Goal: Task Accomplishment & Management: Complete application form

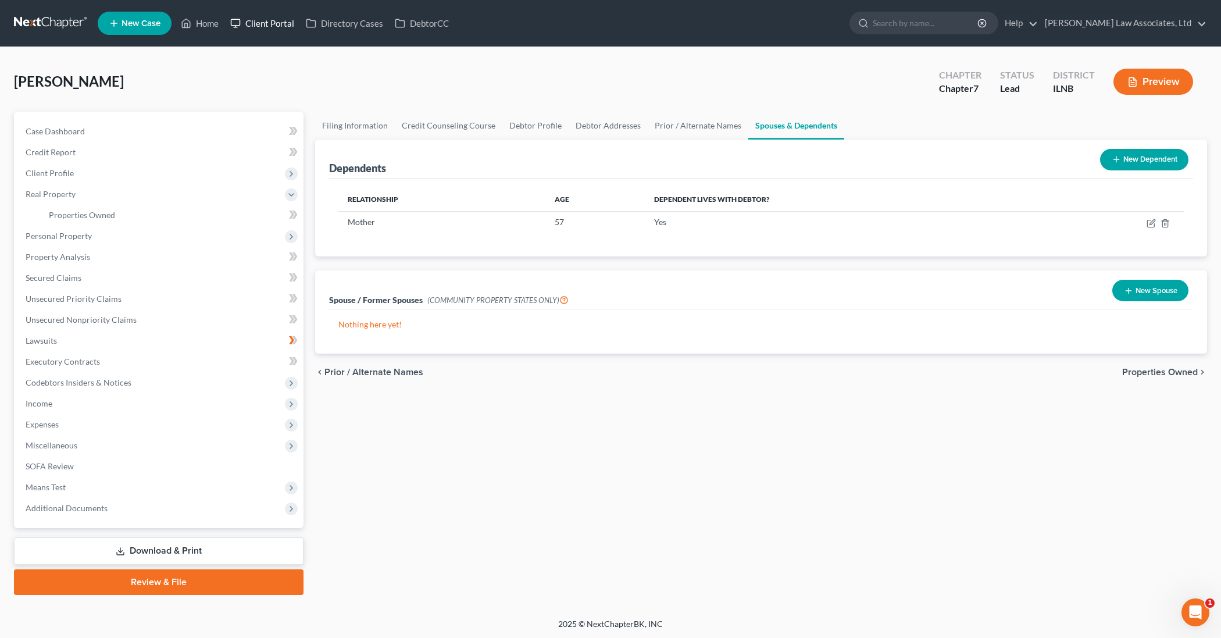
click at [269, 28] on link "Client Portal" at bounding box center [262, 23] width 76 height 21
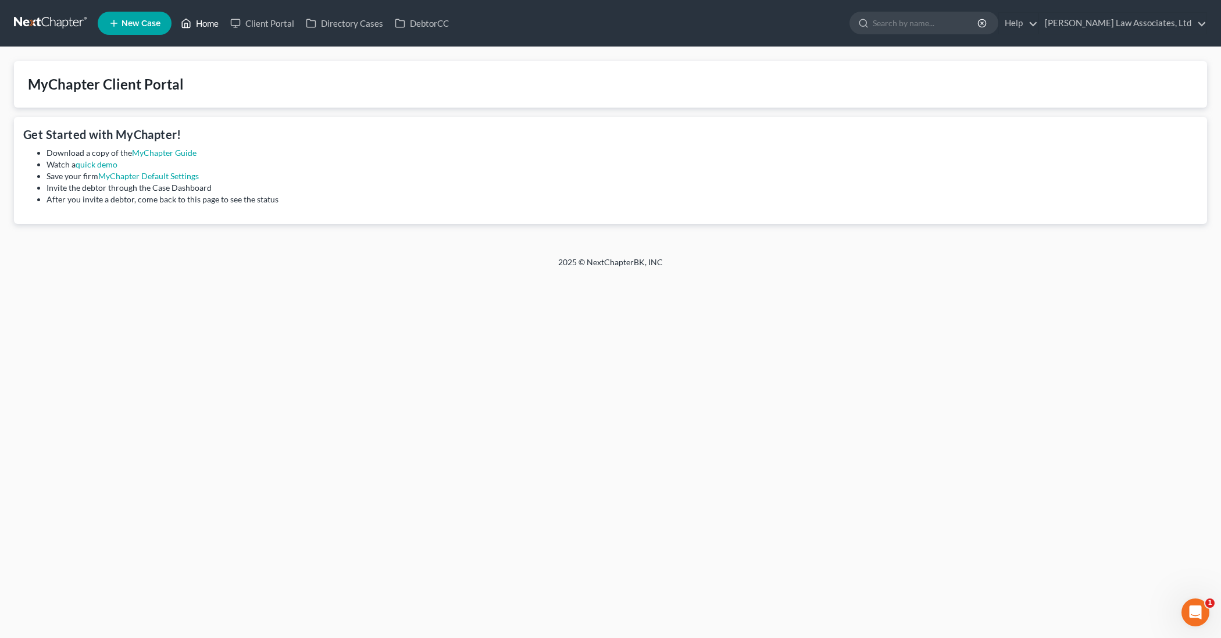
click at [199, 25] on link "Home" at bounding box center [199, 23] width 49 height 21
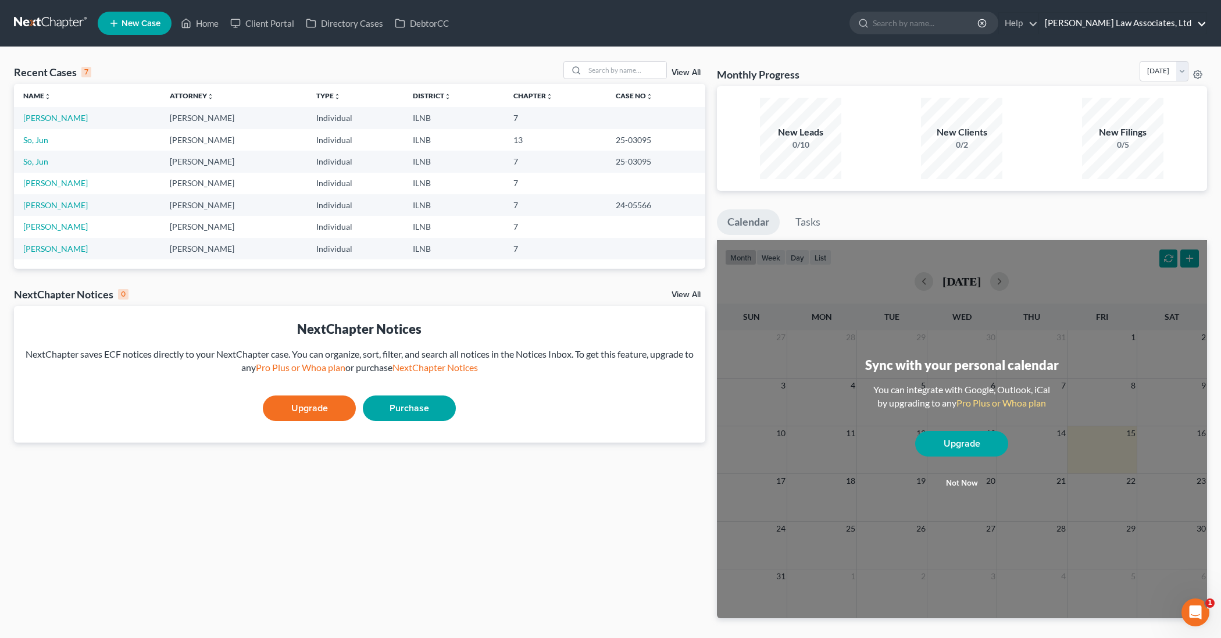
click at [1195, 26] on link "[PERSON_NAME] Law Associates, Ltd" at bounding box center [1122, 23] width 167 height 21
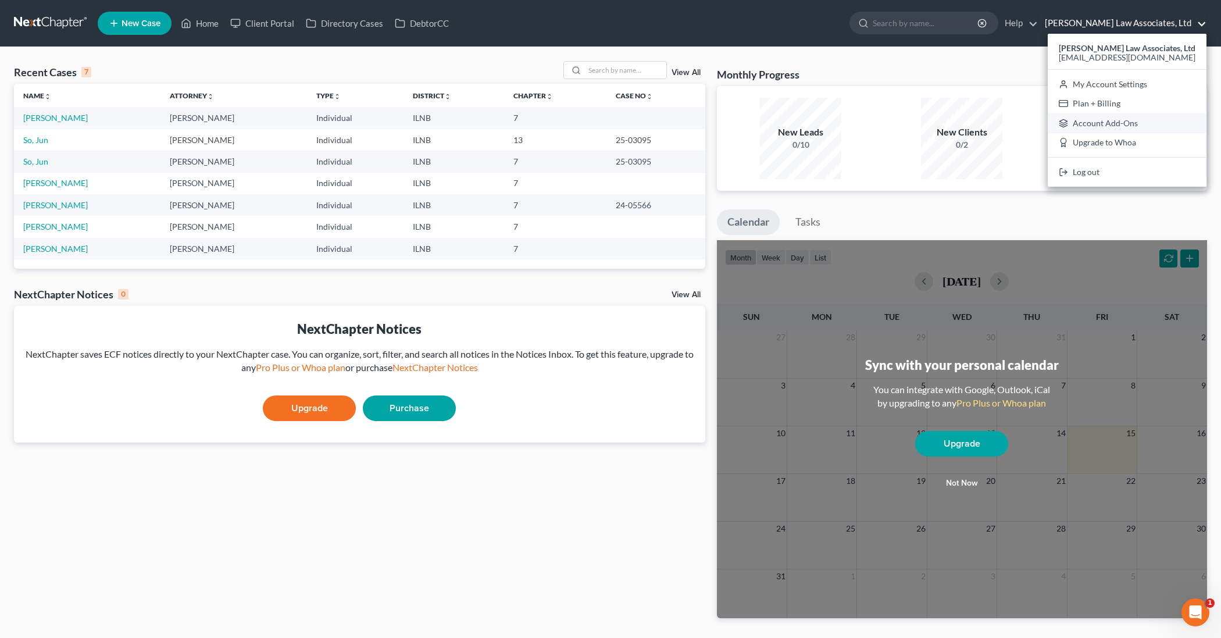
click at [1118, 125] on link "Account Add-Ons" at bounding box center [1127, 123] width 159 height 20
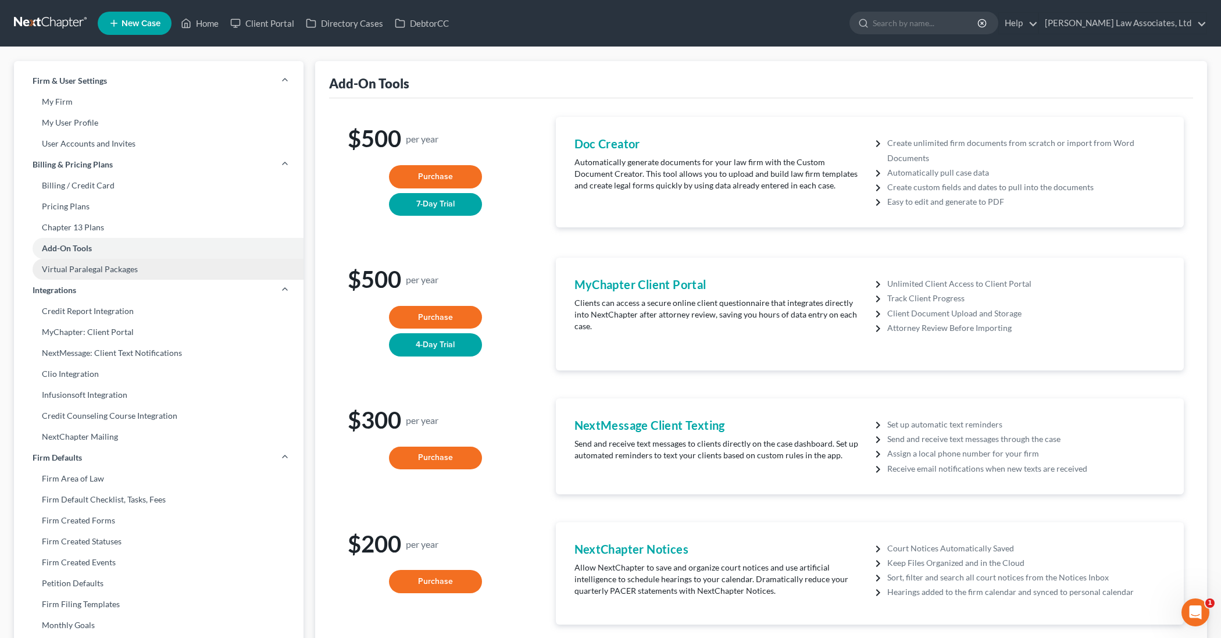
click at [166, 270] on link "Virtual Paralegal Packages" at bounding box center [159, 269] width 290 height 21
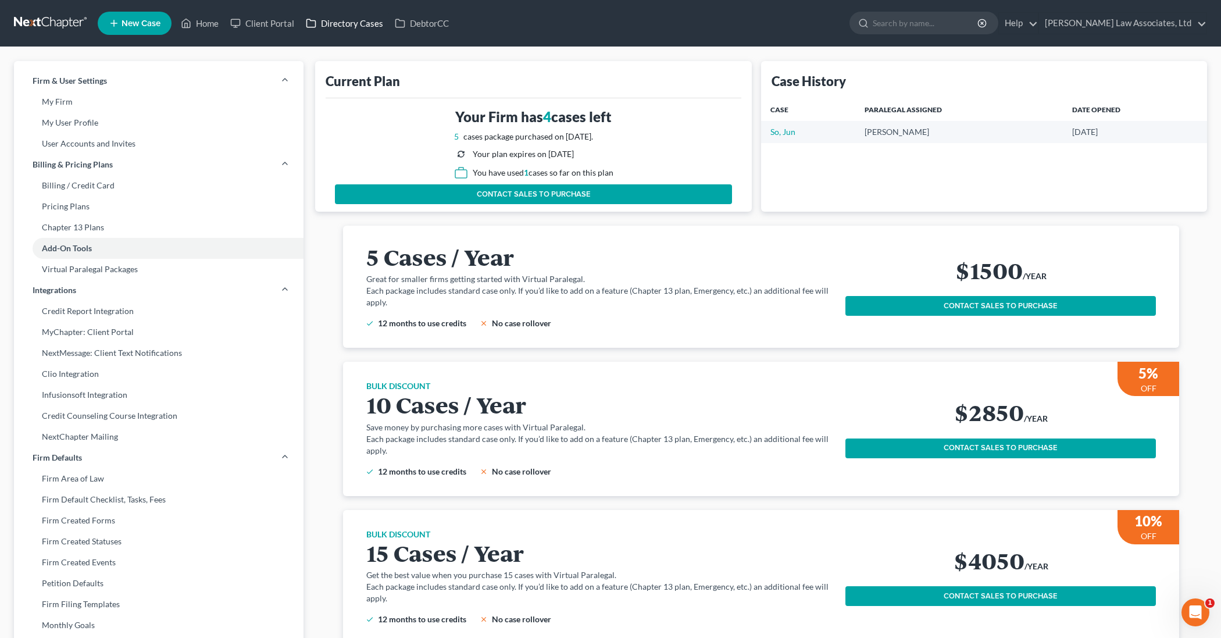
click at [355, 25] on link "Directory Cases" at bounding box center [344, 23] width 89 height 21
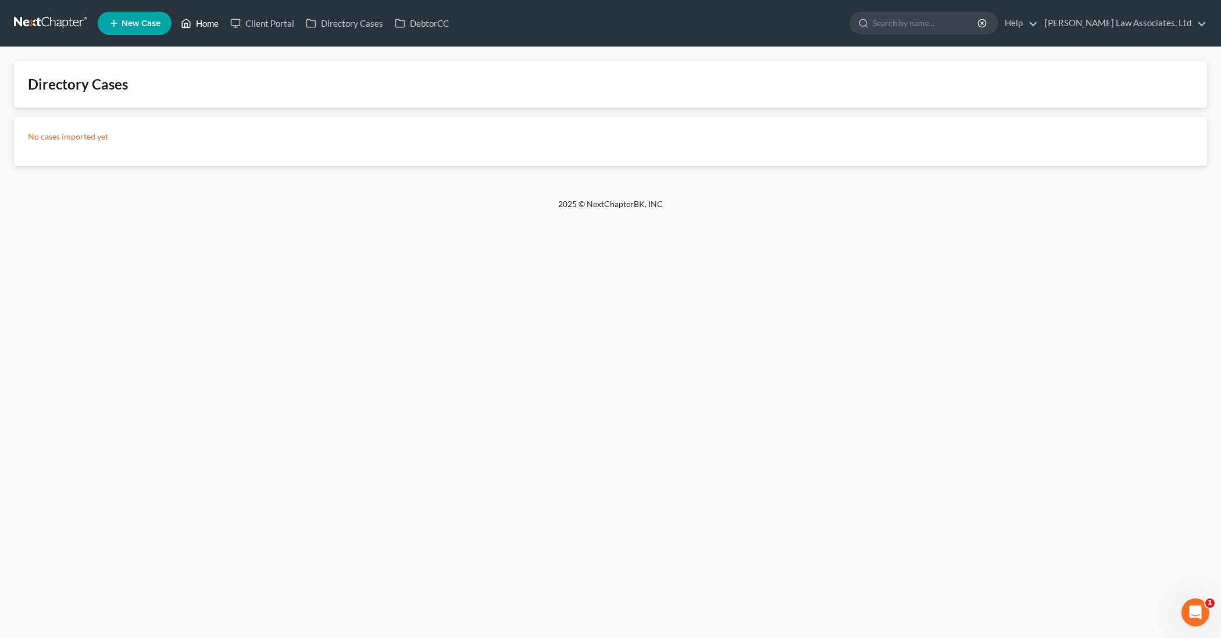
click at [206, 26] on link "Home" at bounding box center [199, 23] width 49 height 21
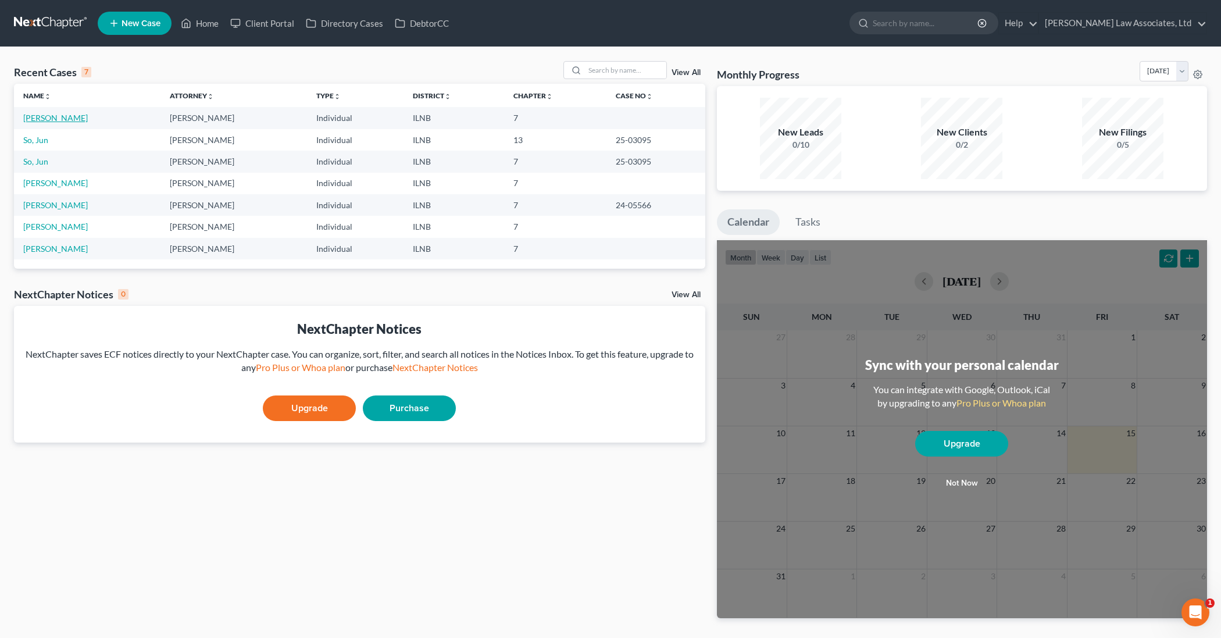
click at [75, 119] on link "[PERSON_NAME]" at bounding box center [55, 118] width 65 height 10
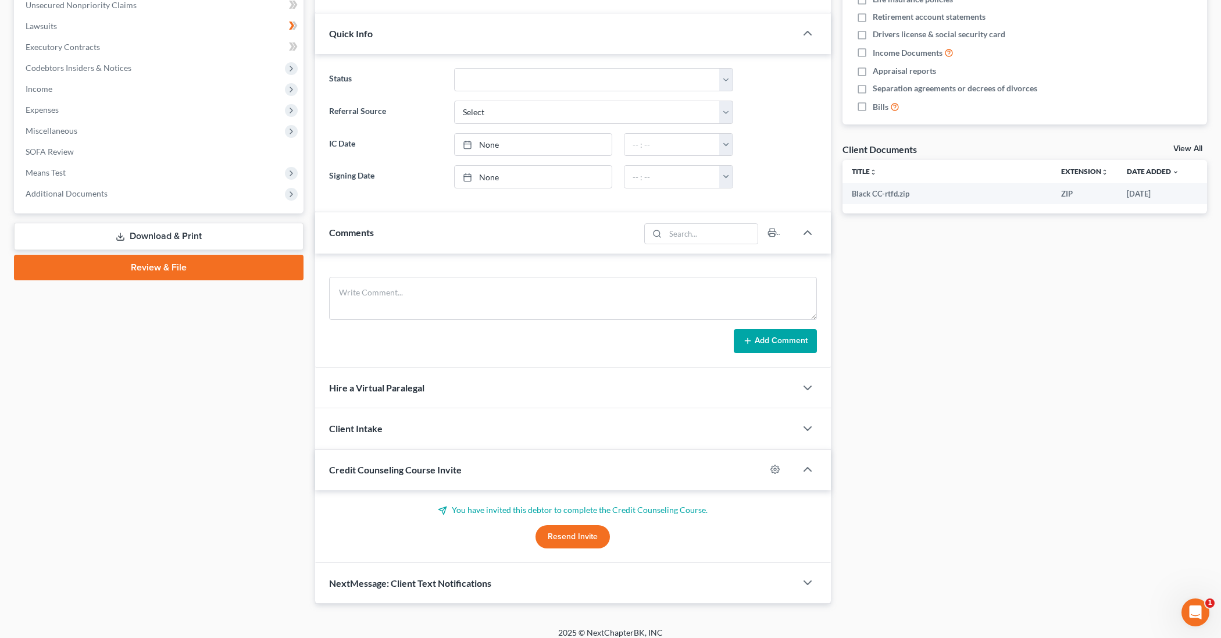
scroll to position [292, 0]
click at [573, 398] on div "Hire a Virtual Paralegal" at bounding box center [555, 389] width 481 height 40
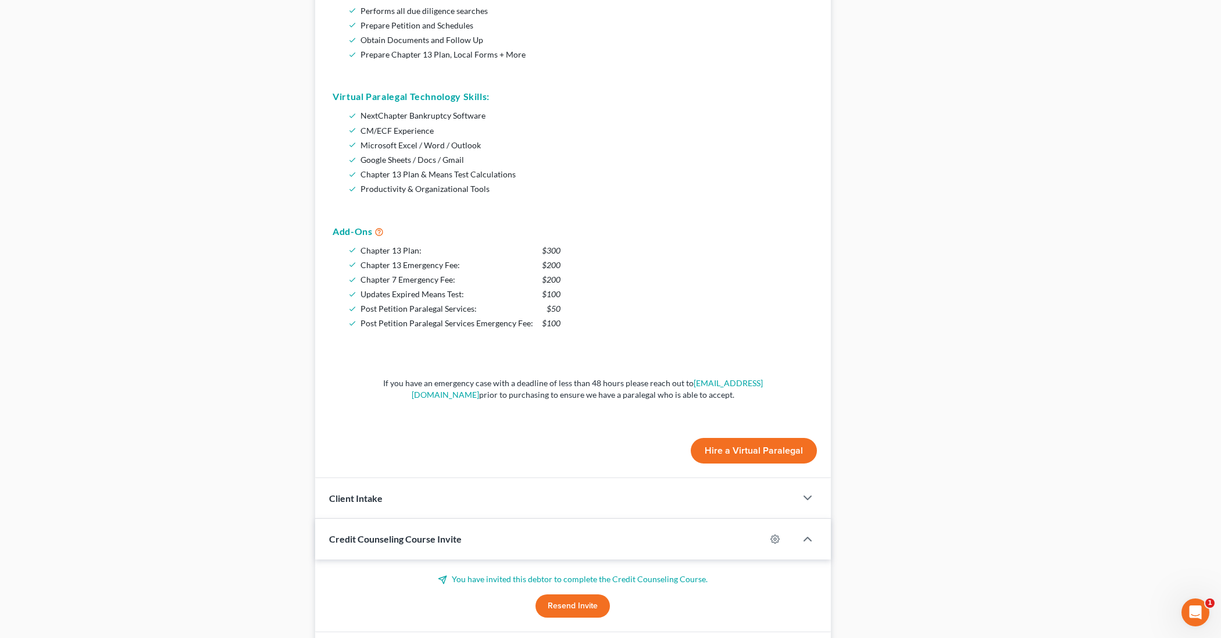
scroll to position [756, 0]
click at [721, 449] on button "Hire a Virtual Paralegal" at bounding box center [754, 450] width 126 height 26
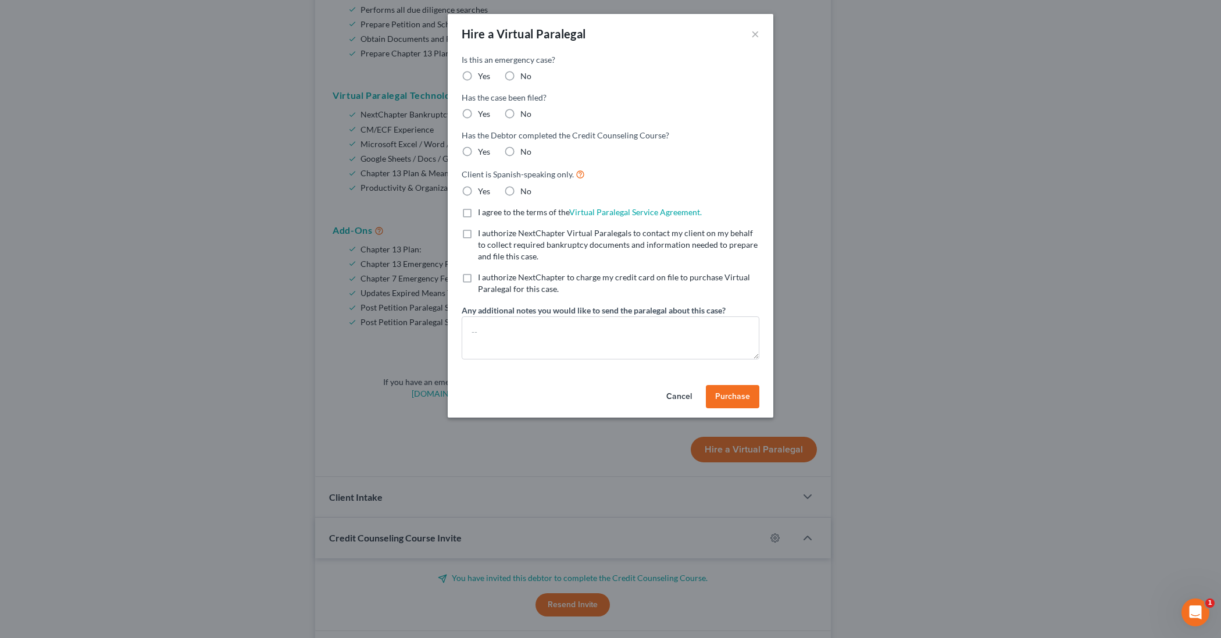
click at [520, 77] on label "No" at bounding box center [525, 76] width 11 height 12
click at [525, 77] on input "No" at bounding box center [529, 74] width 8 height 8
radio input "true"
click at [520, 112] on label "No" at bounding box center [525, 114] width 11 height 12
click at [525, 112] on input "No" at bounding box center [529, 112] width 8 height 8
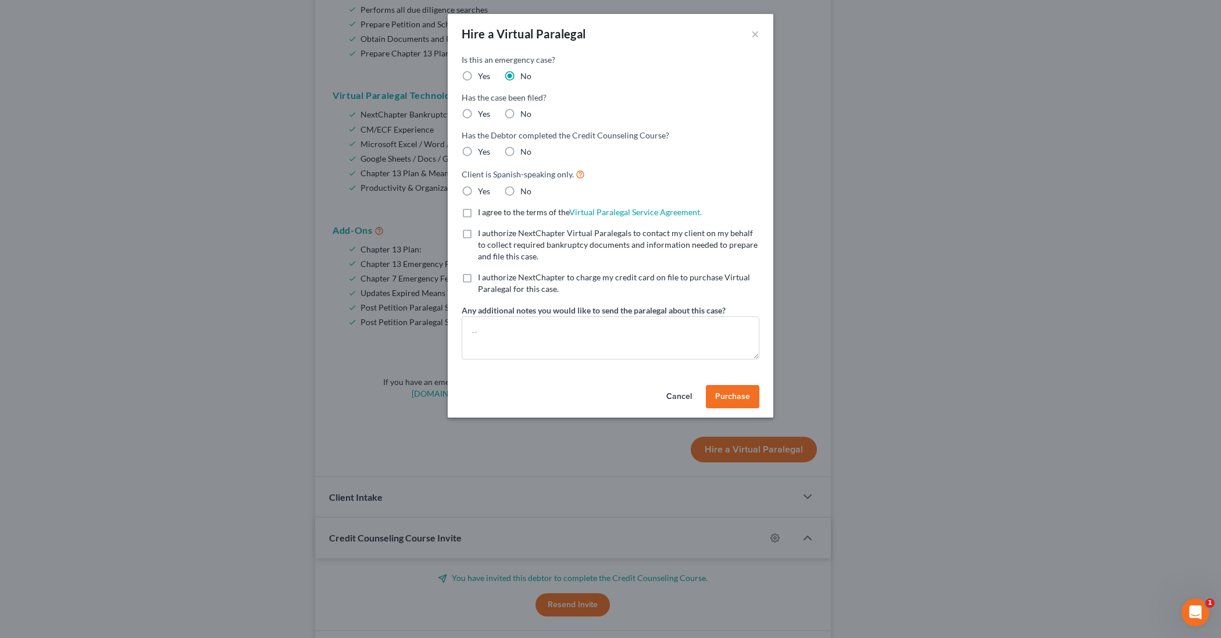
radio input "true"
click at [478, 149] on label "Yes" at bounding box center [484, 152] width 12 height 12
click at [483, 149] on input "Yes" at bounding box center [487, 150] width 8 height 8
radio input "true"
click at [520, 192] on label "No" at bounding box center [525, 191] width 11 height 12
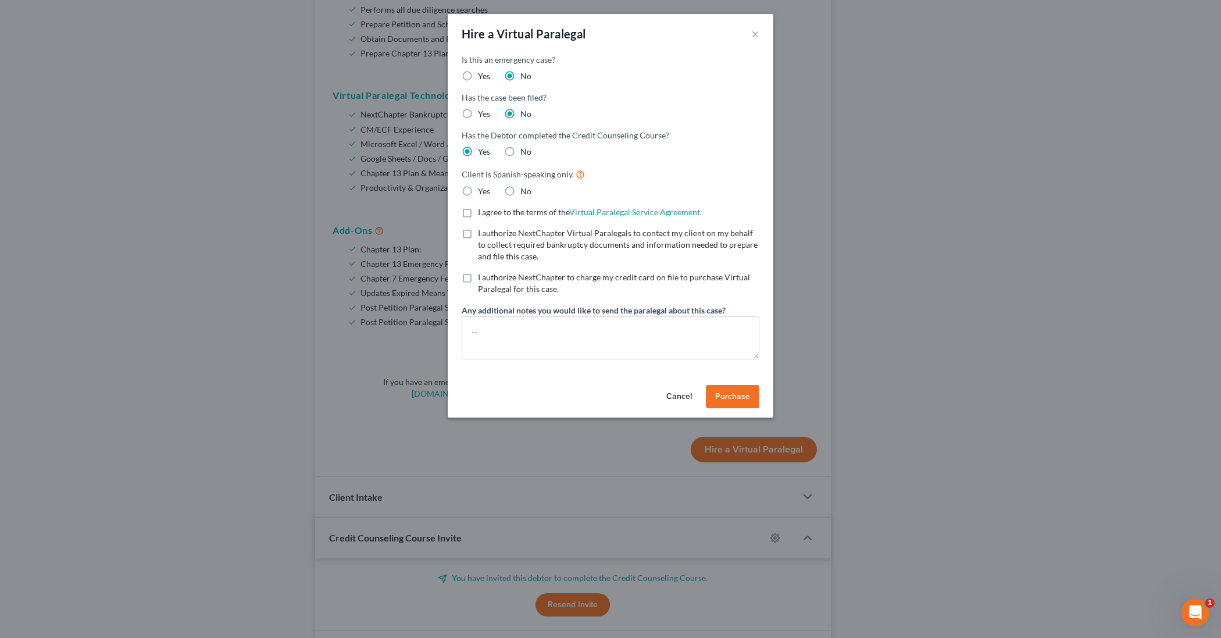
click at [525, 192] on input "No" at bounding box center [529, 189] width 8 height 8
radio input "true"
click at [478, 213] on label "I agree to the terms of the Virtual Paralegal Service Agreement. (Updates have …" at bounding box center [590, 212] width 224 height 12
click at [483, 213] on input "I agree to the terms of the Virtual Paralegal Service Agreement. (Updates have …" at bounding box center [487, 210] width 8 height 8
checkbox input "true"
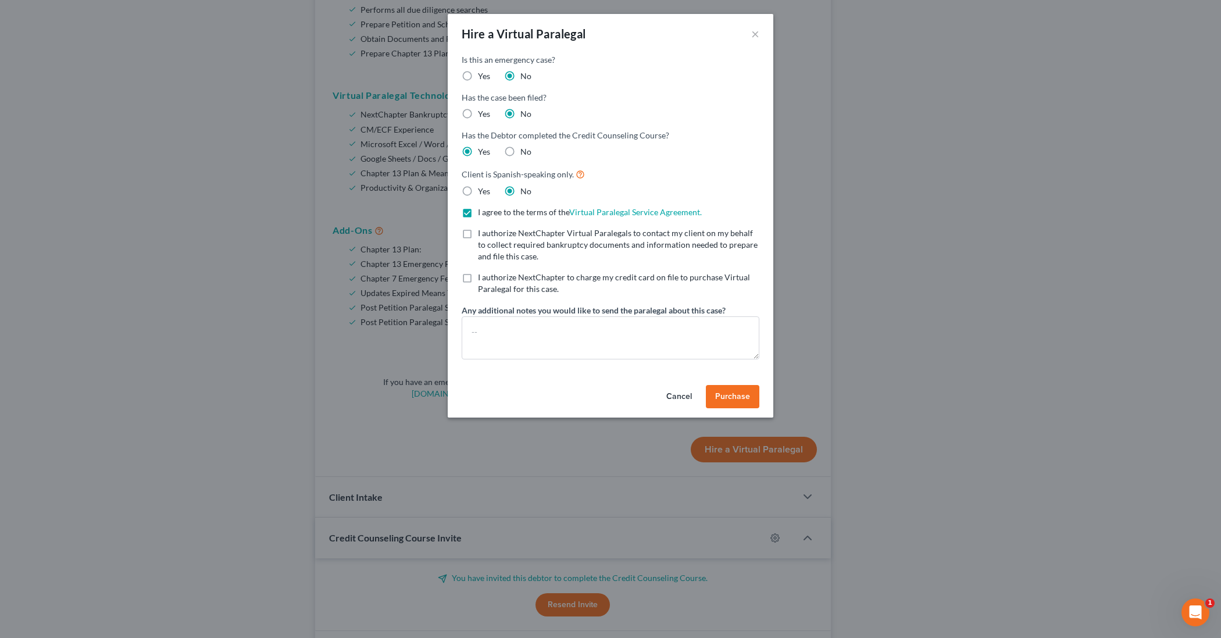
click at [478, 234] on label "I authorize NextChapter Virtual Paralegals to contact my client on my behalf to…" at bounding box center [618, 244] width 281 height 35
click at [483, 234] on input "I authorize NextChapter Virtual Paralegals to contact my client on my behalf to…" at bounding box center [487, 231] width 8 height 8
checkbox input "true"
click at [486, 331] on textarea at bounding box center [611, 337] width 298 height 43
type textarea "Already have the paralegal package"
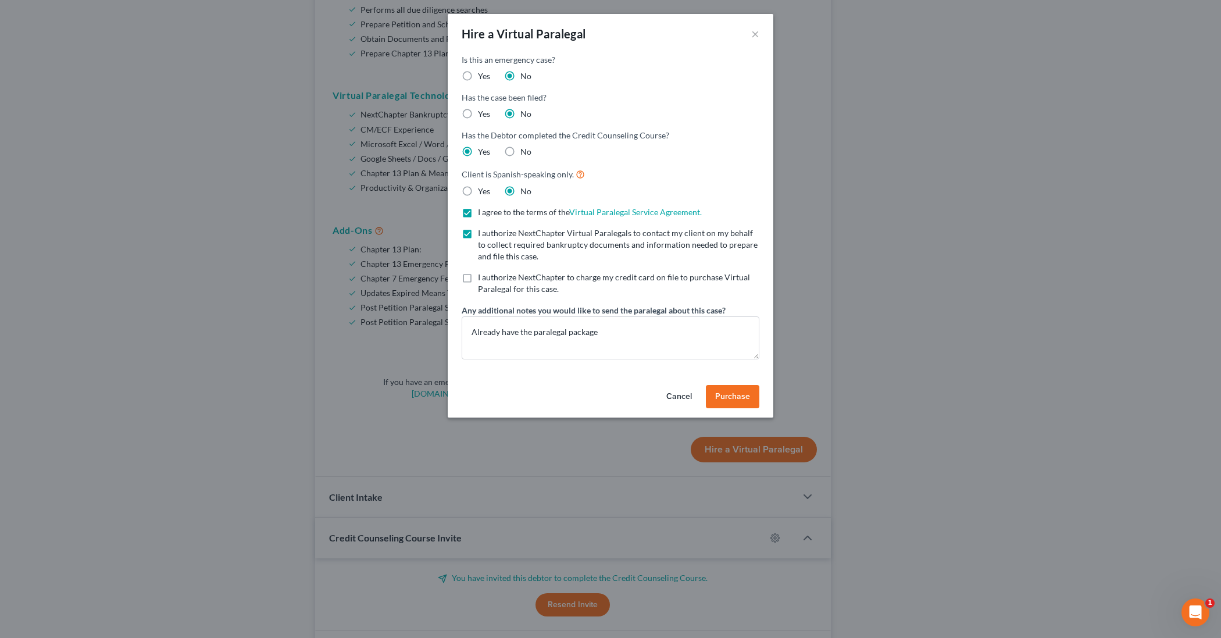
click at [736, 393] on span "Purchase" at bounding box center [732, 396] width 35 height 10
click at [478, 280] on label "I authorize NextChapter to charge my credit card on file to purchase Virtual Pa…" at bounding box center [618, 283] width 281 height 23
click at [483, 279] on input "I authorize NextChapter to charge my credit card on file to purchase Virtual Pa…" at bounding box center [487, 276] width 8 height 8
checkbox input "true"
click at [606, 333] on textarea "Already have the paralegal package" at bounding box center [611, 337] width 298 height 43
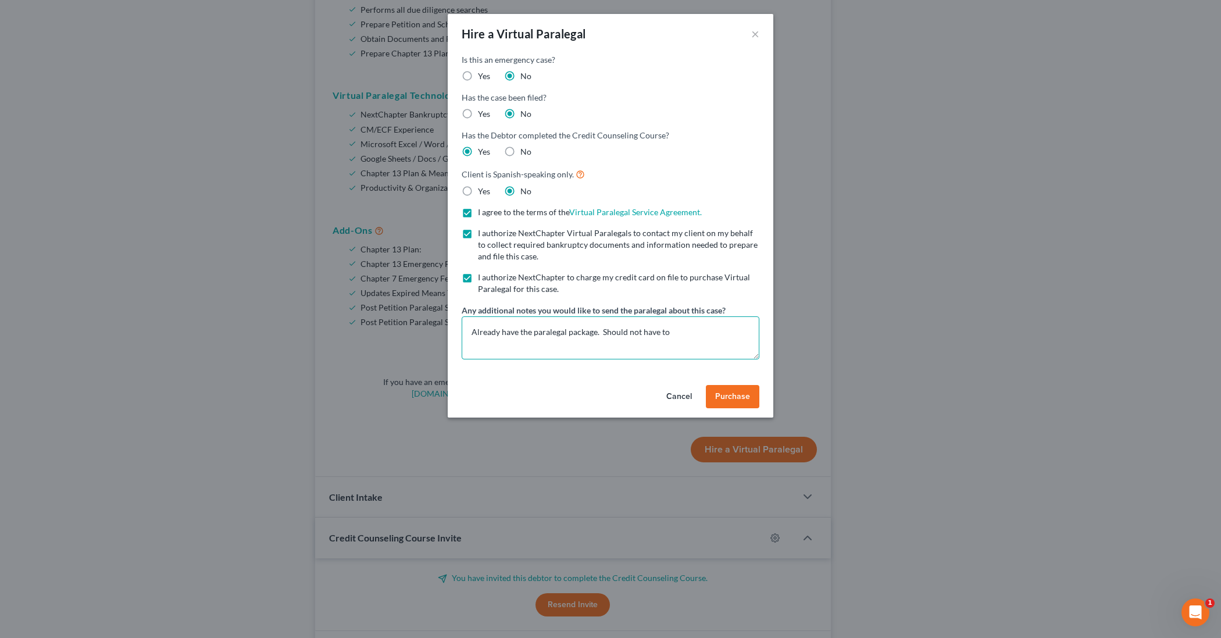
type textarea "Already have the paralegal package. Should not have to"
click at [673, 398] on button "Cancel" at bounding box center [679, 396] width 44 height 23
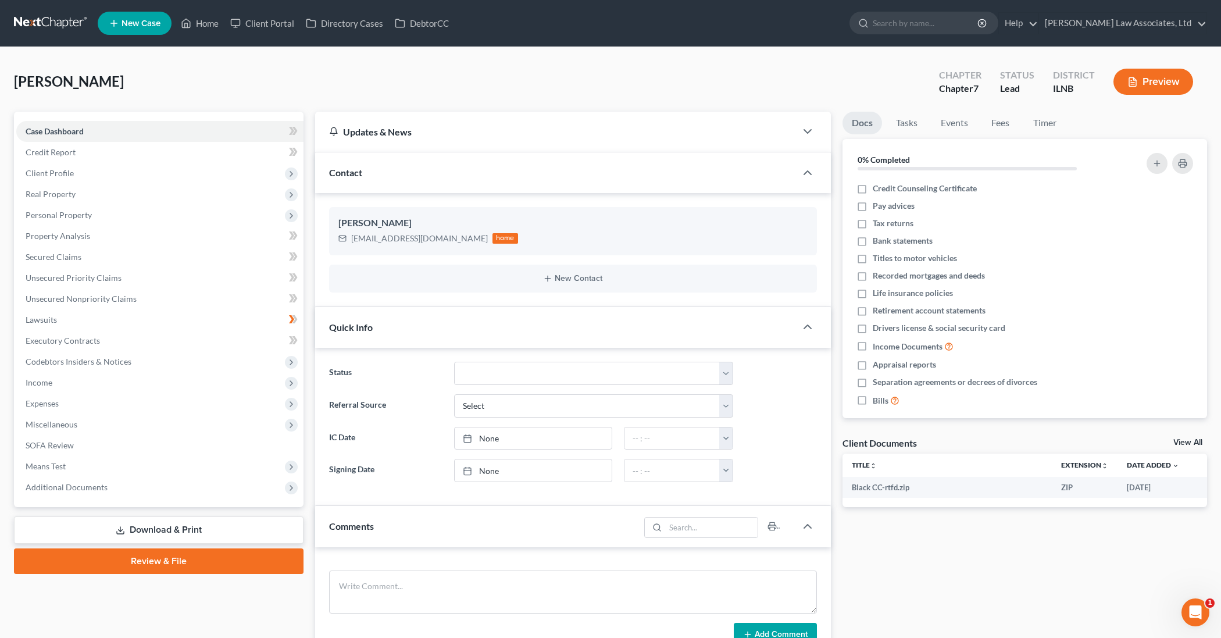
scroll to position [0, 0]
click at [1198, 23] on link "[PERSON_NAME] Law Associates, Ltd" at bounding box center [1122, 23] width 167 height 21
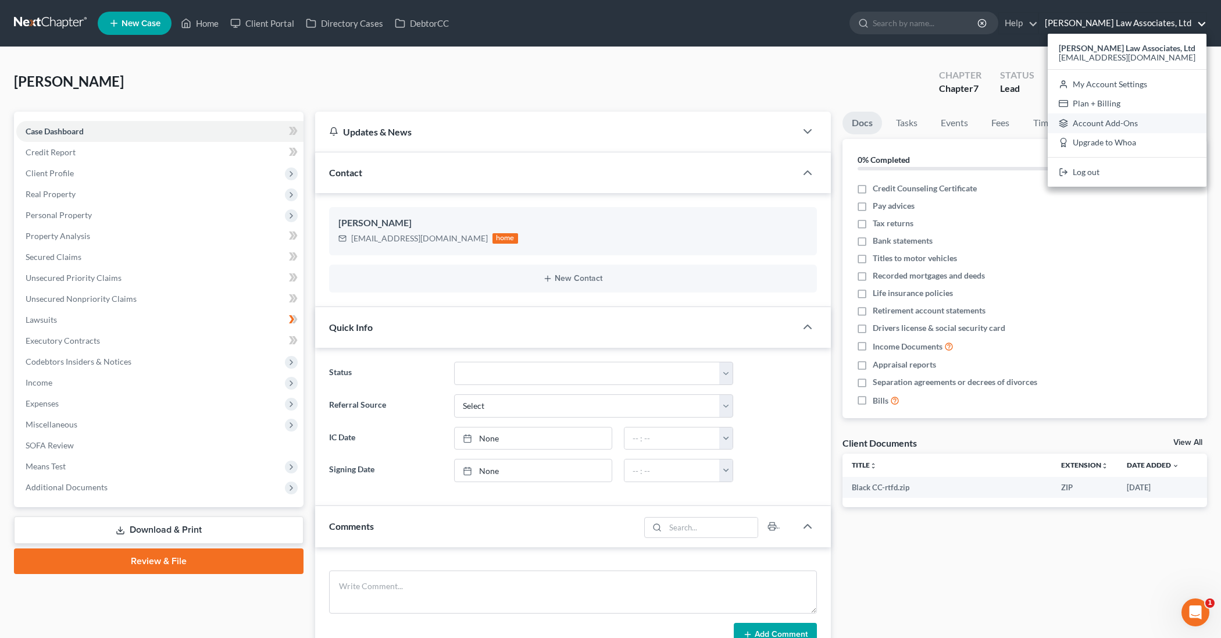
click at [1113, 123] on link "Account Add-Ons" at bounding box center [1127, 123] width 159 height 20
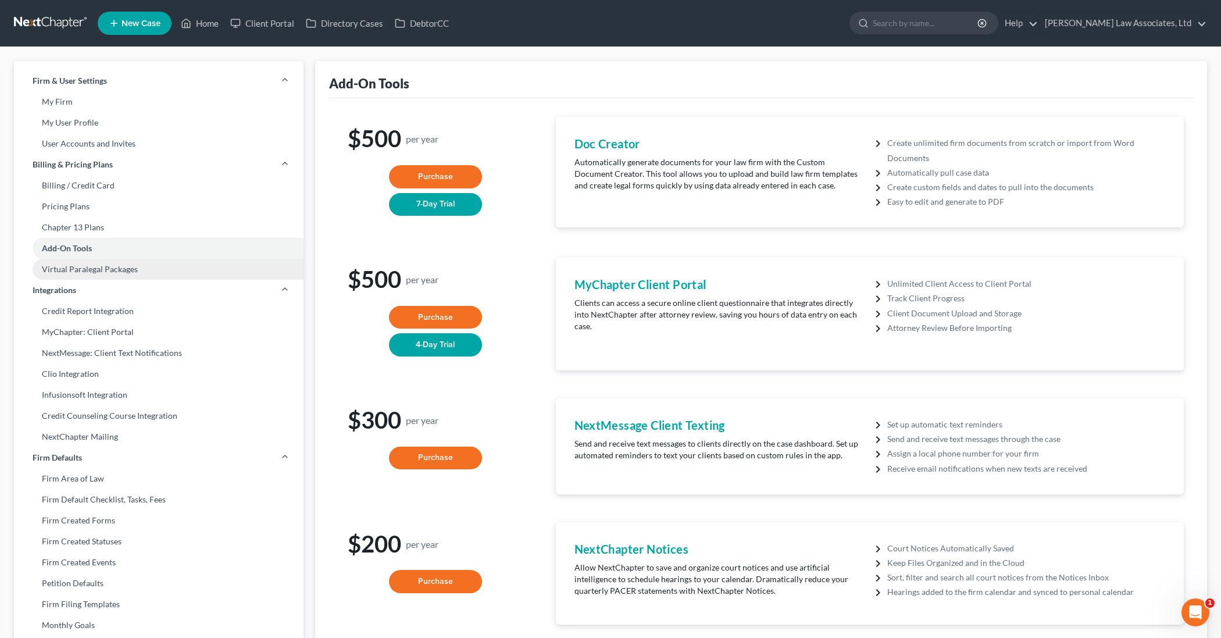
click at [112, 273] on link "Virtual Paralegal Packages" at bounding box center [159, 269] width 290 height 21
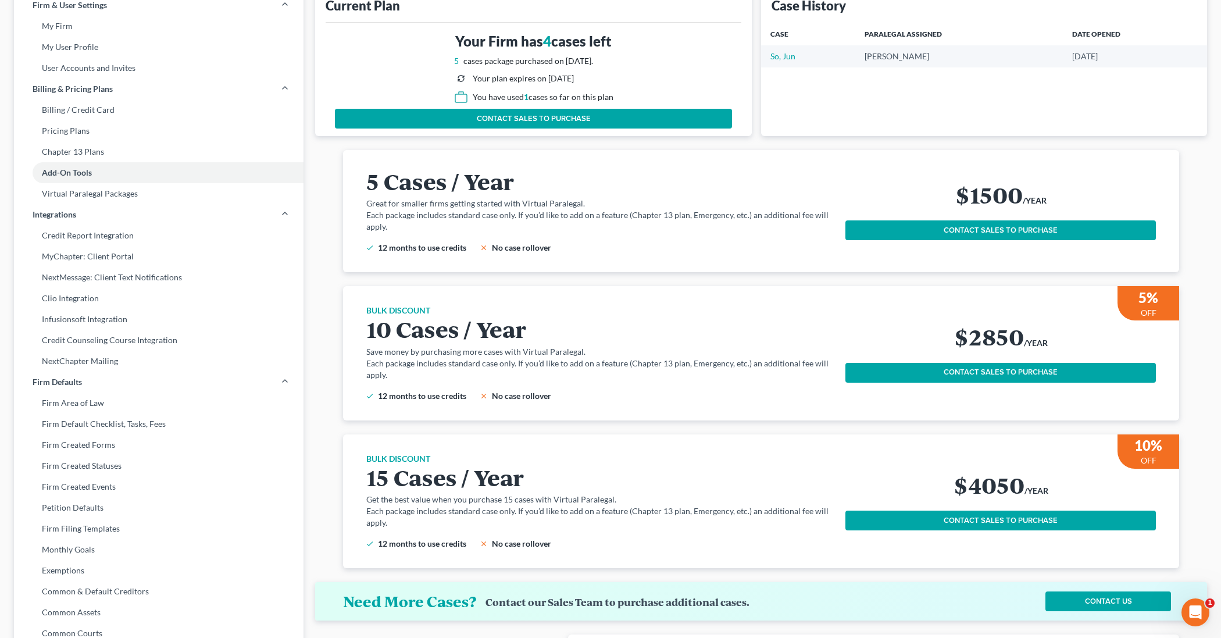
scroll to position [76, 0]
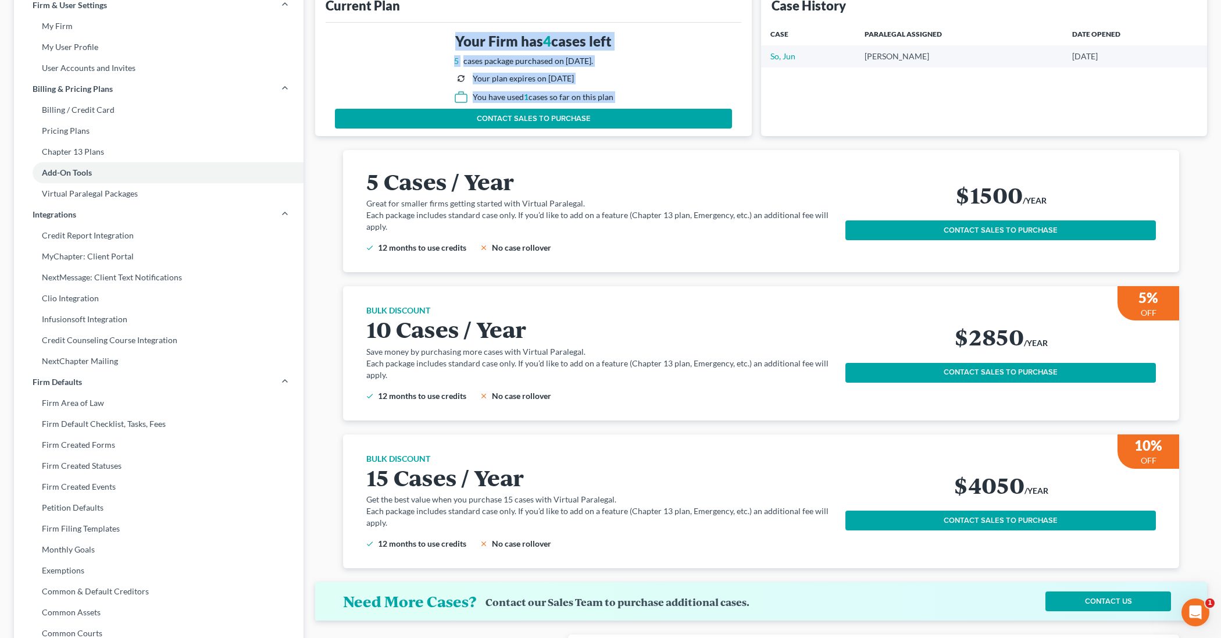
drag, startPoint x: 455, startPoint y: 35, endPoint x: 588, endPoint y: 109, distance: 152.5
click at [589, 109] on div "Your Firm has 4 cases left 5 cases package purchased on [DATE]. Your plan expir…" at bounding box center [533, 80] width 397 height 97
copy div "Your Firm has 4 cases left 5 cases package purchased on [DATE]. Your plan expir…"
click at [405, 59] on div "Your Firm has 4 cases left 5 cases package purchased on [DATE]. Your plan expir…" at bounding box center [533, 80] width 397 height 97
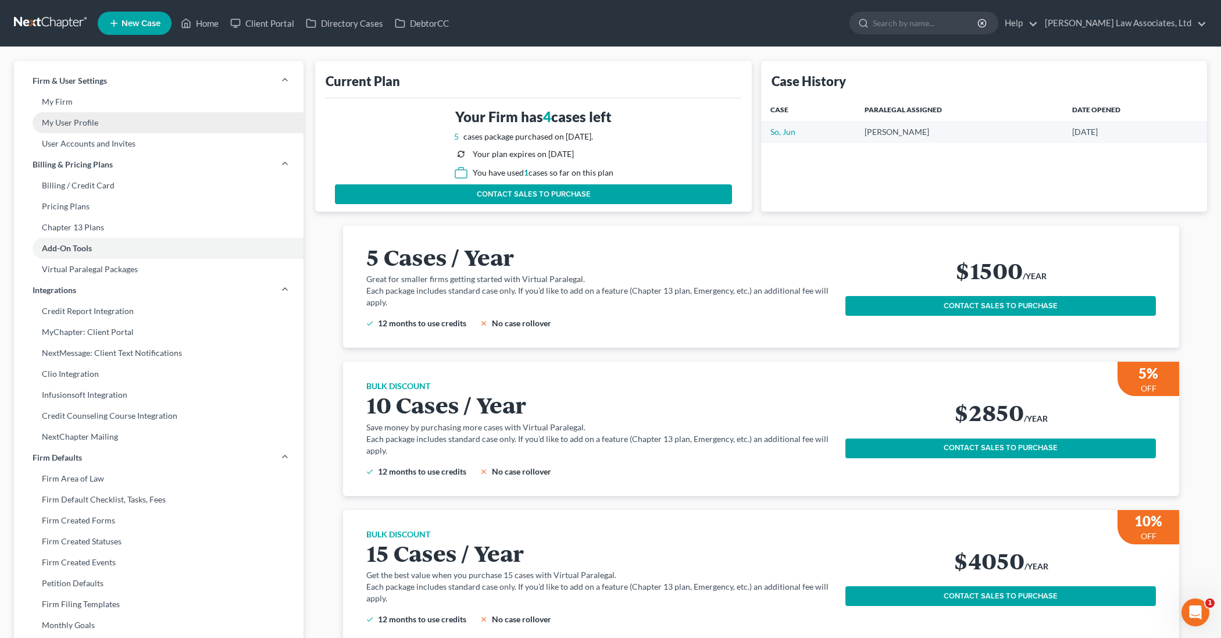
scroll to position [0, 0]
click at [205, 25] on link "Home" at bounding box center [199, 23] width 49 height 21
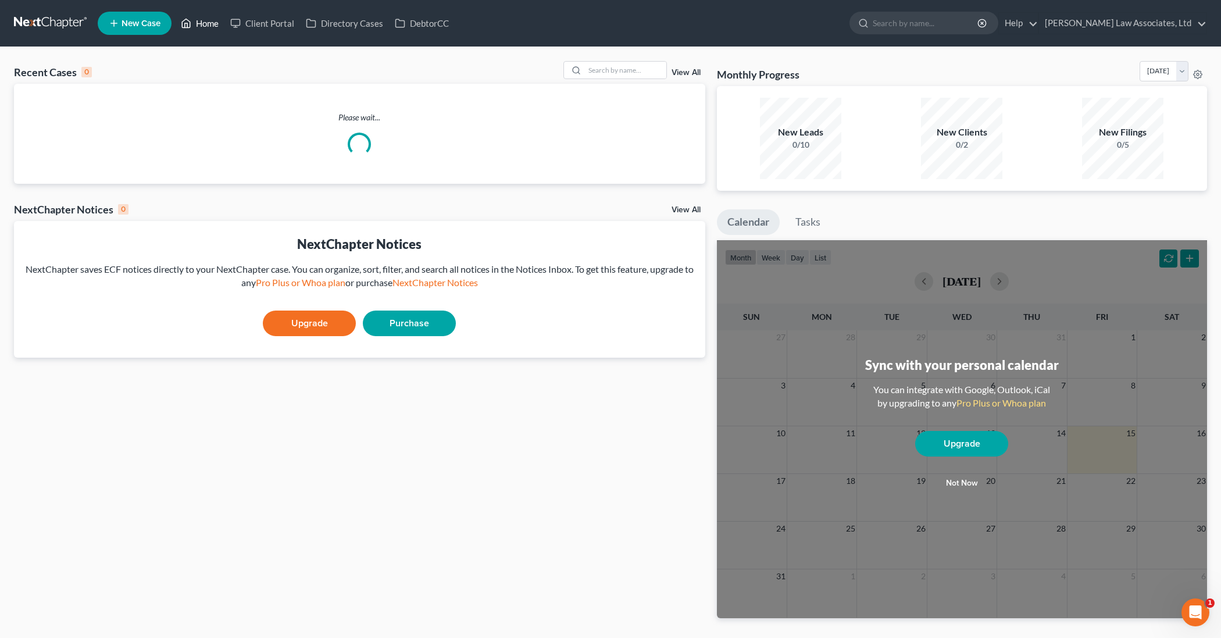
scroll to position [1, 0]
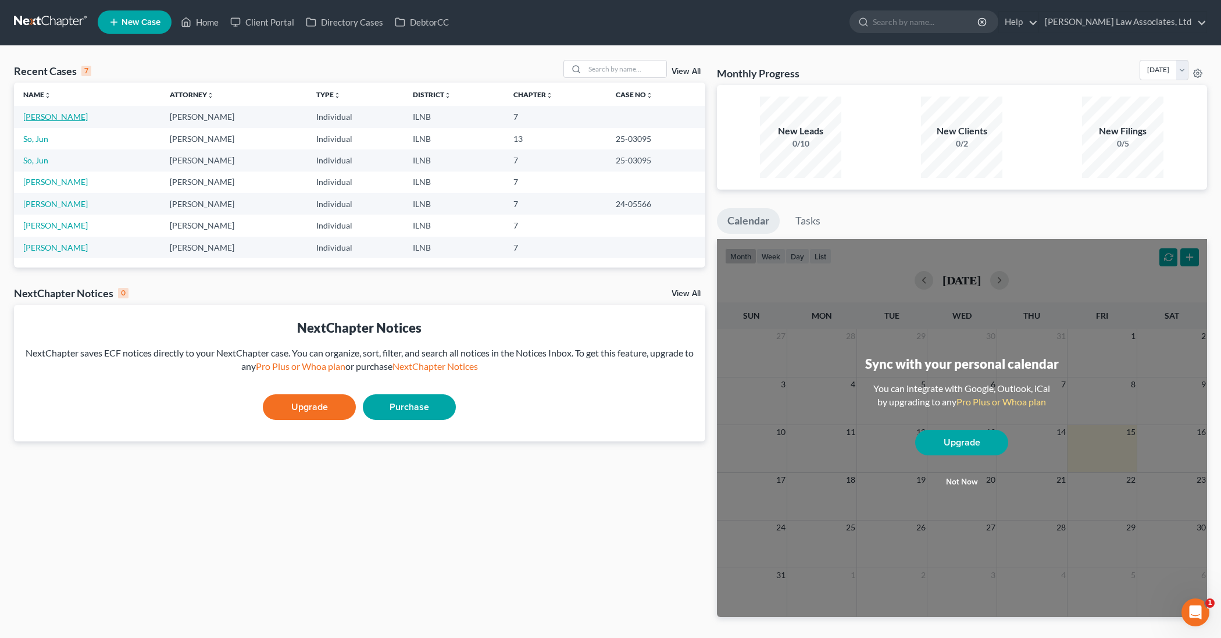
click at [78, 114] on link "[PERSON_NAME]" at bounding box center [55, 117] width 65 height 10
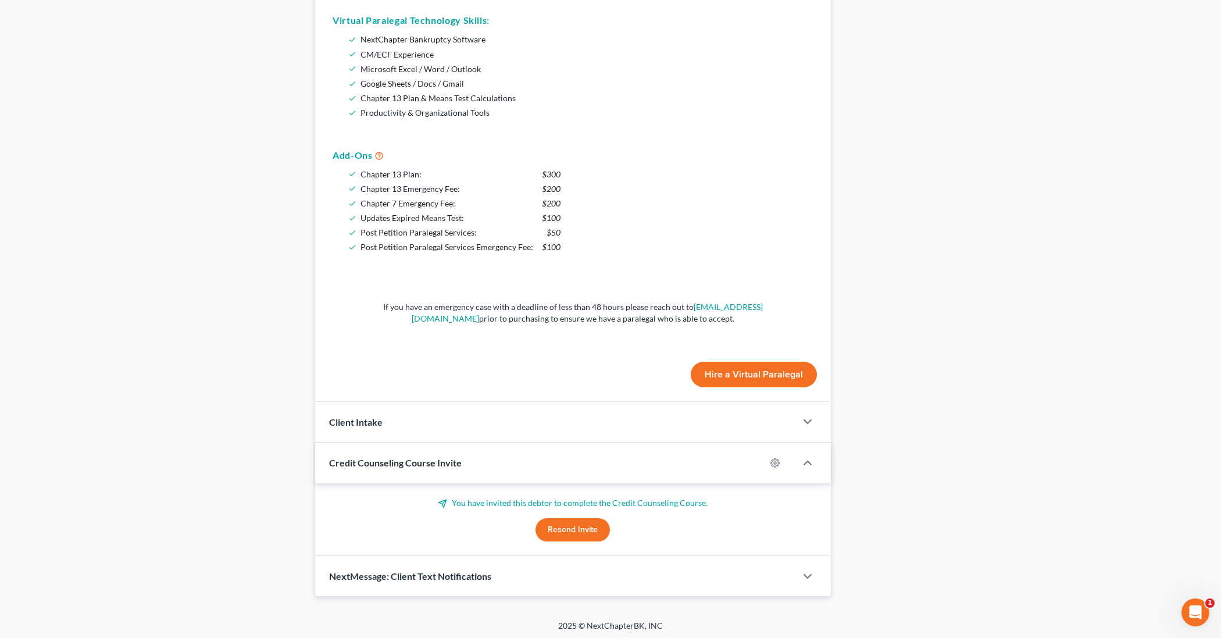
scroll to position [831, 0]
click at [762, 369] on button "Hire a Virtual Paralegal" at bounding box center [754, 375] width 126 height 26
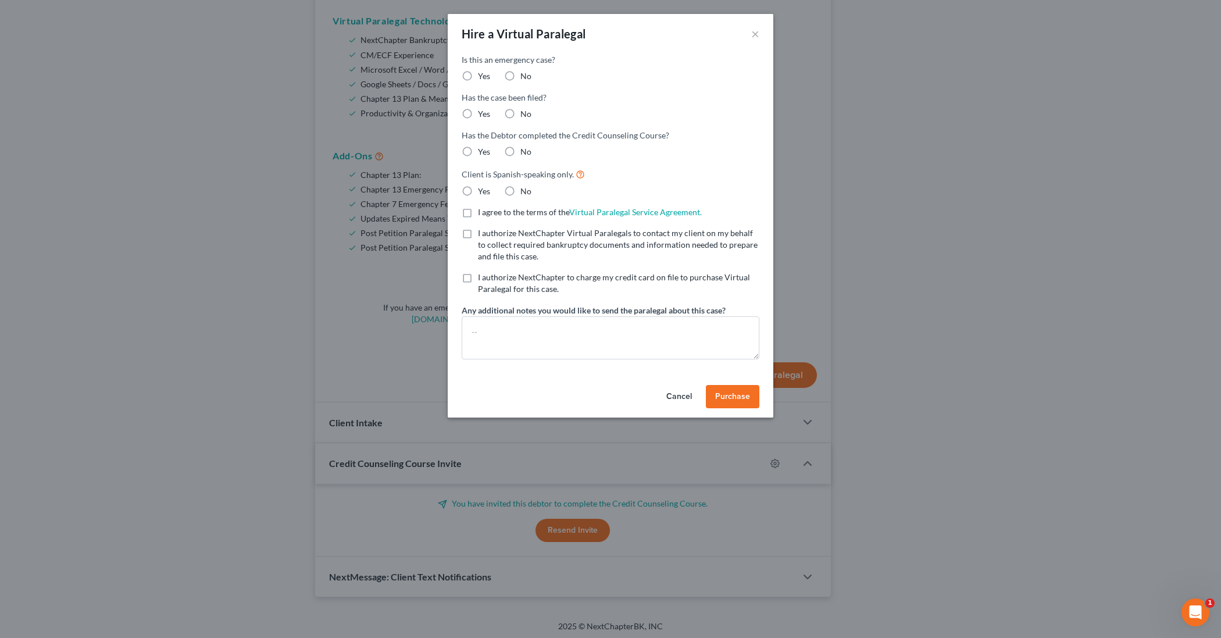
click at [520, 74] on label "No" at bounding box center [525, 76] width 11 height 12
click at [525, 74] on input "No" at bounding box center [529, 74] width 8 height 8
radio input "true"
click at [520, 112] on label "No" at bounding box center [525, 114] width 11 height 12
click at [525, 112] on input "No" at bounding box center [529, 112] width 8 height 8
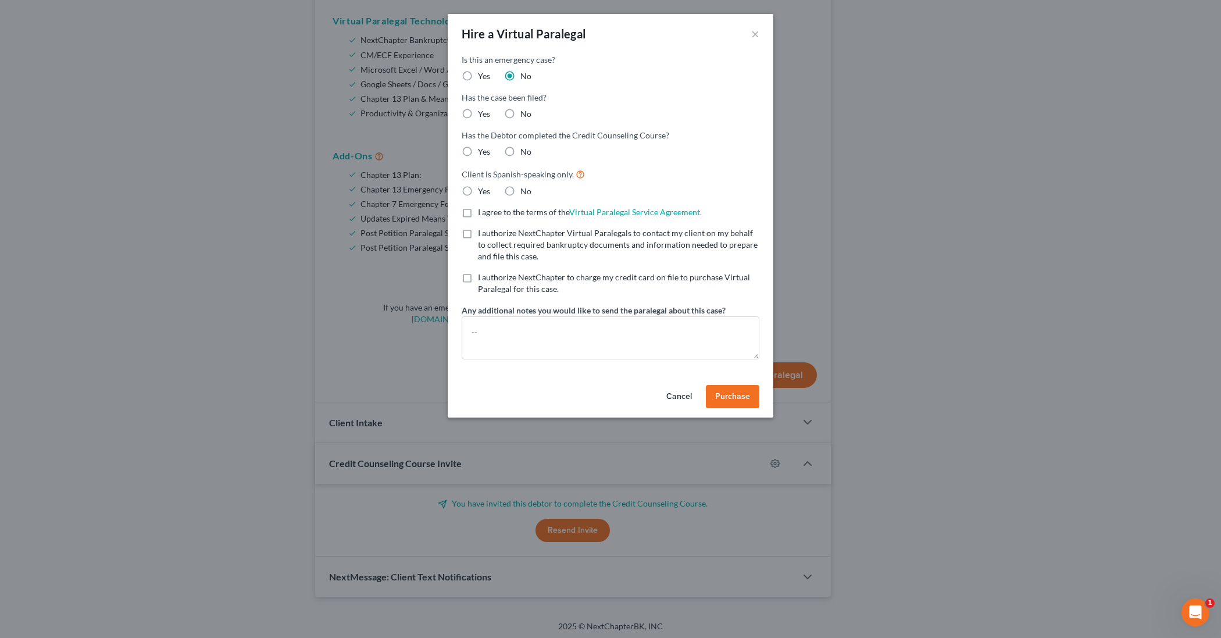
radio input "true"
click at [478, 154] on label "Yes" at bounding box center [484, 152] width 12 height 12
click at [483, 154] on input "Yes" at bounding box center [487, 150] width 8 height 8
radio input "true"
click at [520, 192] on label "No" at bounding box center [525, 191] width 11 height 12
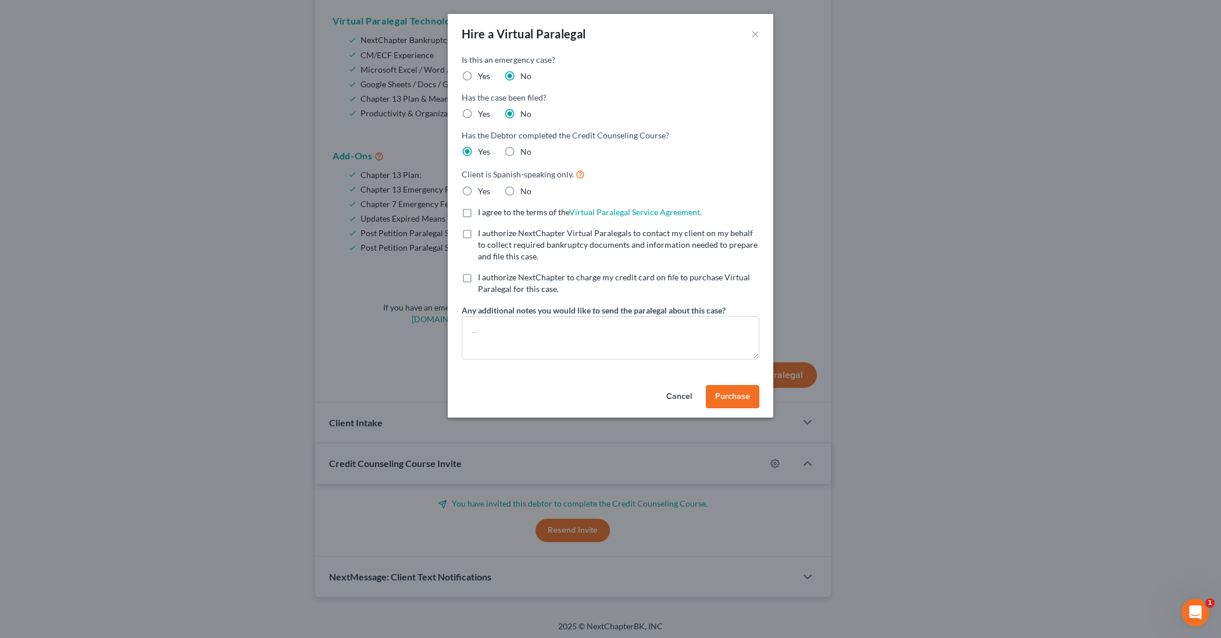
click at [525, 192] on input "No" at bounding box center [529, 189] width 8 height 8
radio input "true"
click at [478, 209] on label "I agree to the terms of the Virtual Paralegal Service Agreement. (Updates have …" at bounding box center [590, 212] width 224 height 12
click at [483, 209] on input "I agree to the terms of the Virtual Paralegal Service Agreement. (Updates have …" at bounding box center [487, 210] width 8 height 8
checkbox input "true"
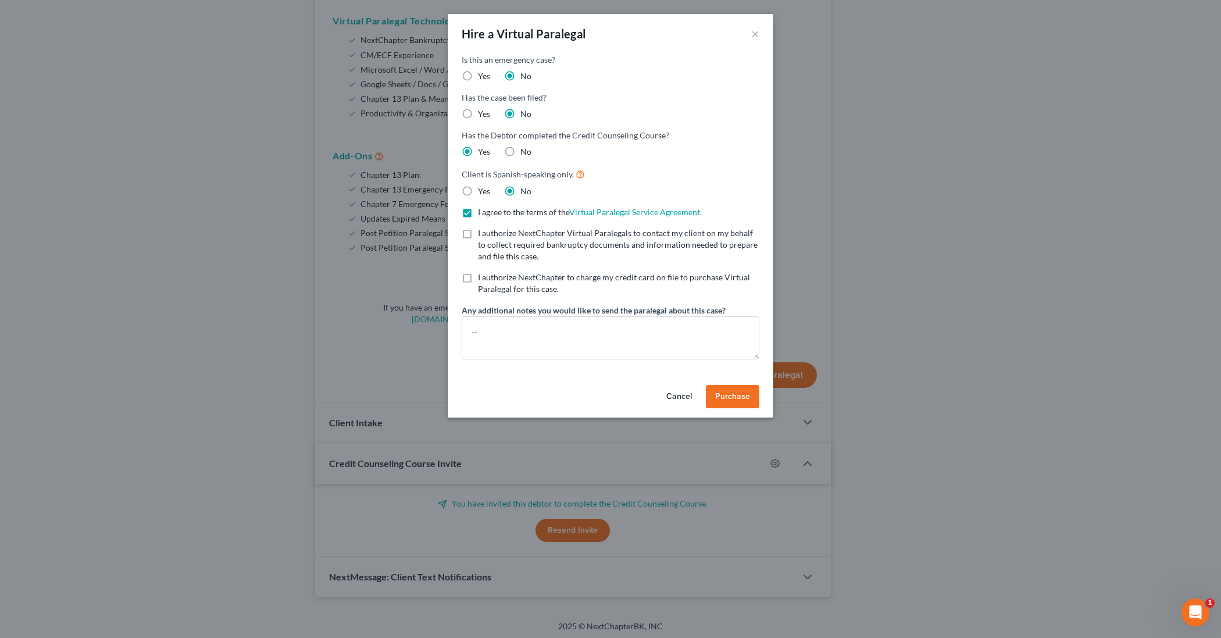
click at [478, 234] on label "I authorize NextChapter Virtual Paralegals to contact my client on my behalf to…" at bounding box center [618, 244] width 281 height 35
click at [483, 234] on input "I authorize NextChapter Virtual Paralegals to contact my client on my behalf to…" at bounding box center [487, 231] width 8 height 8
checkbox input "true"
click at [478, 277] on label "I authorize NextChapter to charge my credit card on file to purchase Virtual Pa…" at bounding box center [618, 283] width 281 height 23
click at [483, 277] on input "I authorize NextChapter to charge my credit card on file to purchase Virtual Pa…" at bounding box center [487, 276] width 8 height 8
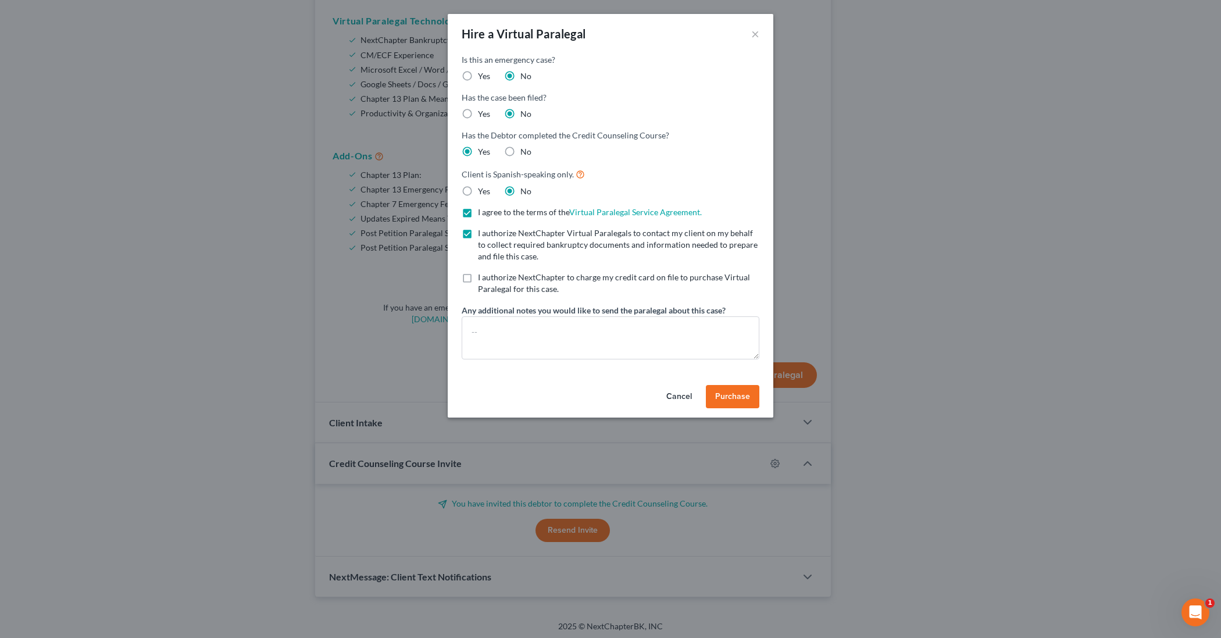
checkbox input "true"
paste textarea "Your Firm has 4 cases left 5 cases package purchased on [DATE]. Your plan expir…"
type textarea "Your Firm has 4 cases left 5 cases package purchased on [DATE]. Your plan expir…"
click at [731, 394] on span "Purchase" at bounding box center [732, 396] width 35 height 10
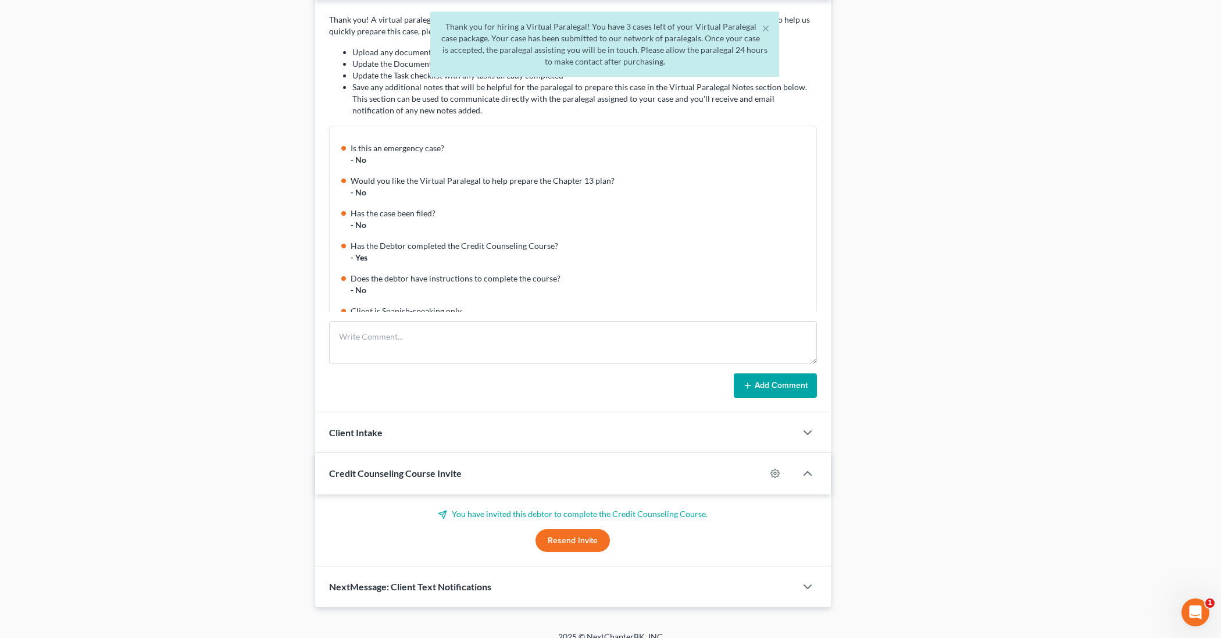
scroll to position [0, 0]
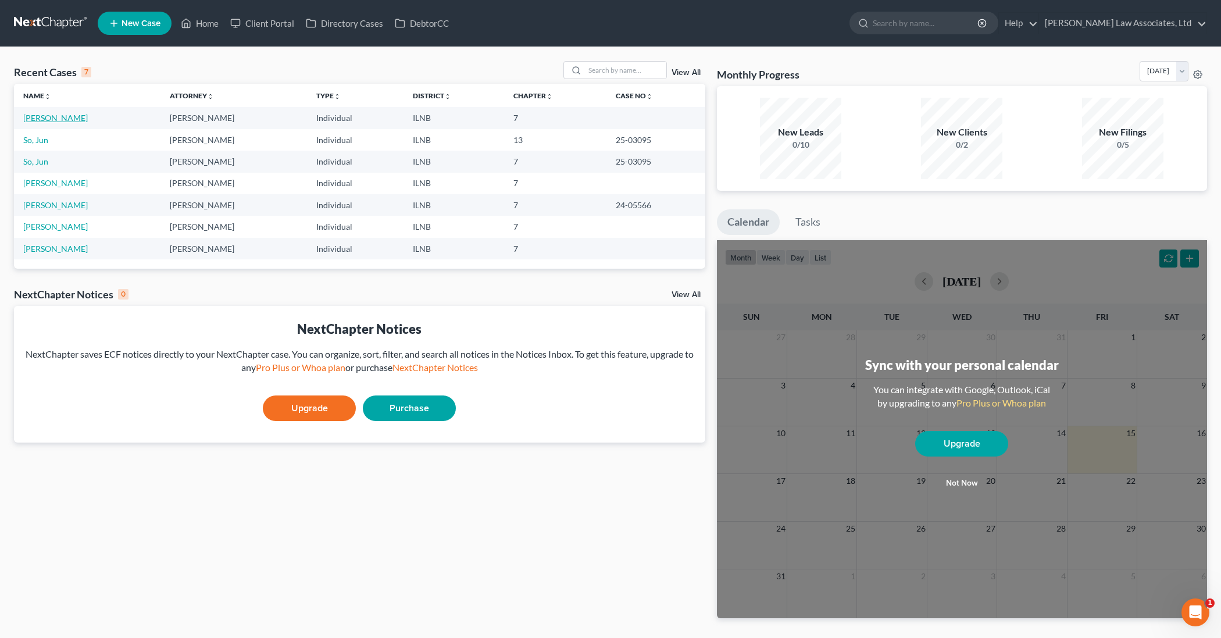
click at [48, 116] on link "[PERSON_NAME]" at bounding box center [55, 118] width 65 height 10
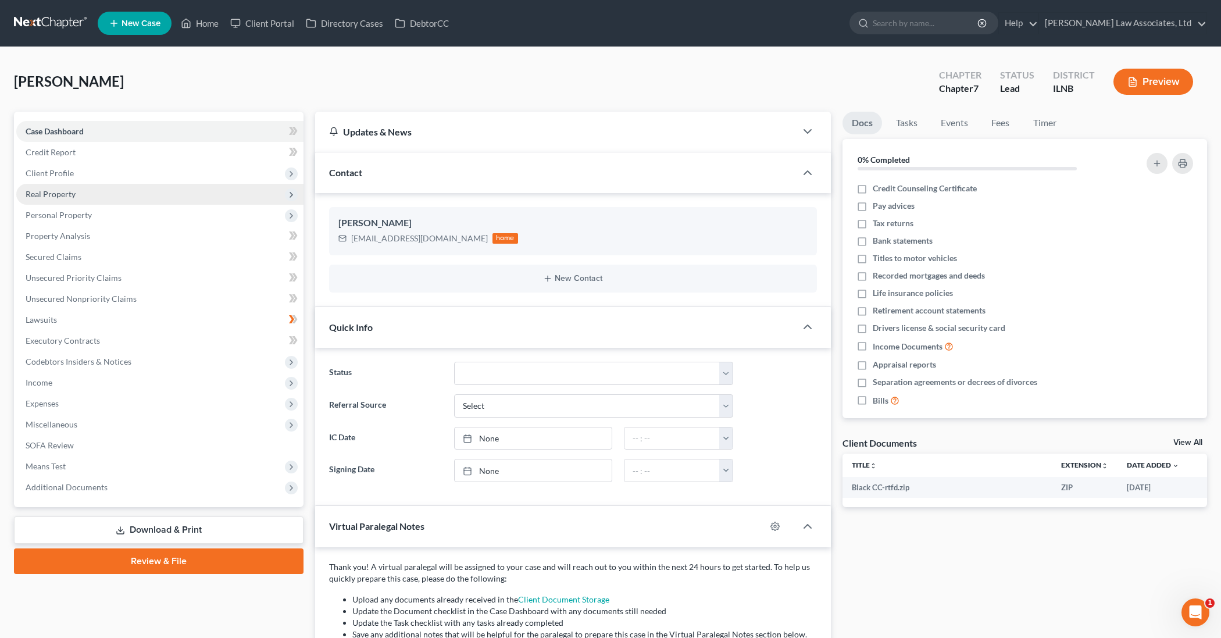
scroll to position [212, 0]
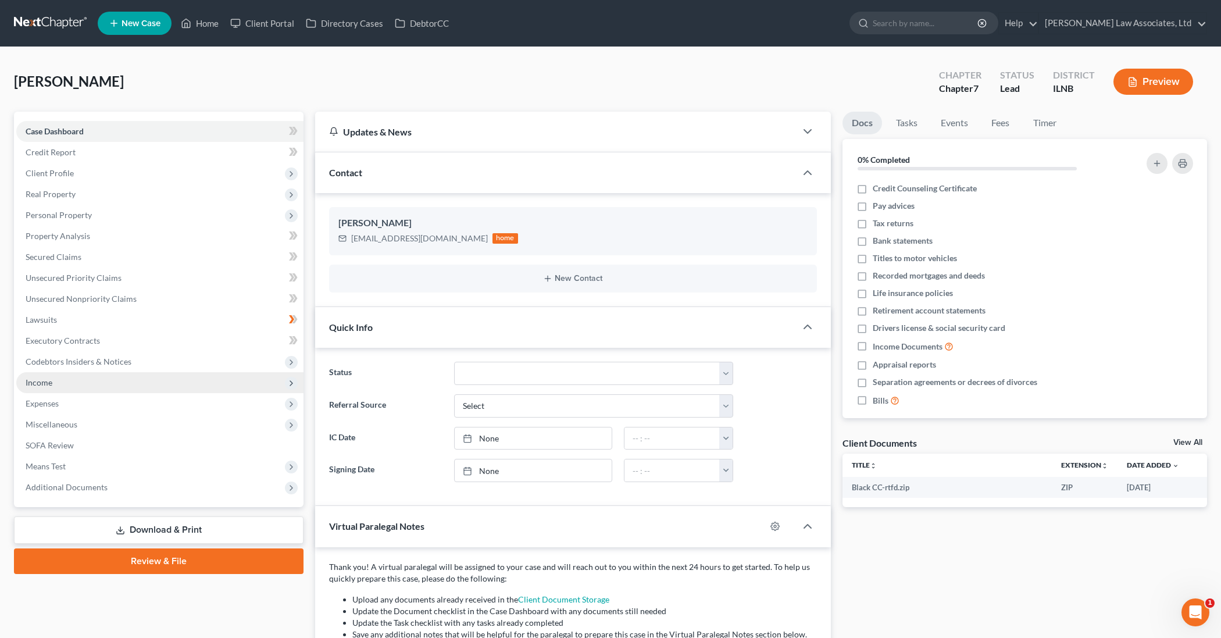
click at [59, 382] on span "Income" at bounding box center [159, 382] width 287 height 21
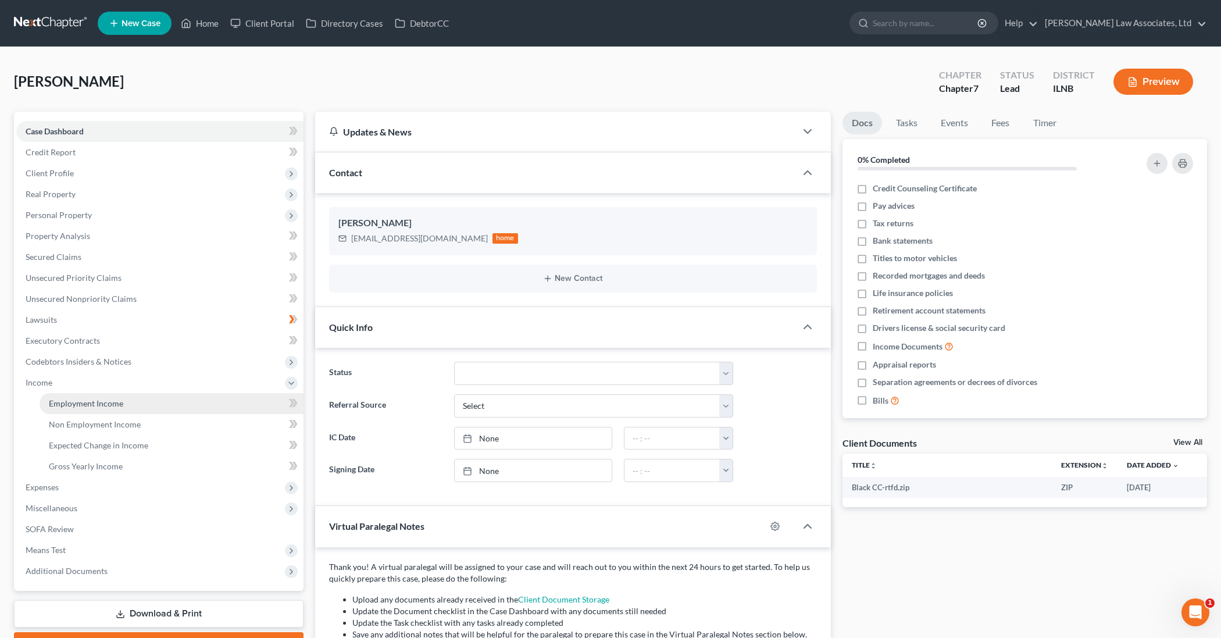
click at [82, 403] on span "Employment Income" at bounding box center [86, 403] width 74 height 10
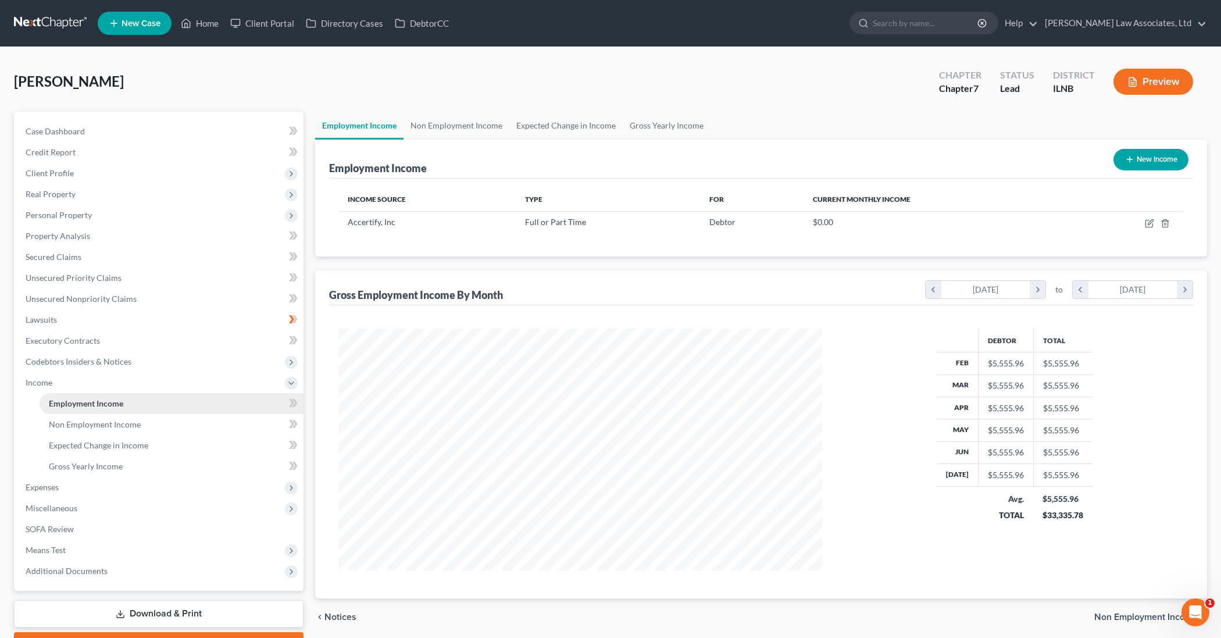
scroll to position [242, 506]
click at [83, 512] on span "Miscellaneous" at bounding box center [159, 508] width 287 height 21
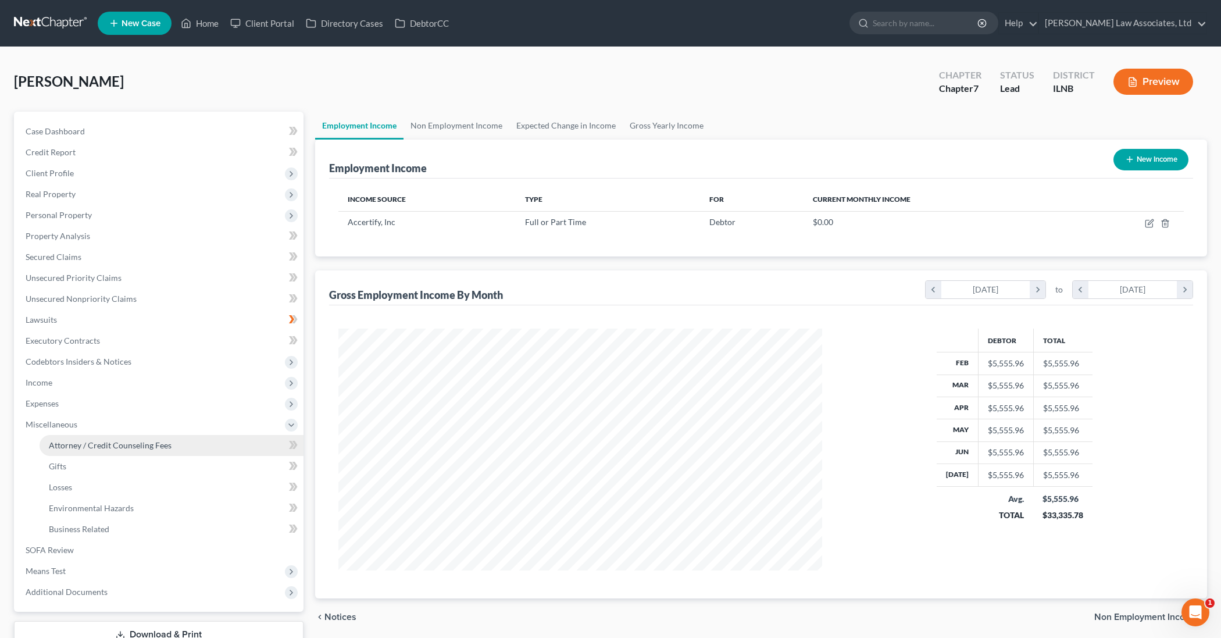
click at [70, 445] on span "Attorney / Credit Counseling Fees" at bounding box center [110, 445] width 123 height 10
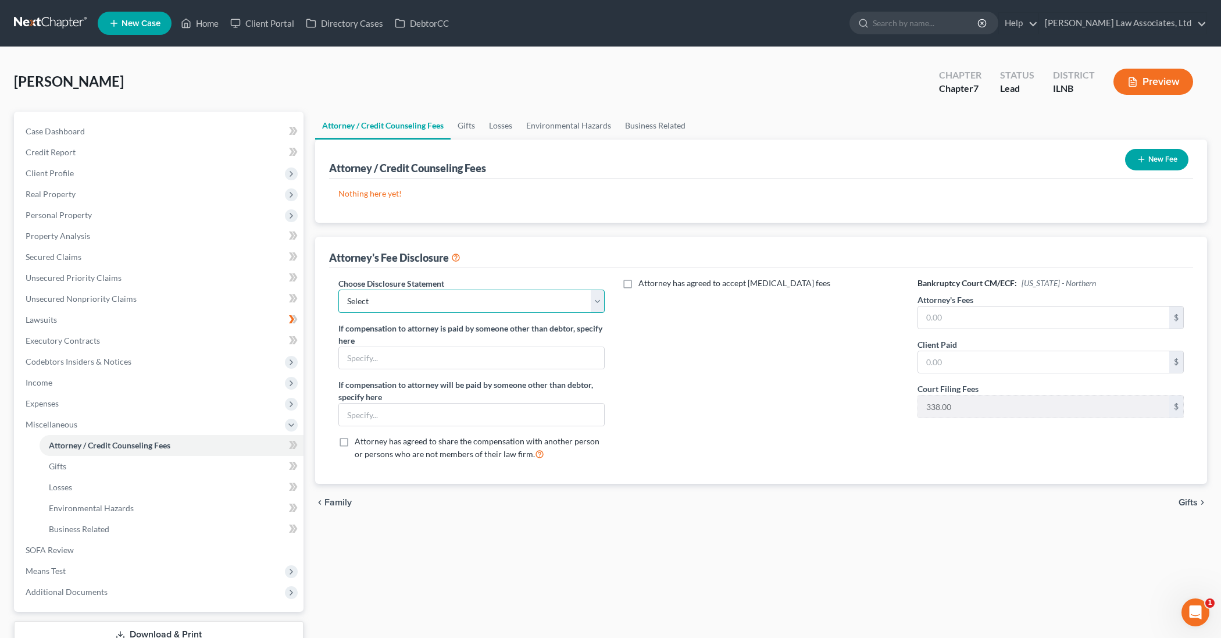
select select "0"
click at [449, 359] on input "text" at bounding box center [471, 358] width 265 height 22
type input "MetLife Insurance Coverage"
click at [978, 320] on input "text" at bounding box center [1043, 317] width 251 height 22
drag, startPoint x: 961, startPoint y: 320, endPoint x: 916, endPoint y: 316, distance: 44.4
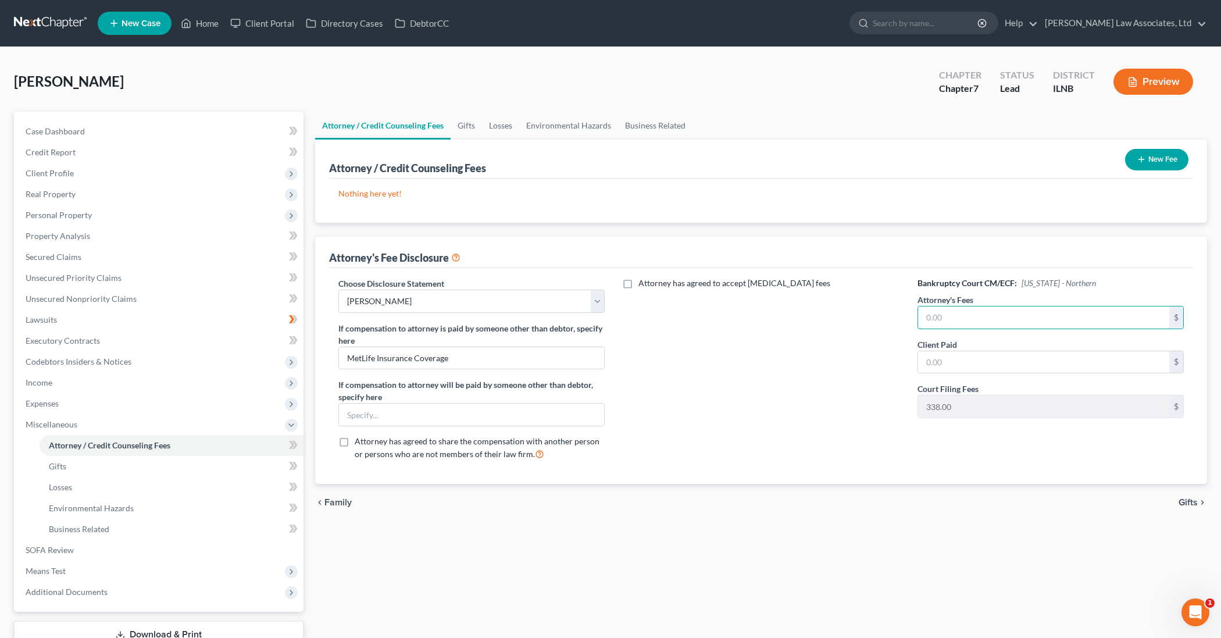
click at [916, 316] on div "Bankruptcy Court CM/ECF: Illinois - Northern Attorney's Fees $ Client Paid $ Co…" at bounding box center [1051, 373] width 290 height 192
type input "900"
click at [946, 367] on input "text" at bounding box center [1043, 362] width 251 height 22
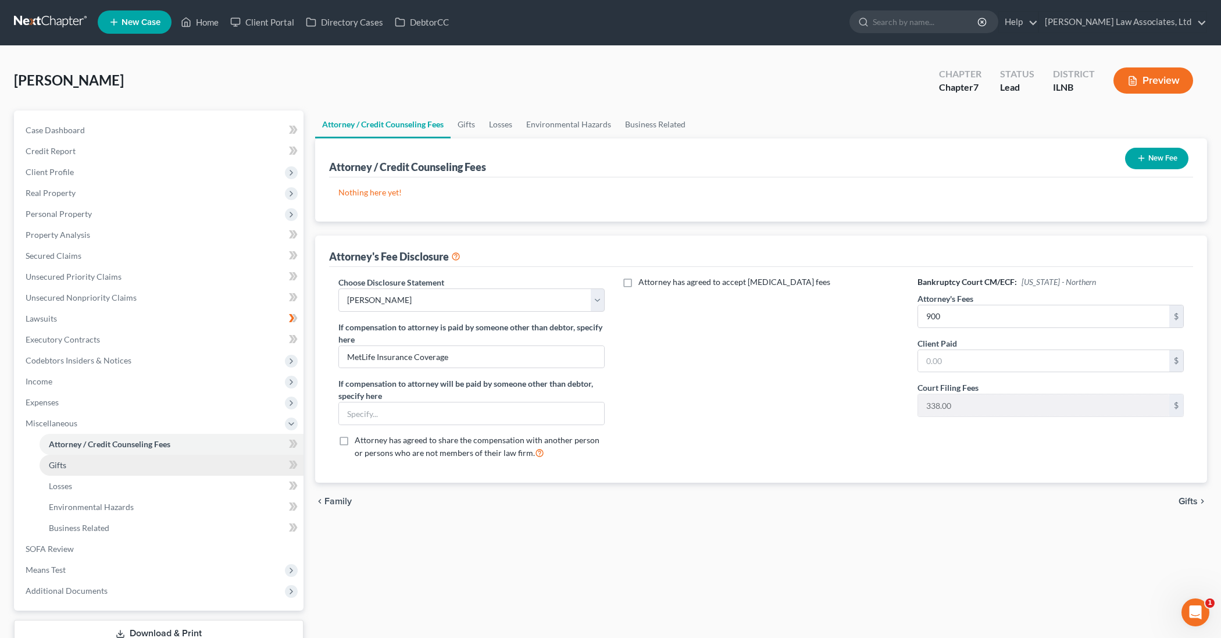
click at [104, 463] on link "Gifts" at bounding box center [172, 465] width 264 height 21
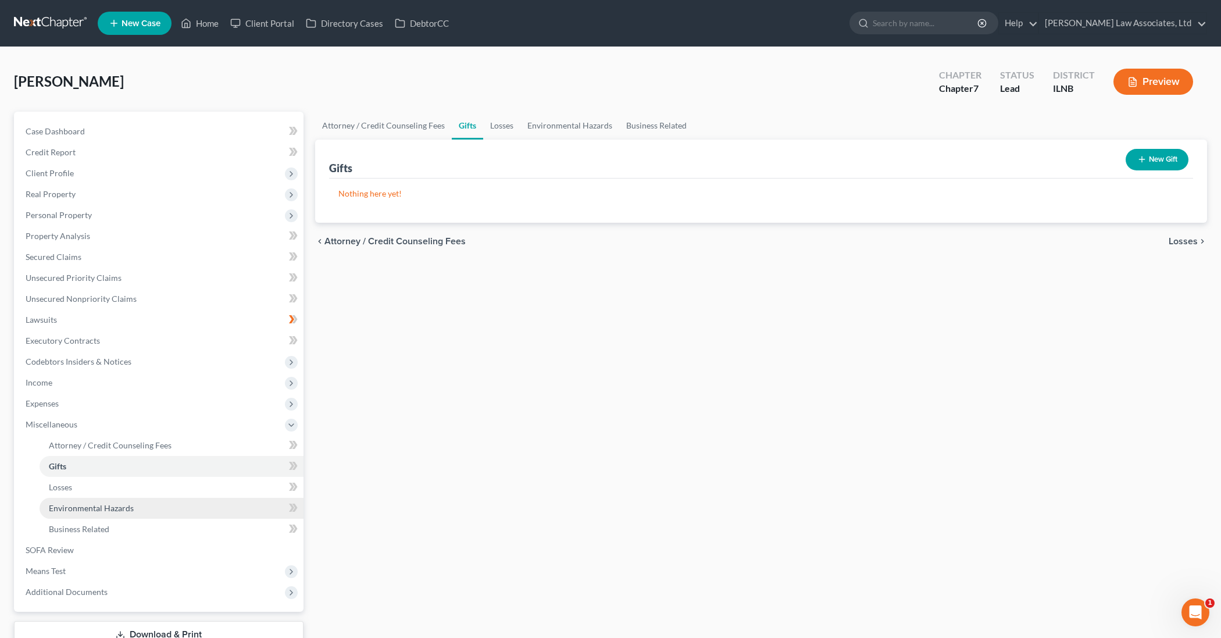
click at [91, 507] on span "Environmental Hazards" at bounding box center [91, 508] width 85 height 10
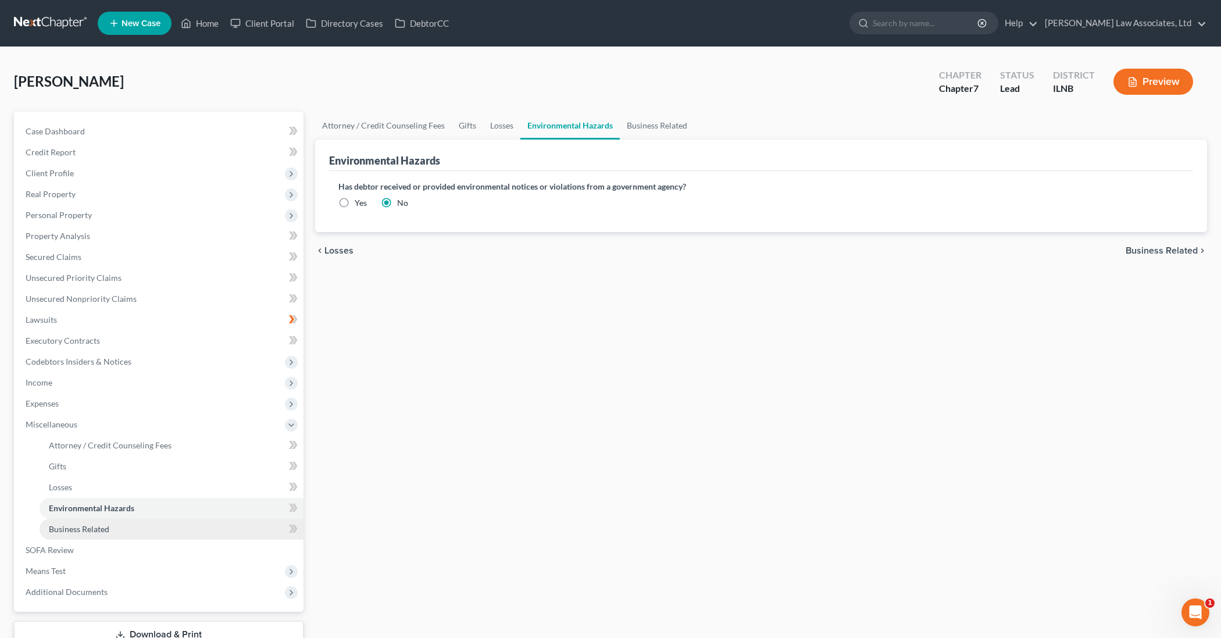
click at [79, 531] on span "Business Related" at bounding box center [79, 529] width 60 height 10
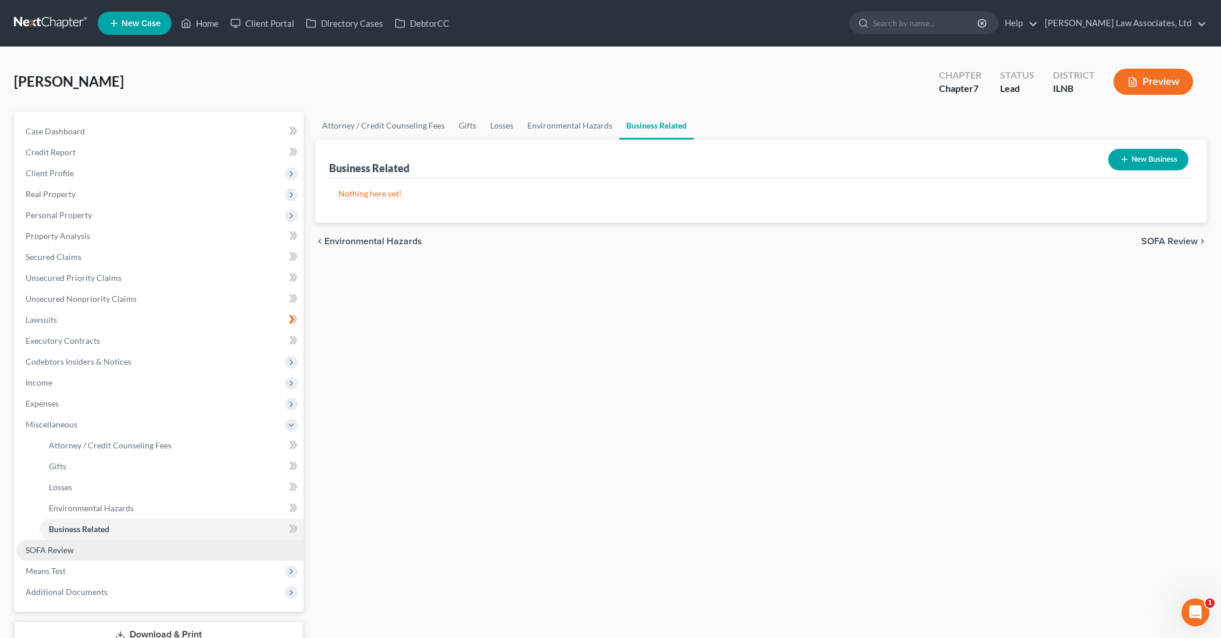
click at [69, 555] on link "SOFA Review" at bounding box center [159, 550] width 287 height 21
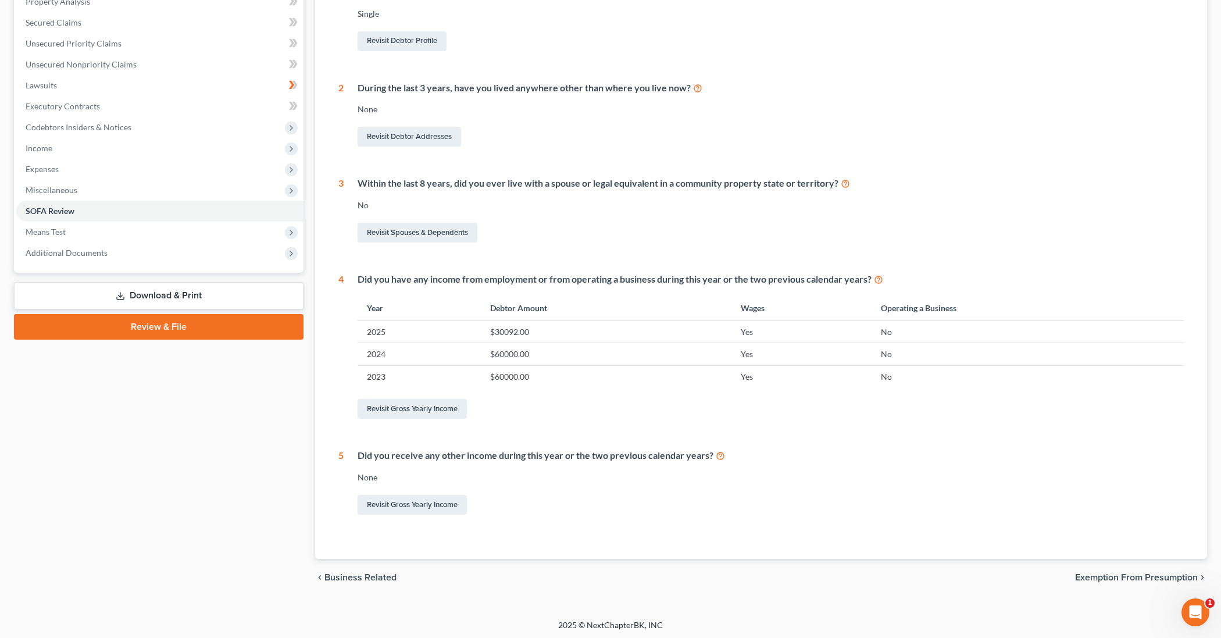
scroll to position [54, 0]
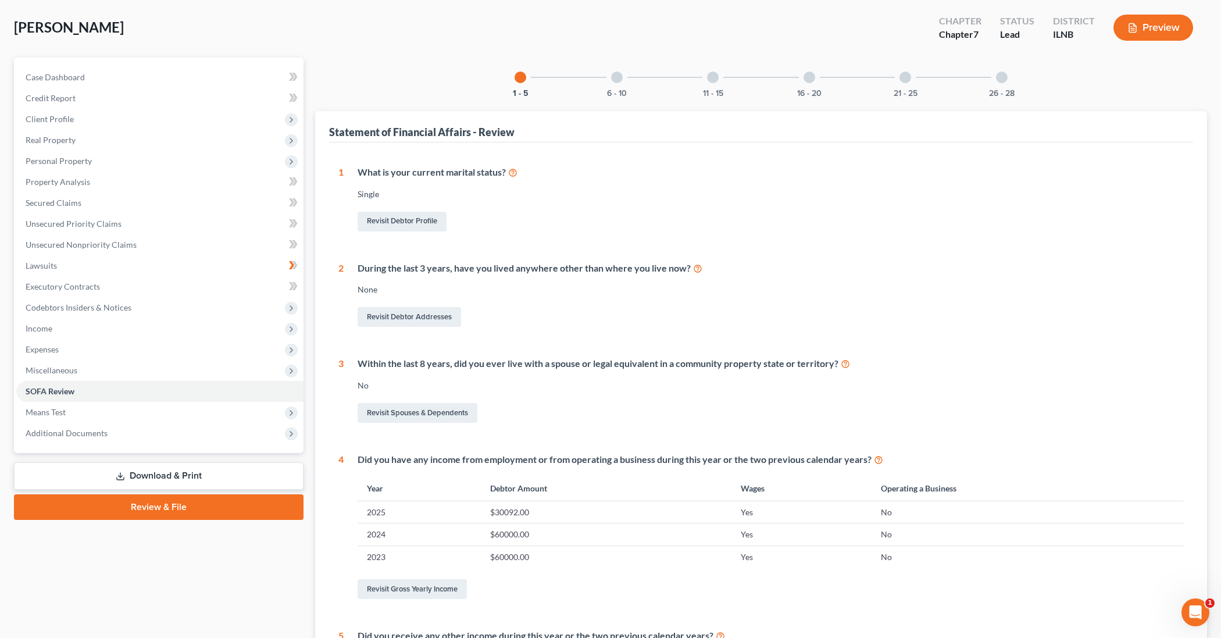
click at [616, 83] on div "6 - 10" at bounding box center [617, 78] width 40 height 40
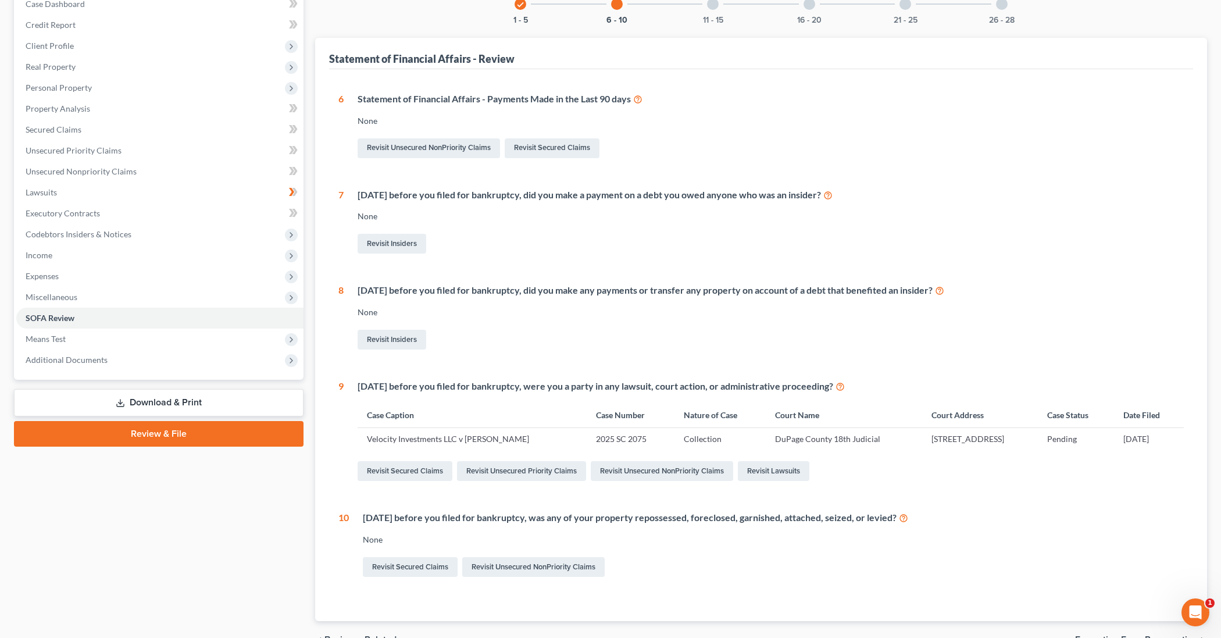
scroll to position [99, 0]
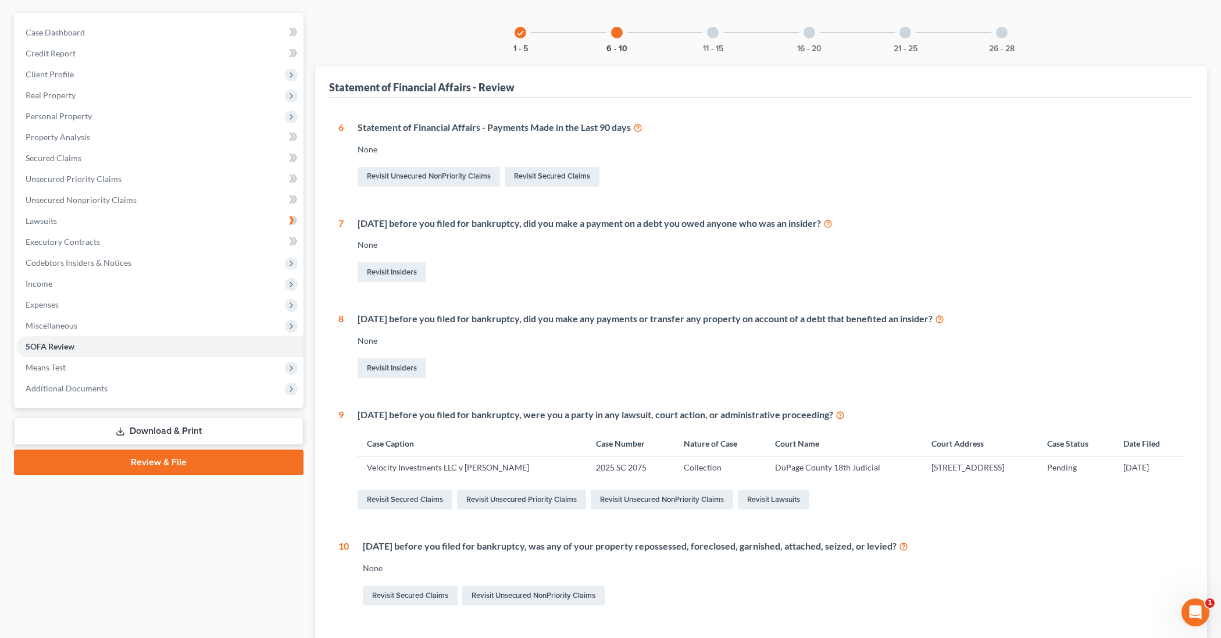
click at [713, 27] on div at bounding box center [713, 33] width 12 height 12
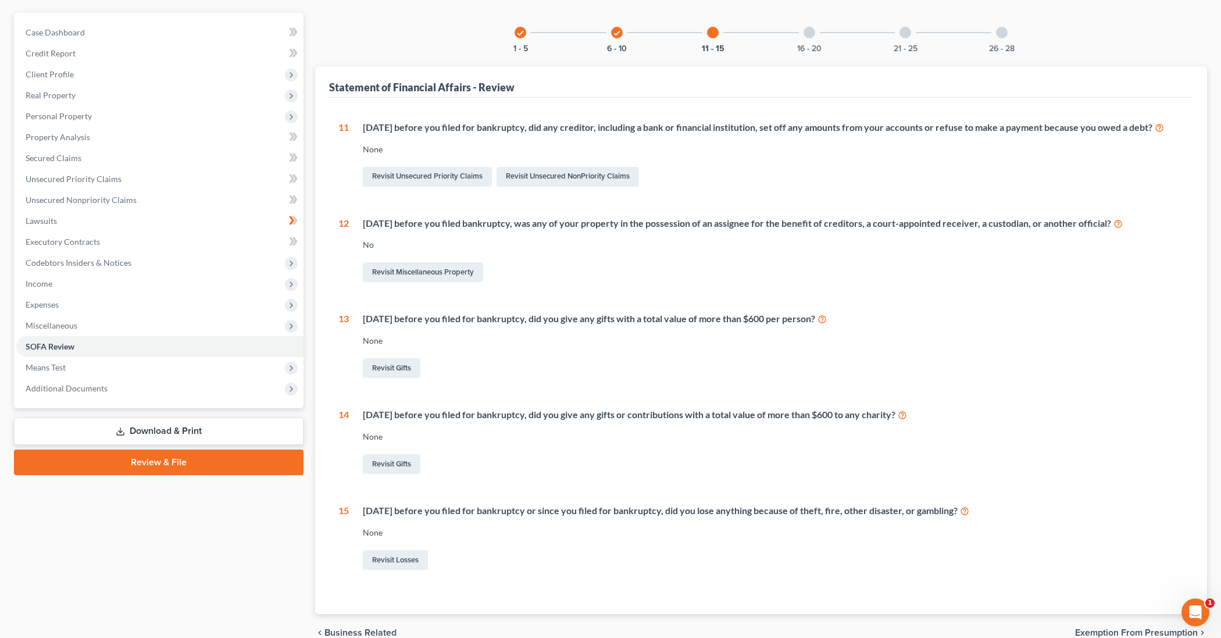
click at [809, 38] on div "16 - 20" at bounding box center [810, 33] width 40 height 40
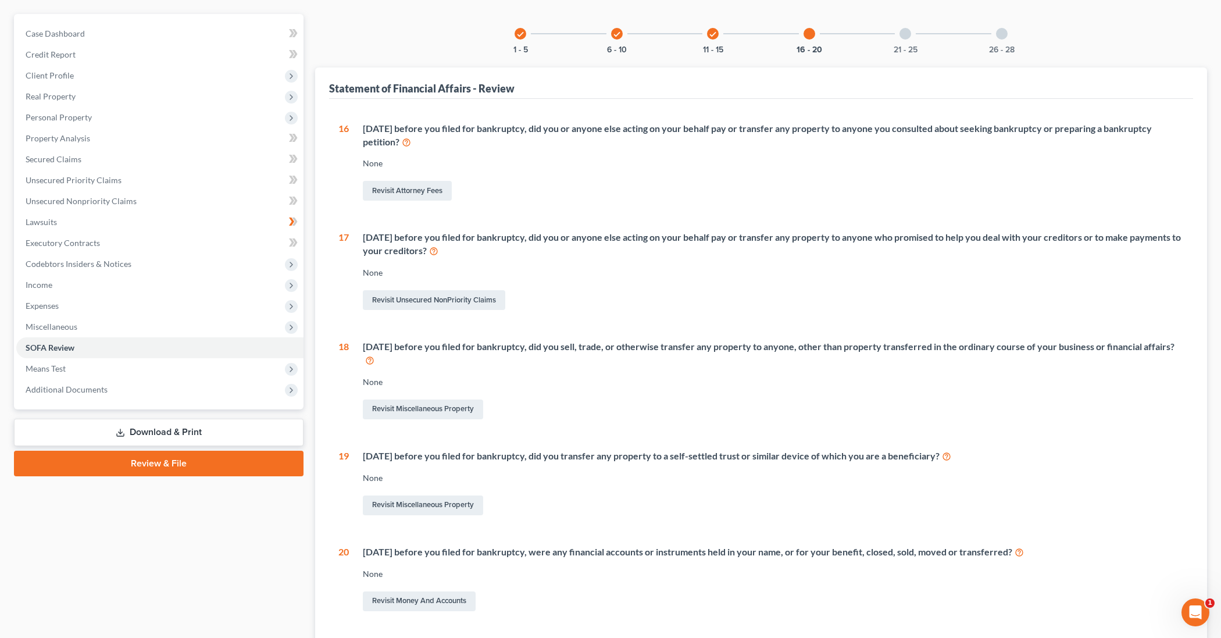
scroll to position [102, 0]
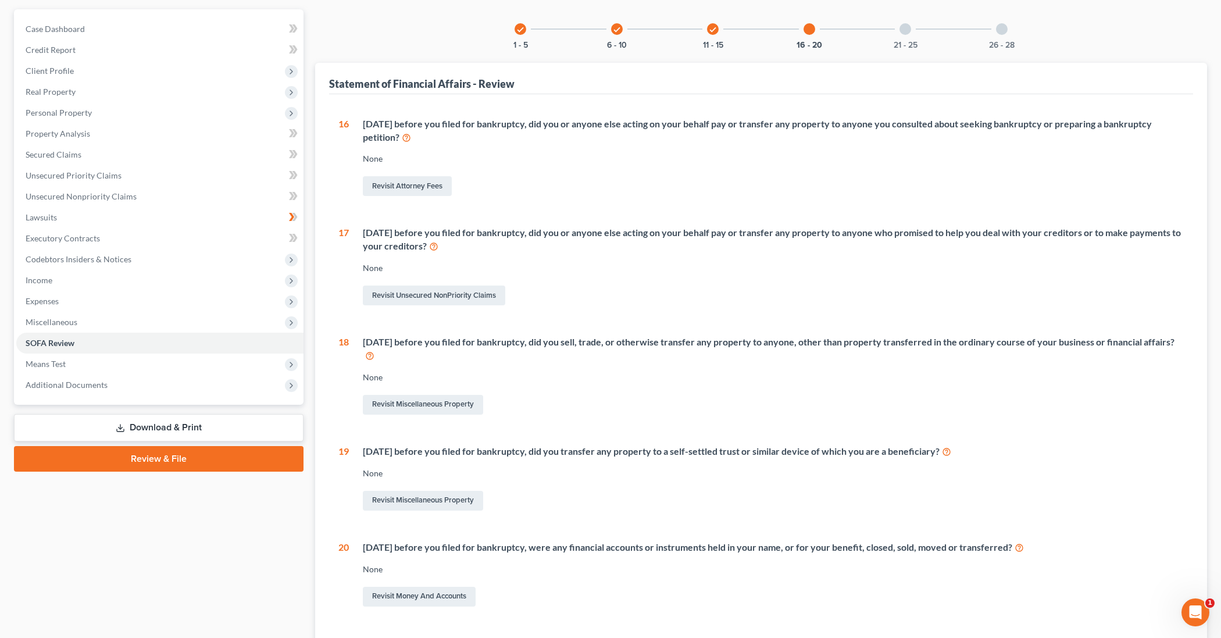
click at [616, 32] on icon "check" at bounding box center [617, 30] width 8 height 8
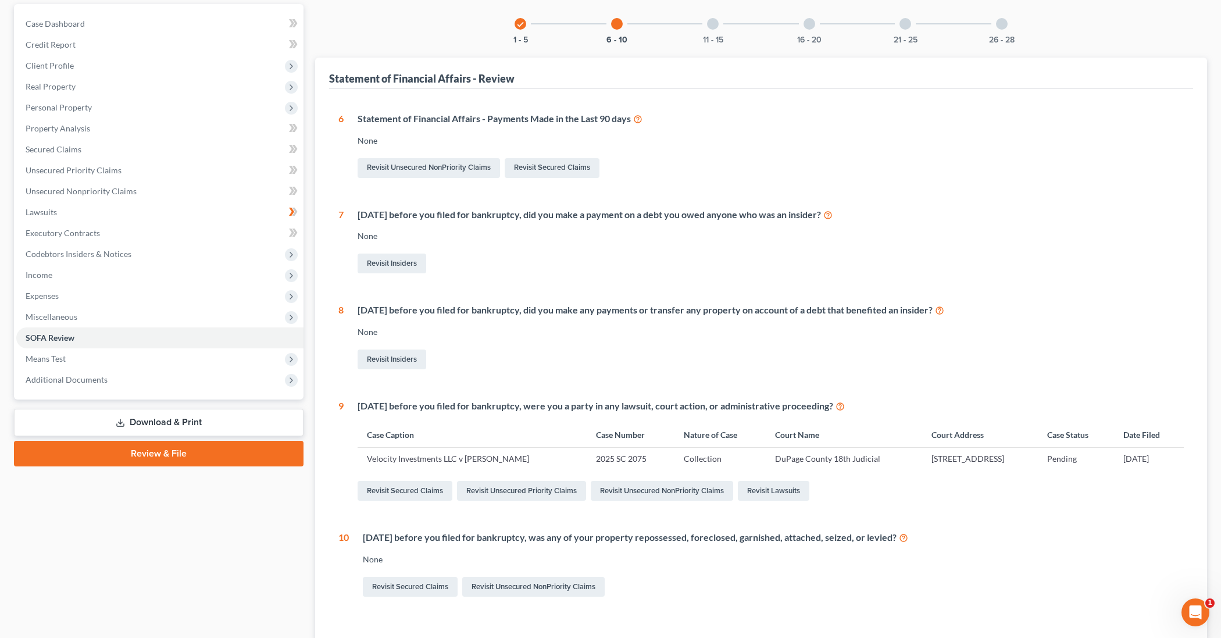
scroll to position [106, 0]
click at [643, 122] on icon at bounding box center [637, 120] width 9 height 11
click at [552, 174] on link "Revisit Secured Claims" at bounding box center [552, 170] width 95 height 20
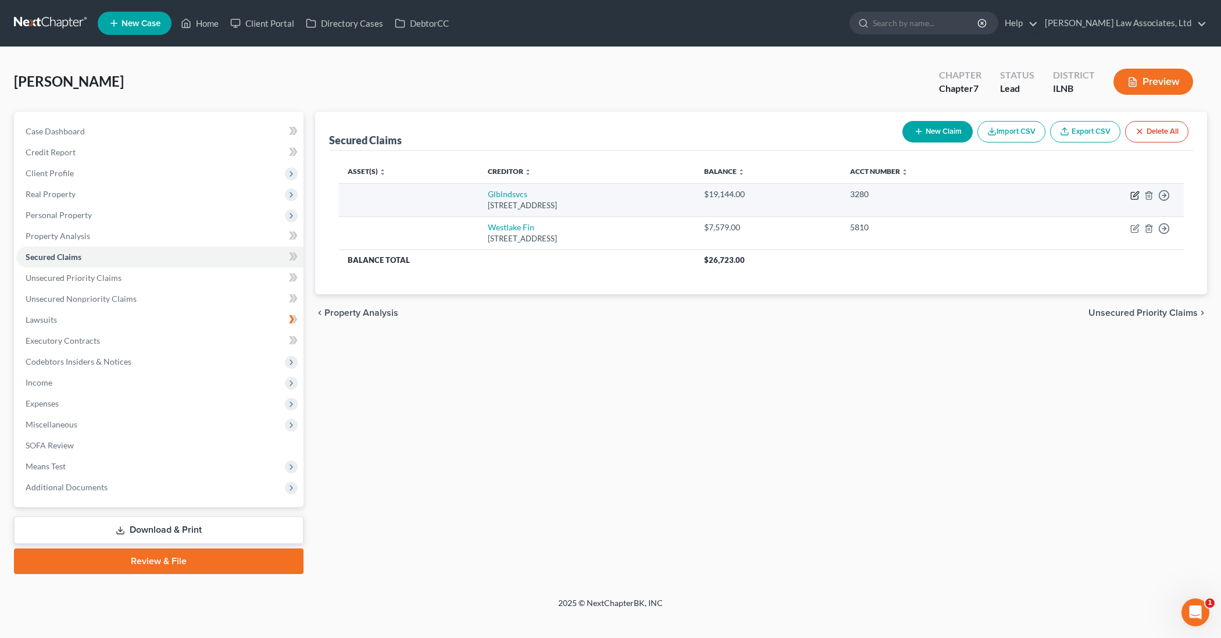
click at [1134, 197] on icon "button" at bounding box center [1134, 195] width 9 height 9
select select "10"
select select "0"
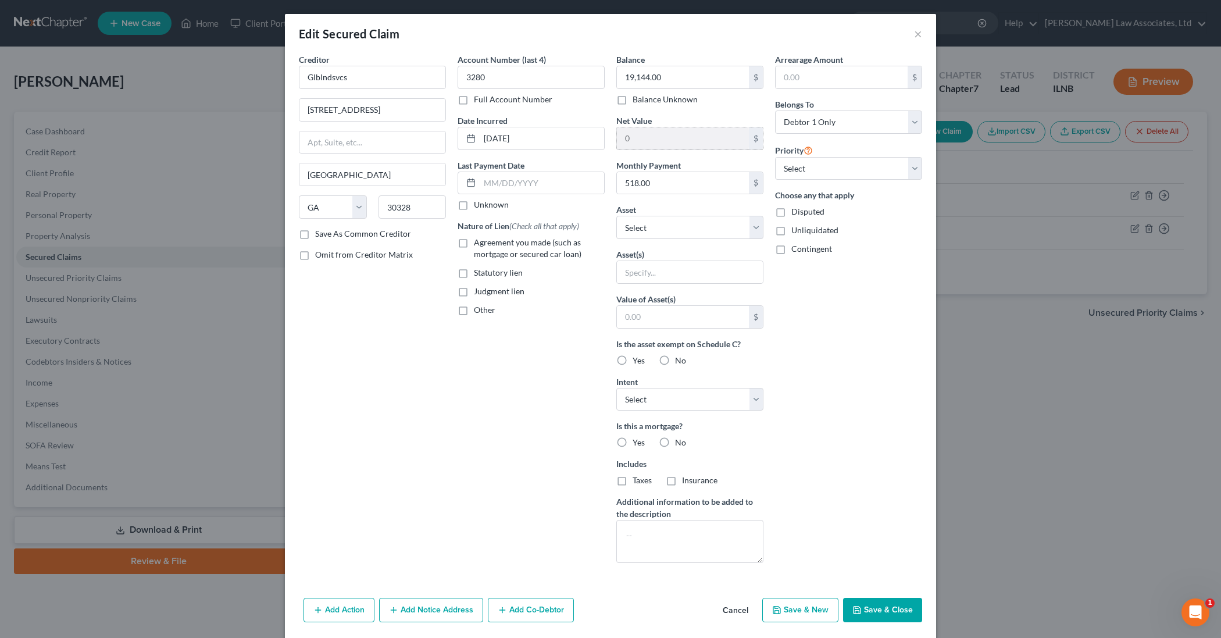
click at [653, 138] on input "0" at bounding box center [683, 138] width 132 height 22
click at [590, 183] on input "06012025" at bounding box center [542, 183] width 124 height 22
type input "06012025"
click at [557, 295] on div "Judgment lien" at bounding box center [531, 292] width 147 height 12
drag, startPoint x: 493, startPoint y: 181, endPoint x: 504, endPoint y: 185, distance: 12.3
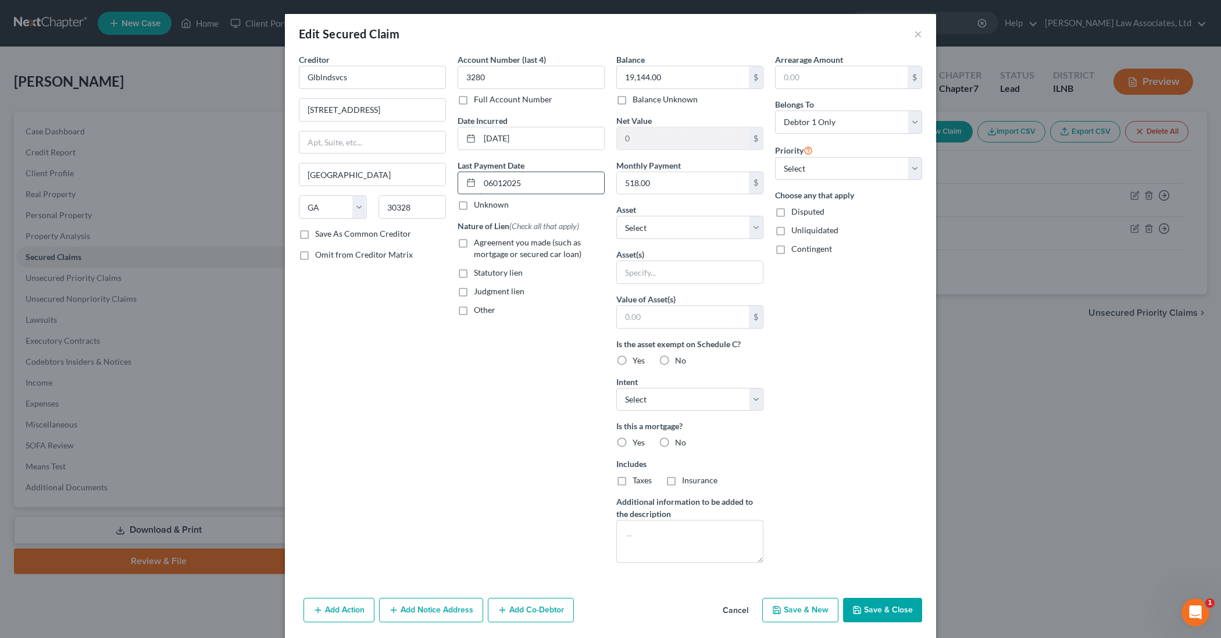
click at [501, 184] on input "06012025" at bounding box center [542, 183] width 124 height 22
click at [535, 188] on input "06012025" at bounding box center [542, 183] width 124 height 22
click at [715, 319] on input "text" at bounding box center [683, 317] width 132 height 22
type input "5,000"
click at [675, 361] on label "No" at bounding box center [680, 361] width 11 height 12
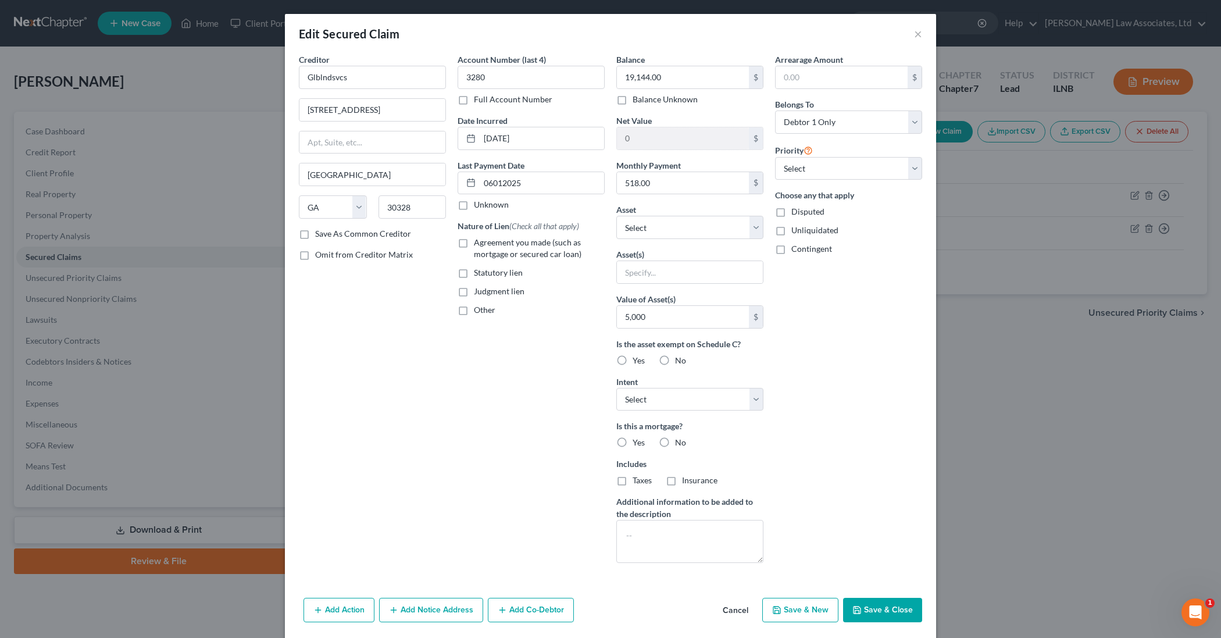
click at [680, 361] on input "No" at bounding box center [684, 359] width 8 height 8
radio input "true"
select select "2"
click at [633, 445] on label "Yes" at bounding box center [639, 443] width 12 height 12
click at [637, 444] on input "Yes" at bounding box center [641, 441] width 8 height 8
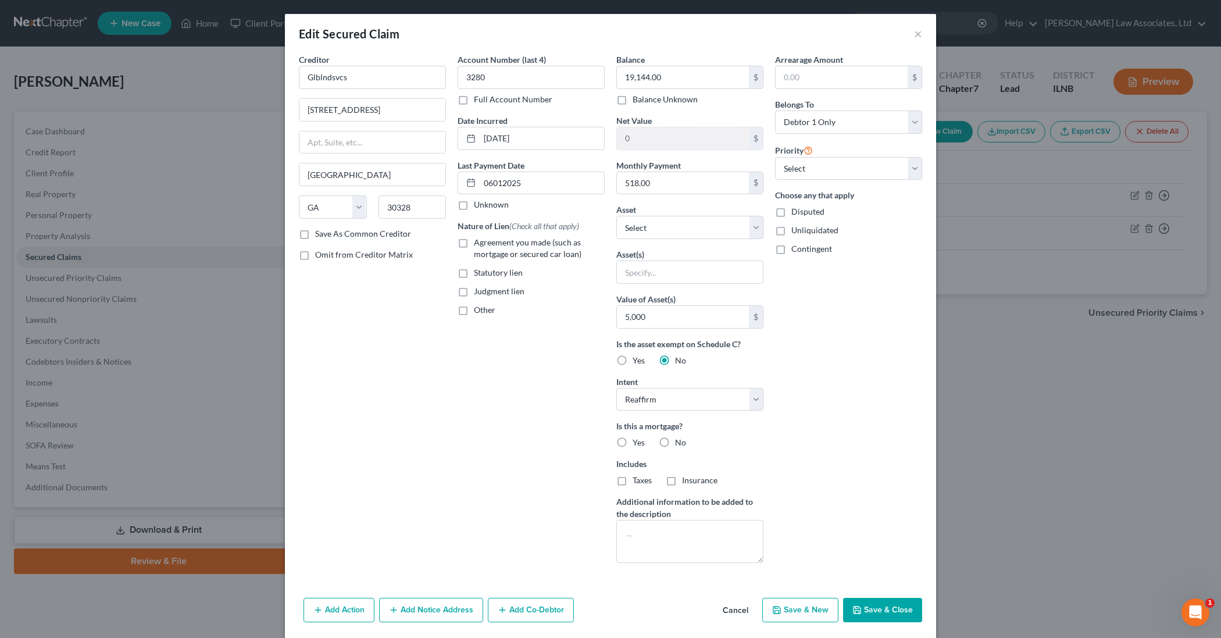
radio input "true"
click at [633, 445] on label "Yes" at bounding box center [639, 443] width 12 height 12
click at [637, 444] on input "Yes" at bounding box center [641, 441] width 8 height 8
click at [675, 445] on label "No" at bounding box center [680, 443] width 11 height 12
click at [680, 444] on input "No" at bounding box center [684, 441] width 8 height 8
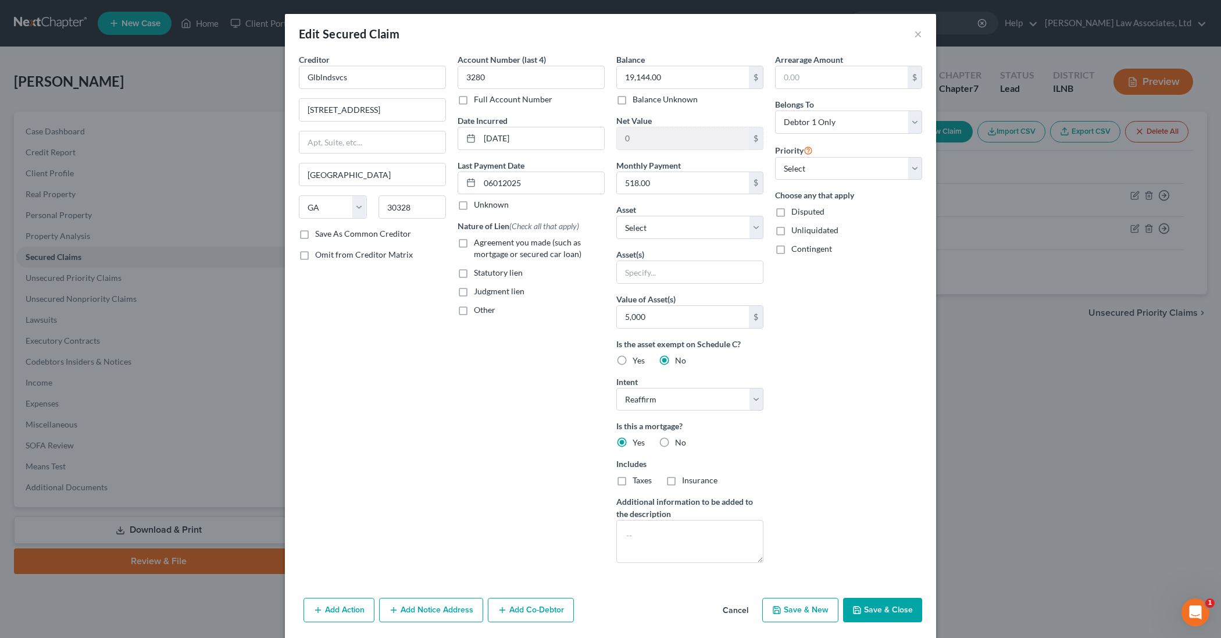
radio input "true"
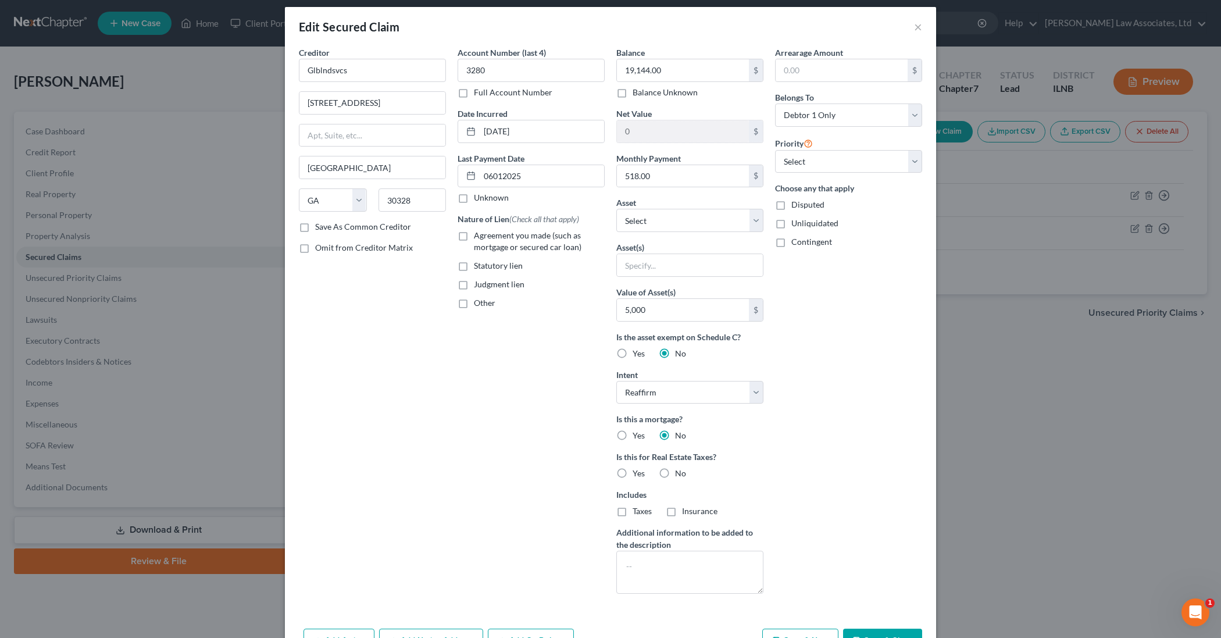
scroll to position [8, 0]
click at [675, 472] on label "No" at bounding box center [680, 472] width 11 height 12
click at [680, 472] on input "No" at bounding box center [684, 470] width 8 height 8
radio input "true"
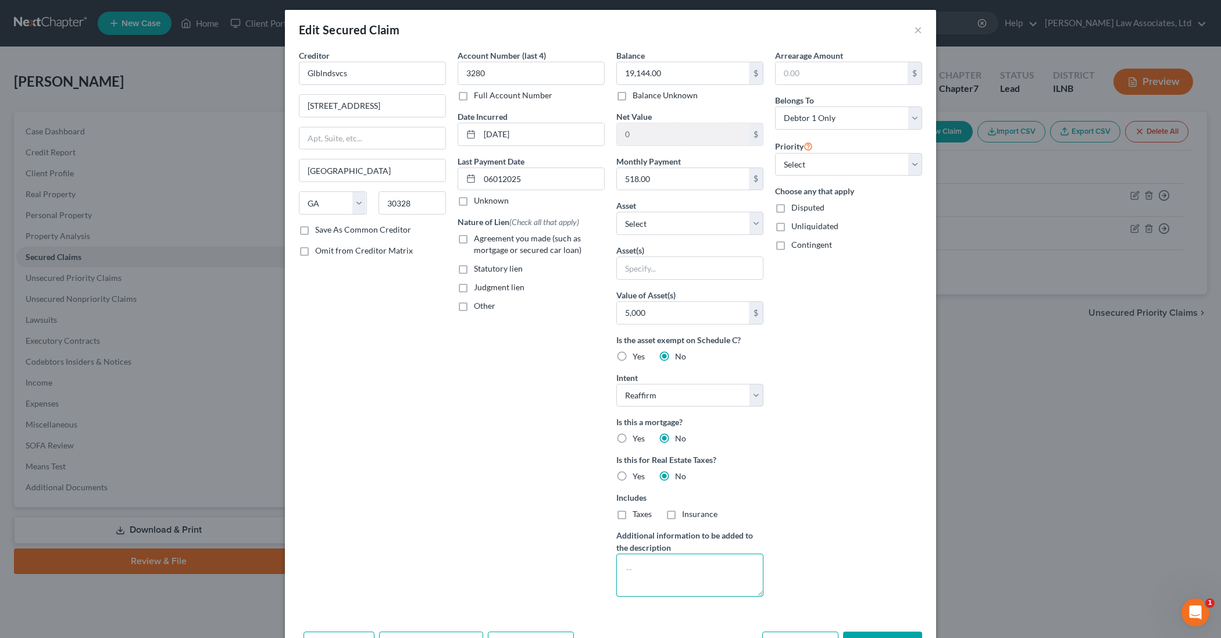
click at [634, 561] on textarea at bounding box center [689, 575] width 147 height 43
type textarea "Automobile Loan"
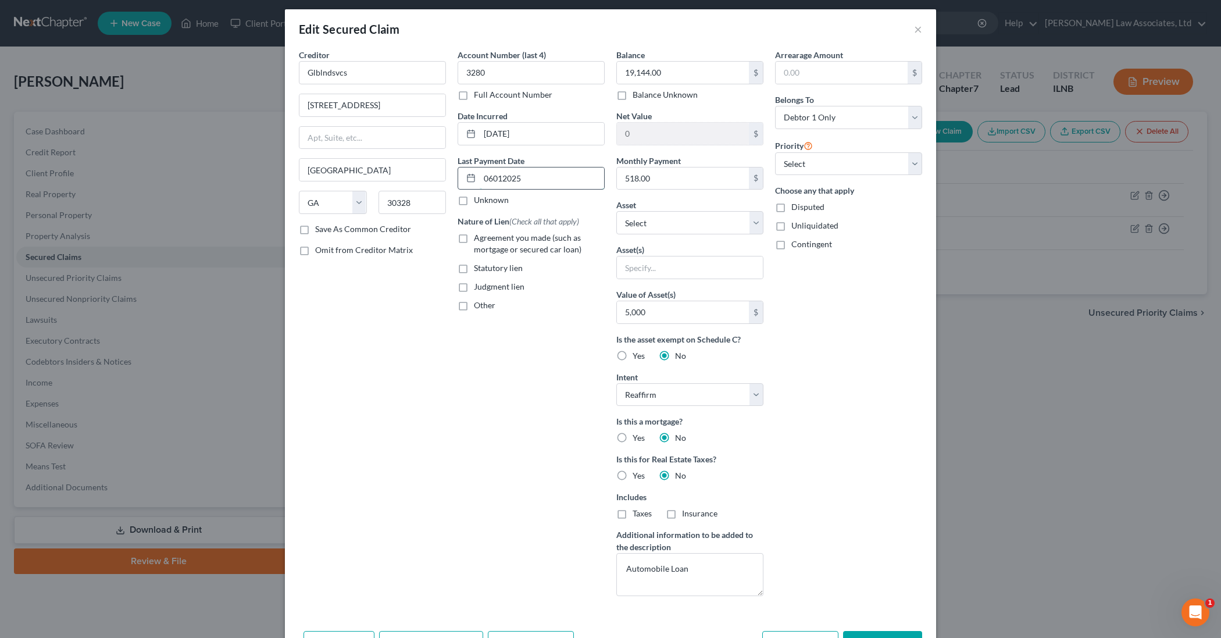
click at [492, 177] on input "06012025" at bounding box center [542, 178] width 124 height 22
click at [505, 179] on input "06-012025" at bounding box center [542, 178] width 124 height 22
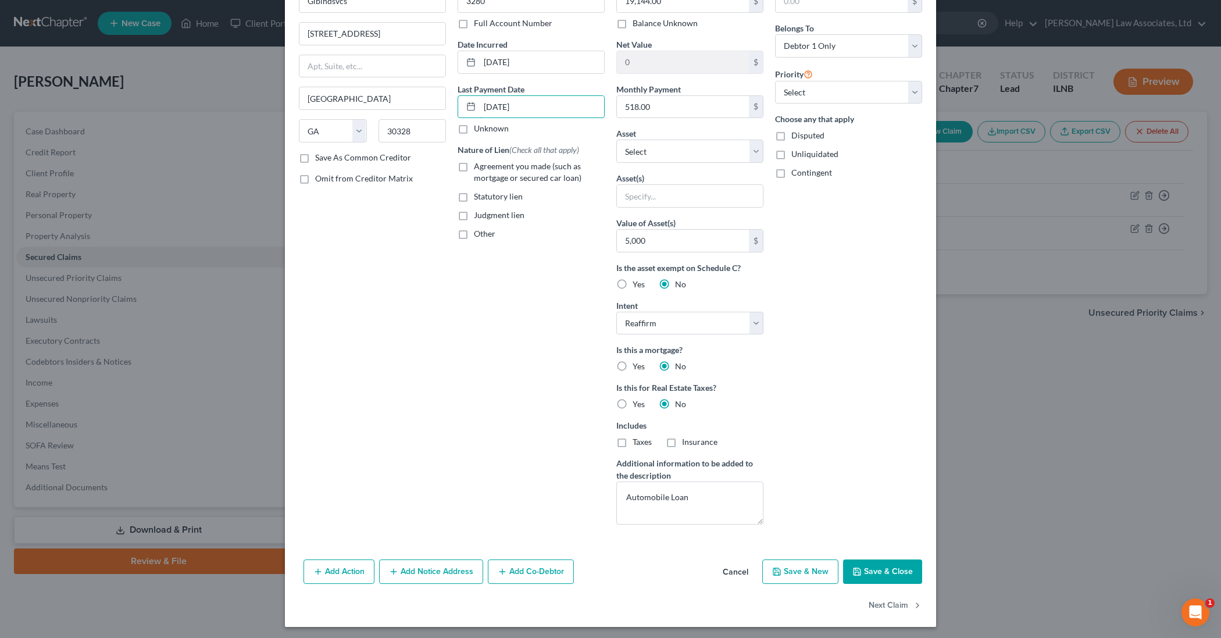
scroll to position [77, 0]
type input "06-01-2025"
click at [879, 572] on button "Save & Close" at bounding box center [882, 571] width 79 height 24
click at [469, 106] on icon at bounding box center [470, 105] width 9 height 9
click at [470, 106] on icon at bounding box center [470, 105] width 9 height 9
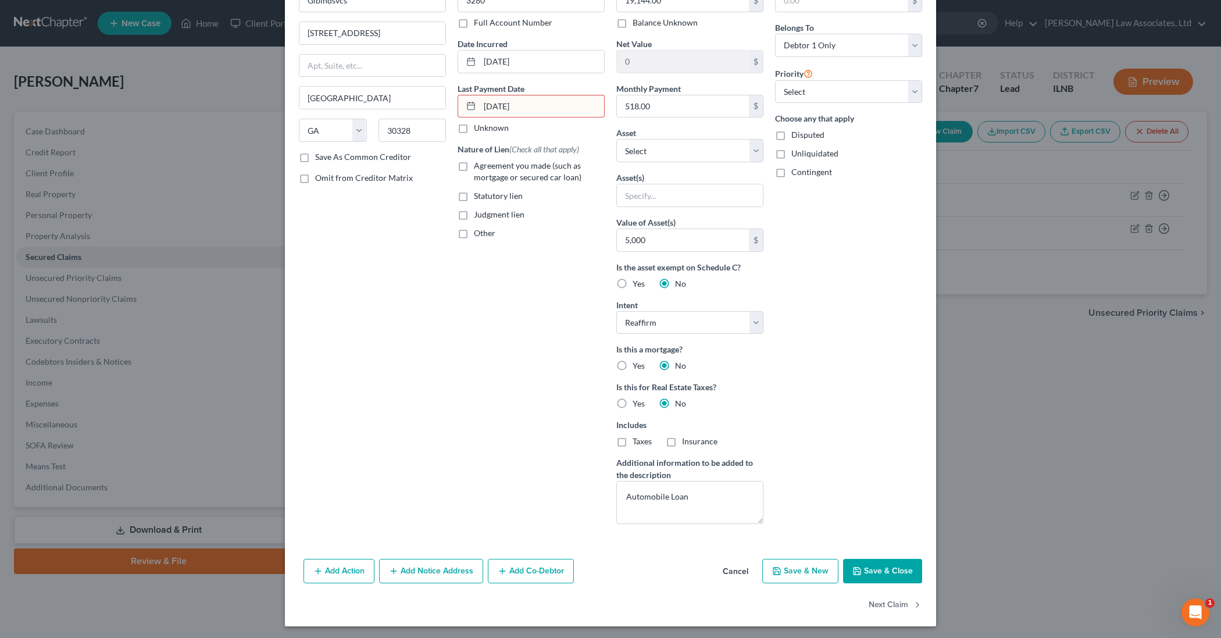
click at [537, 106] on input "06-01-2025" at bounding box center [542, 106] width 124 height 22
drag, startPoint x: 531, startPoint y: 106, endPoint x: 476, endPoint y: 105, distance: 55.2
click at [476, 105] on div "06-01-2025" at bounding box center [531, 106] width 147 height 23
click at [469, 104] on icon at bounding box center [470, 105] width 9 height 9
click at [483, 104] on input "text" at bounding box center [542, 106] width 124 height 22
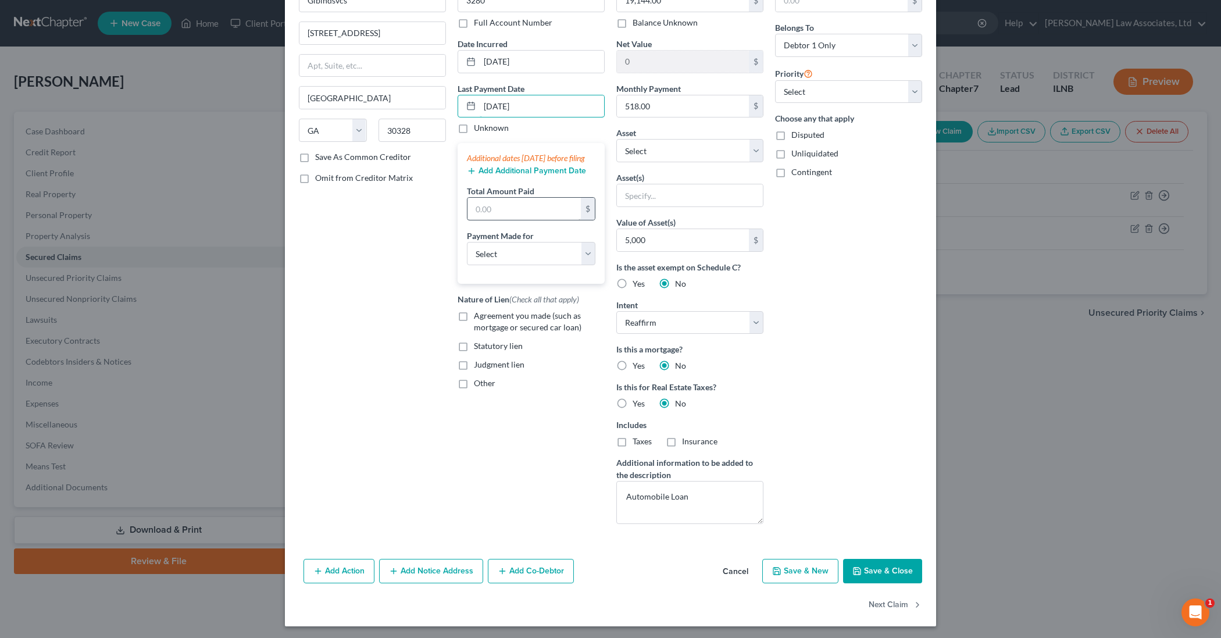
type input "06/01/2025"
click at [516, 220] on input "text" at bounding box center [524, 209] width 113 height 22
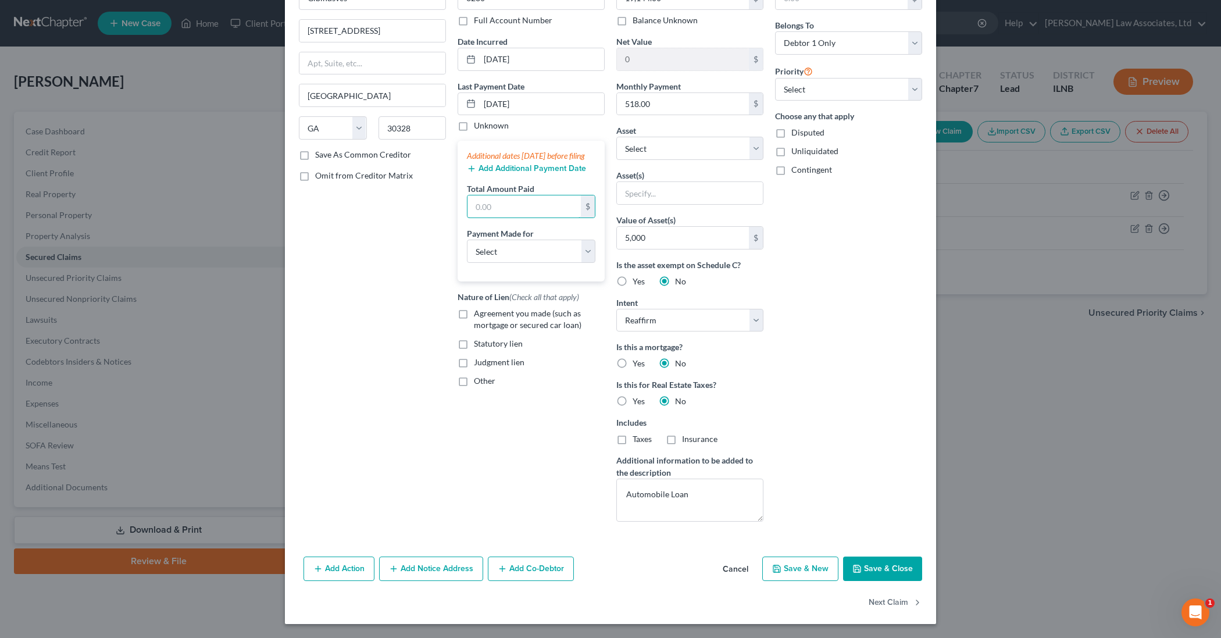
scroll to position [79, 0]
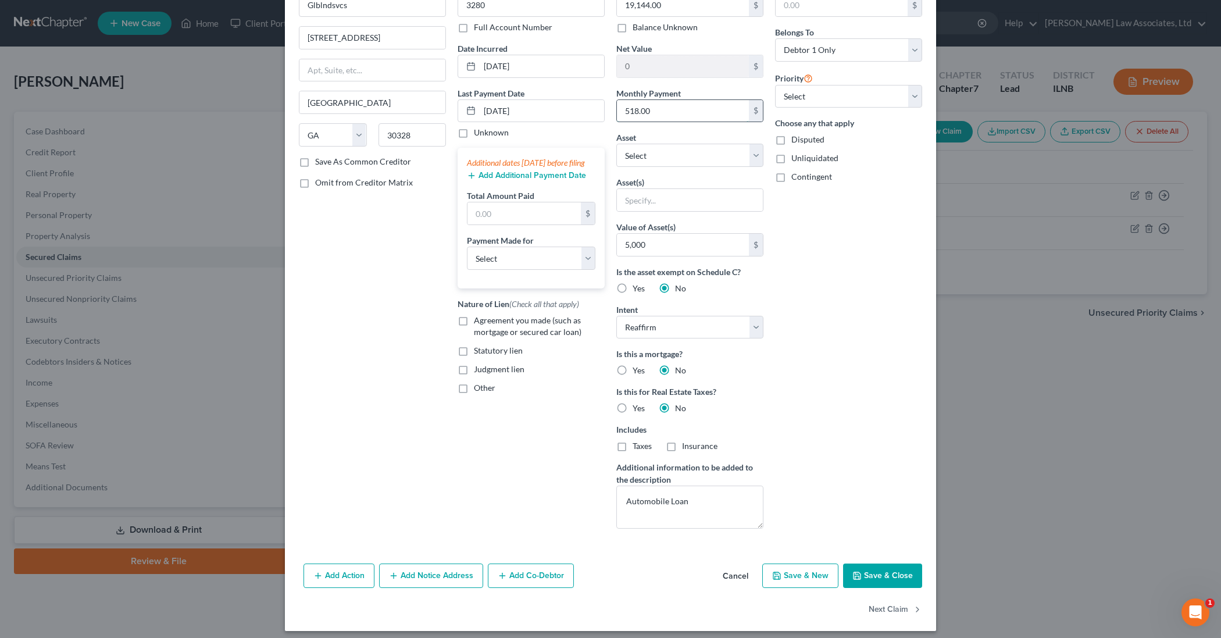
drag, startPoint x: 654, startPoint y: 107, endPoint x: 641, endPoint y: 109, distance: 12.3
click at [641, 109] on input "518.00" at bounding box center [683, 111] width 132 height 22
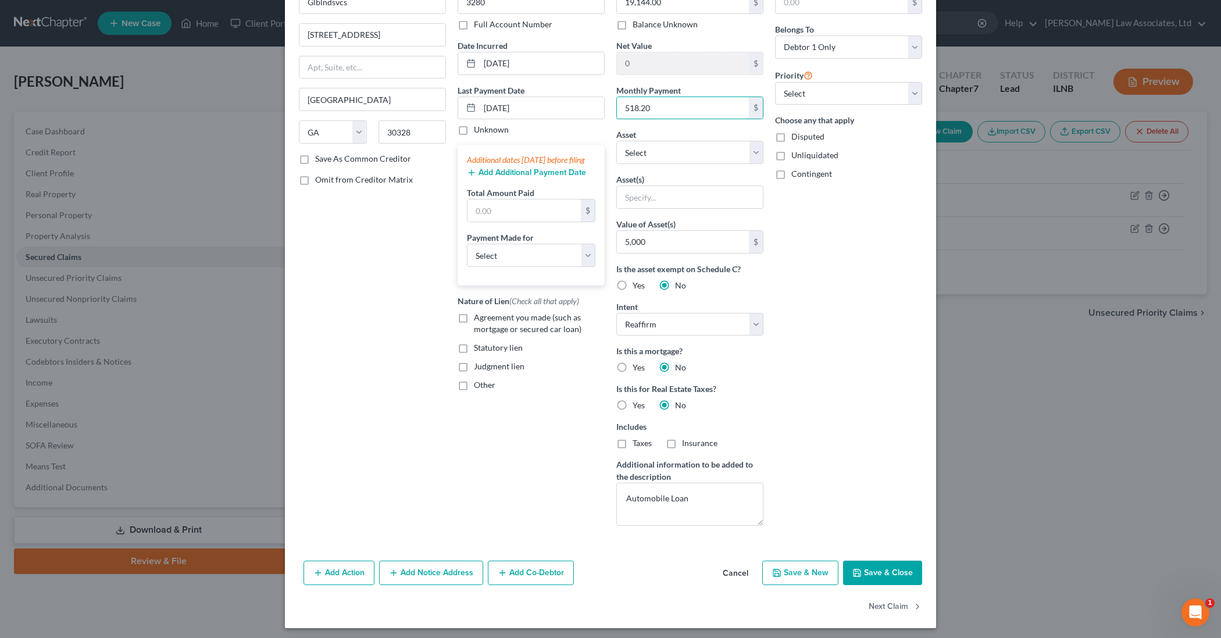
scroll to position [77, 0]
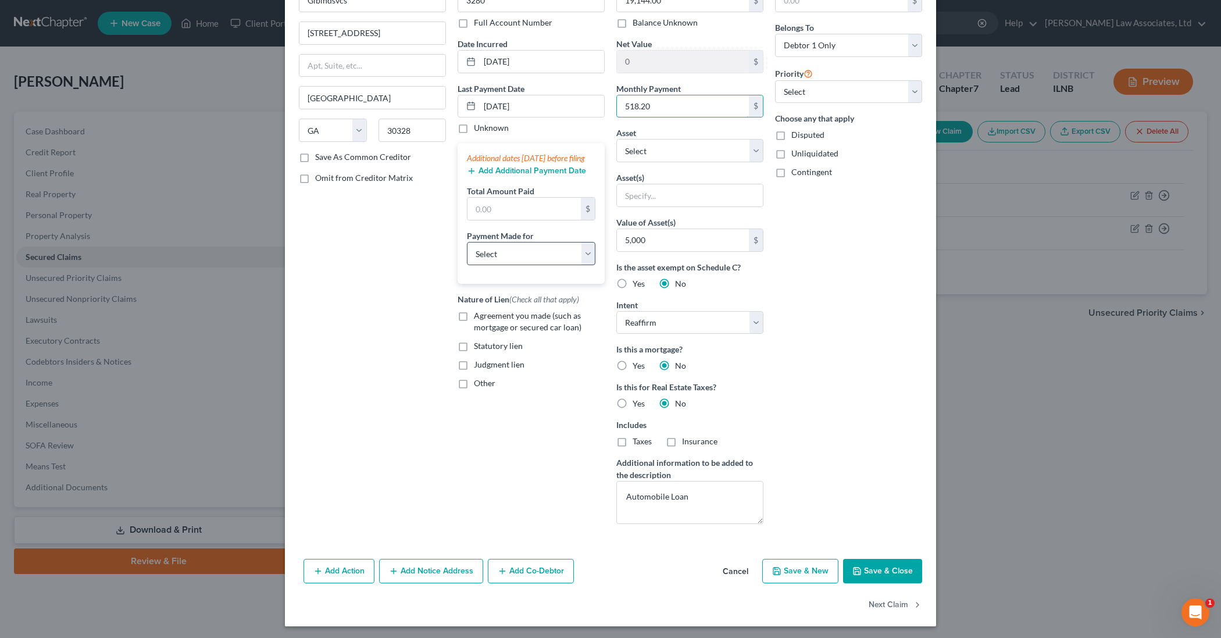
type input "518.20"
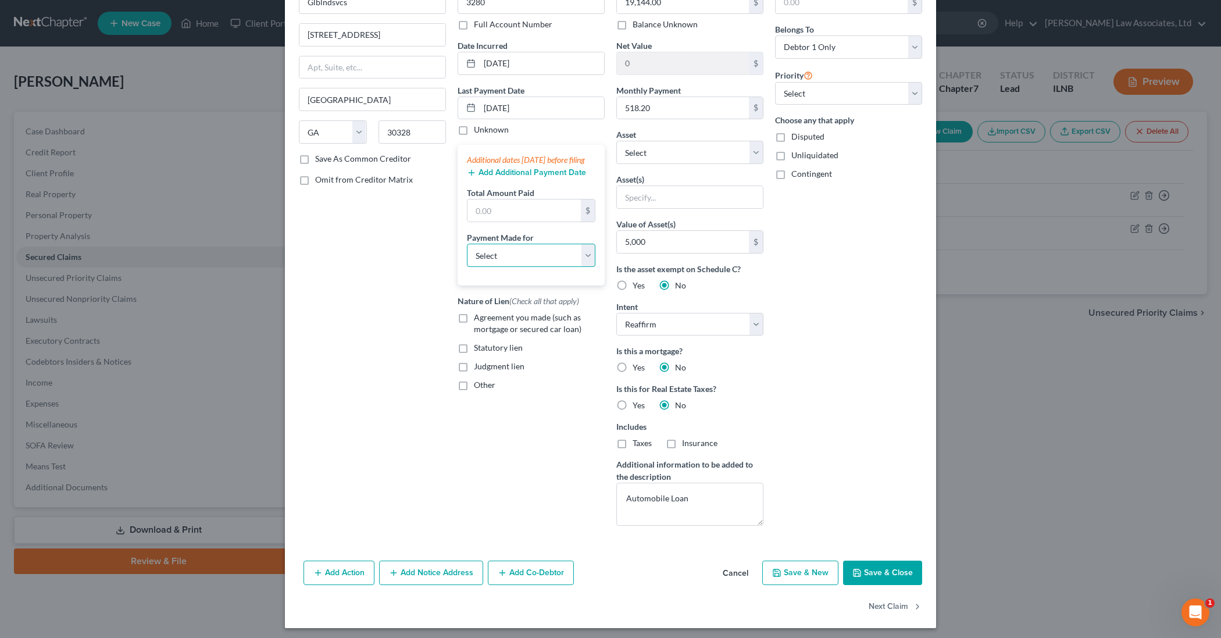
select select "0"
click at [570, 222] on input "text" at bounding box center [524, 211] width 113 height 22
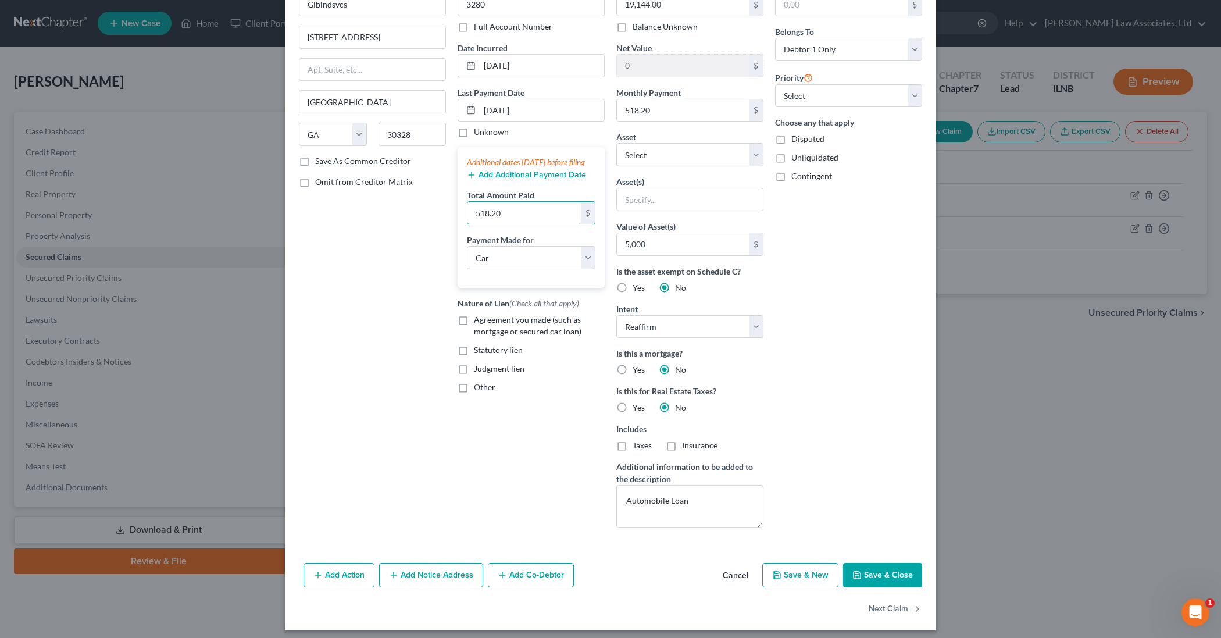
scroll to position [72, 0]
type input "518.20"
click at [474, 334] on label "Agreement you made (such as mortgage or secured car loan)" at bounding box center [539, 326] width 131 height 23
click at [479, 322] on input "Agreement you made (such as mortgage or secured car loan)" at bounding box center [483, 319] width 8 height 8
checkbox input "true"
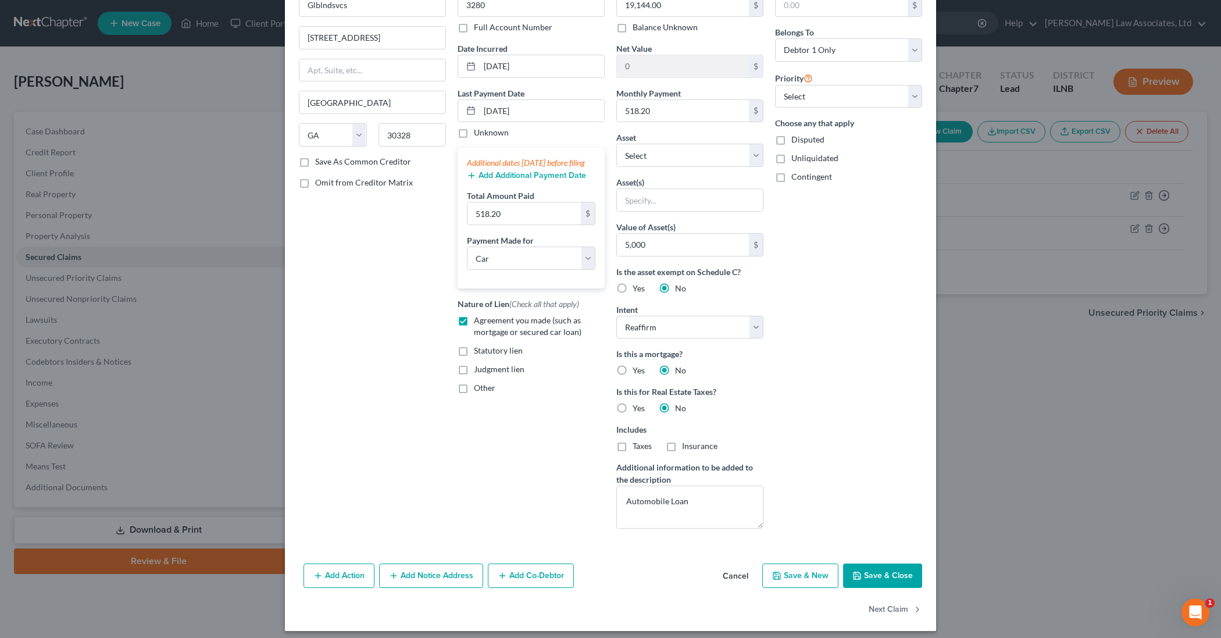
click at [474, 356] on label "Statutory lien" at bounding box center [498, 351] width 49 height 12
click at [479, 352] on input "Statutory lien" at bounding box center [483, 349] width 8 height 8
checkbox input "true"
click at [902, 572] on button "Save & Close" at bounding box center [882, 575] width 79 height 24
select select
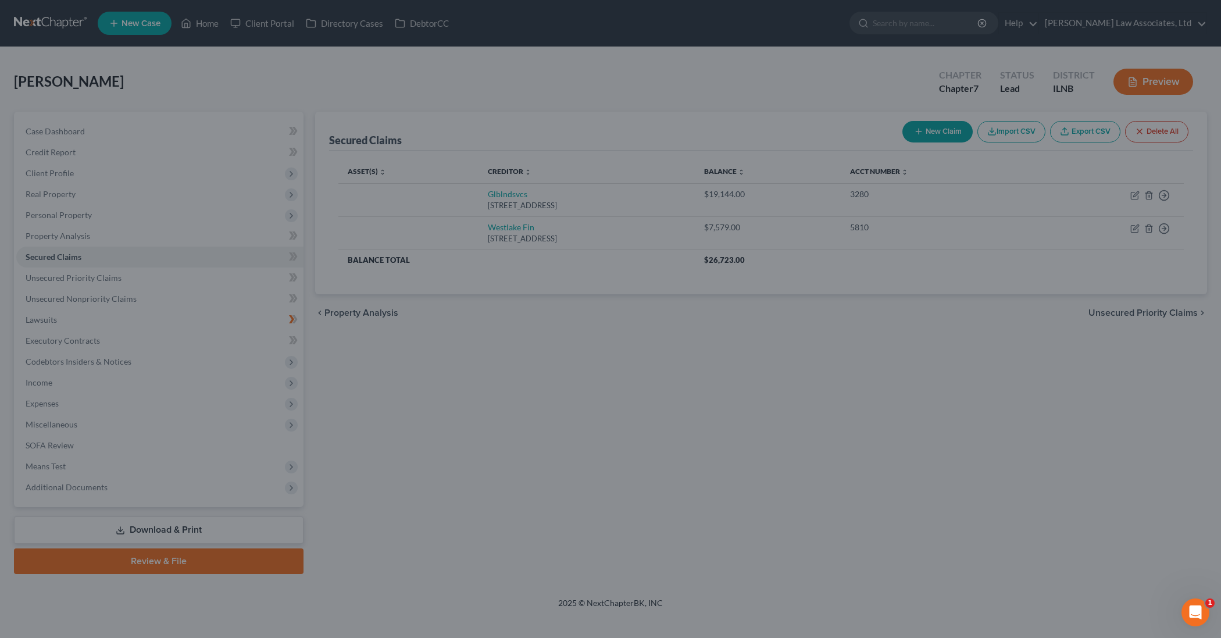
scroll to position [0, 0]
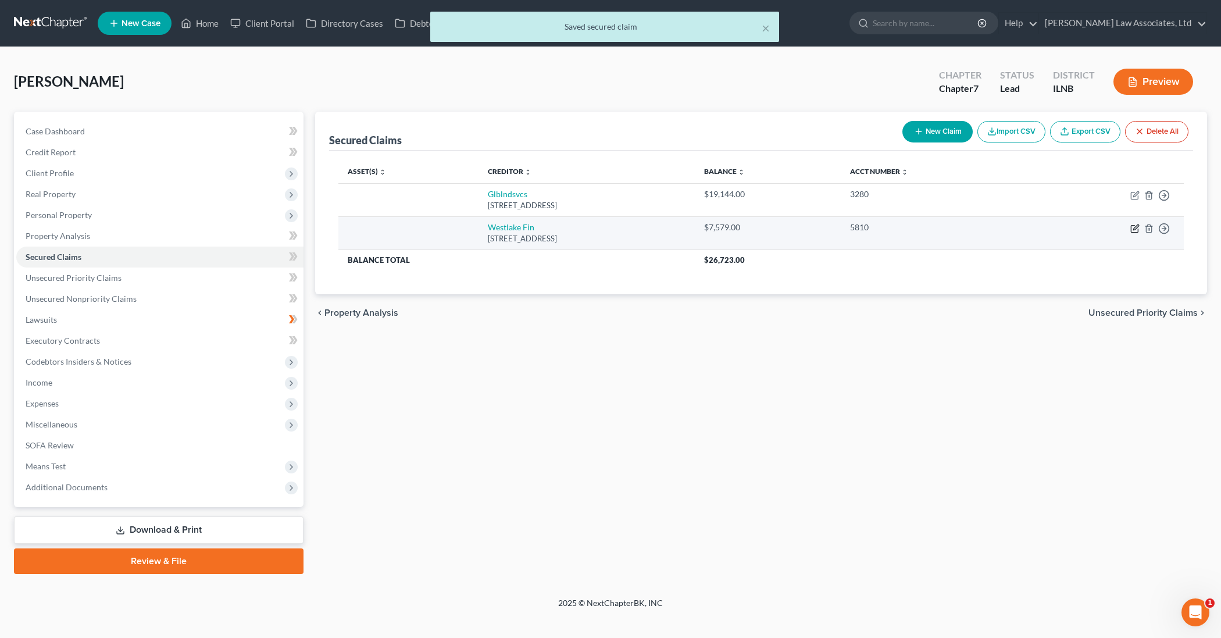
click at [1133, 228] on icon "button" at bounding box center [1134, 228] width 9 height 9
select select "4"
select select "0"
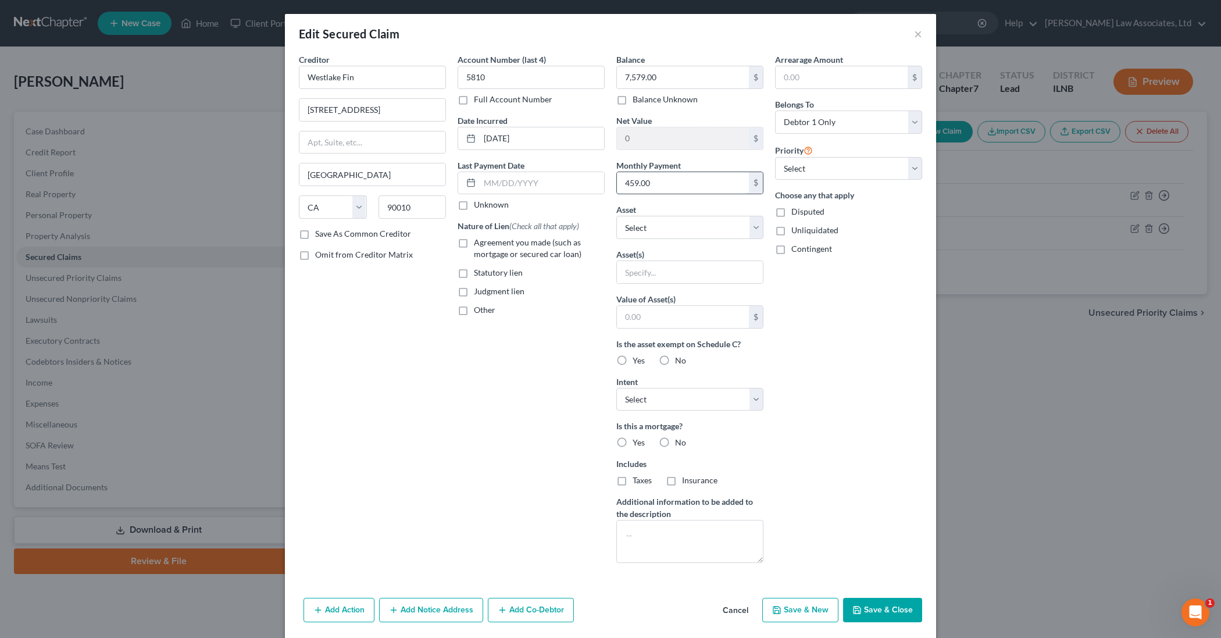
drag, startPoint x: 652, startPoint y: 184, endPoint x: 642, endPoint y: 184, distance: 9.9
click at [642, 184] on input "459.00" at bounding box center [683, 183] width 132 height 22
type input "459.07"
select select "10"
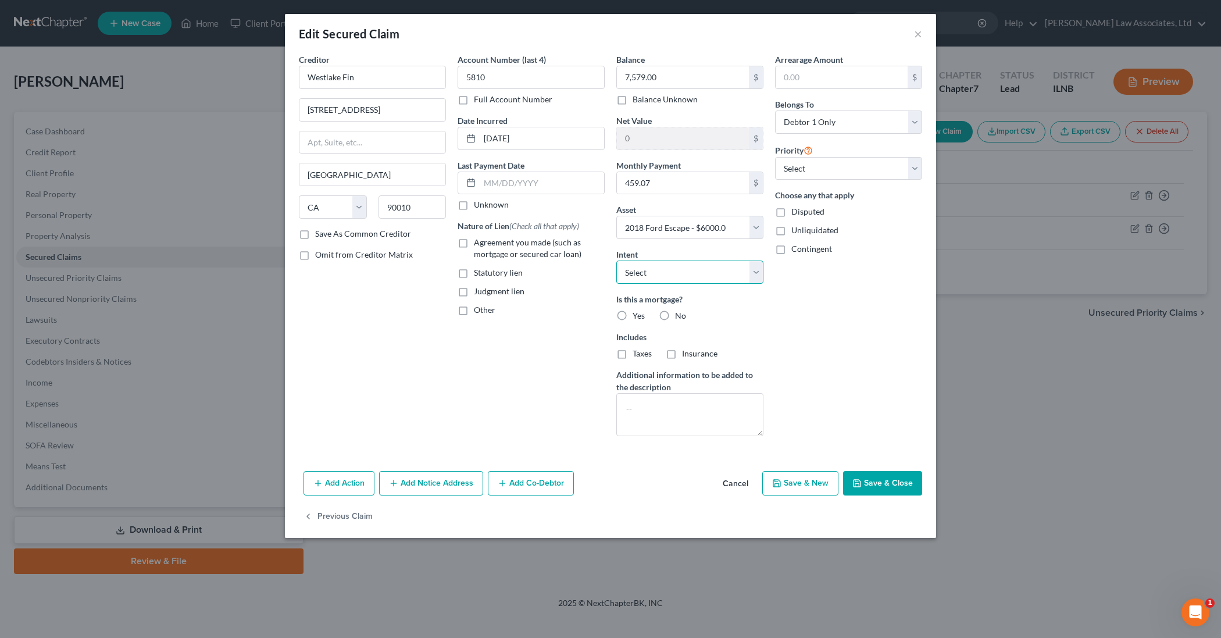
select select "2"
click at [675, 315] on label "No" at bounding box center [680, 316] width 11 height 12
click at [680, 315] on input "No" at bounding box center [684, 314] width 8 height 8
radio input "true"
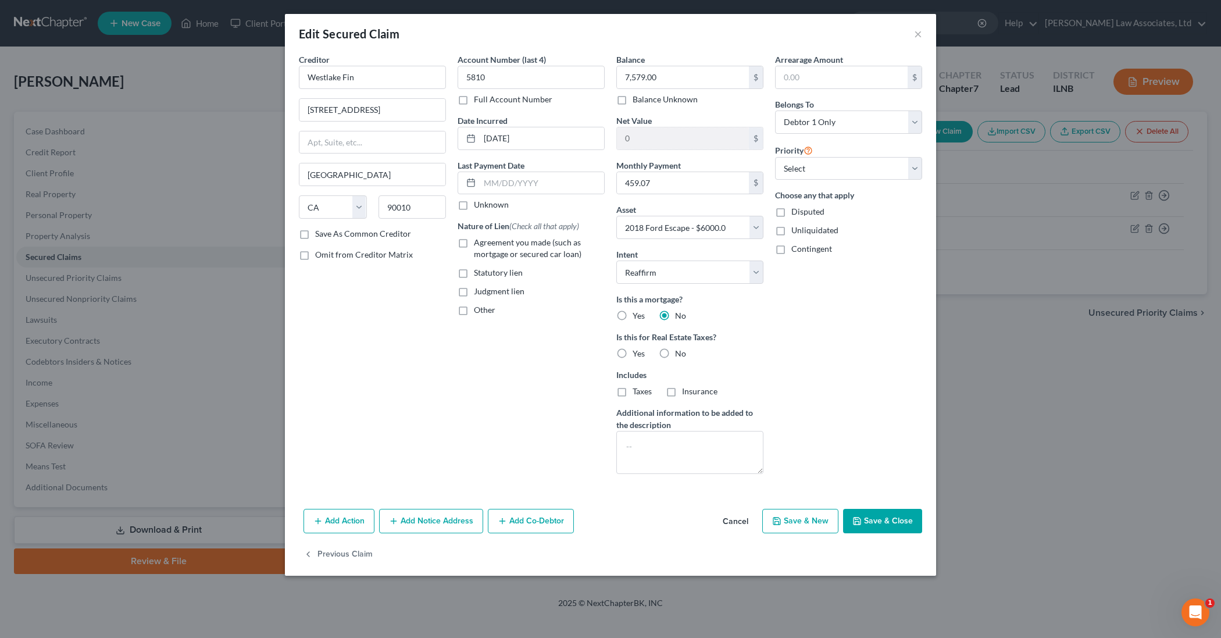
click at [675, 354] on label "No" at bounding box center [680, 354] width 11 height 12
click at [680, 354] on input "No" at bounding box center [684, 352] width 8 height 8
radio input "true"
click at [654, 438] on textarea at bounding box center [689, 452] width 147 height 43
type textarea "Auto Loan"
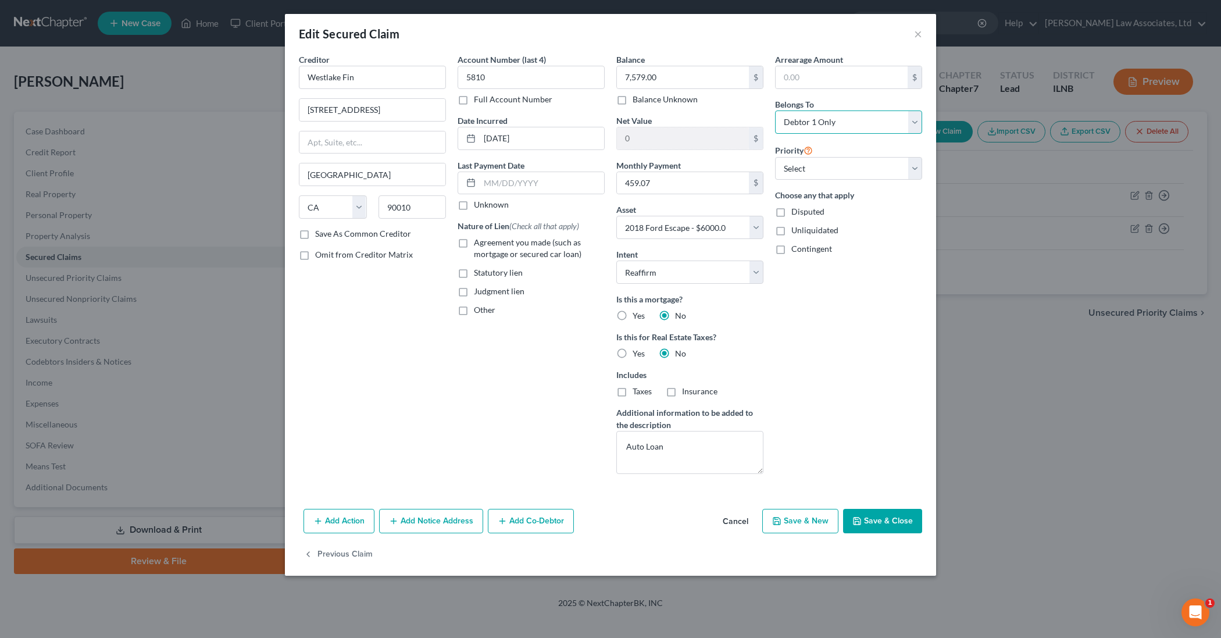
select select "3"
click at [647, 131] on input "0" at bounding box center [683, 138] width 132 height 22
type input "o"
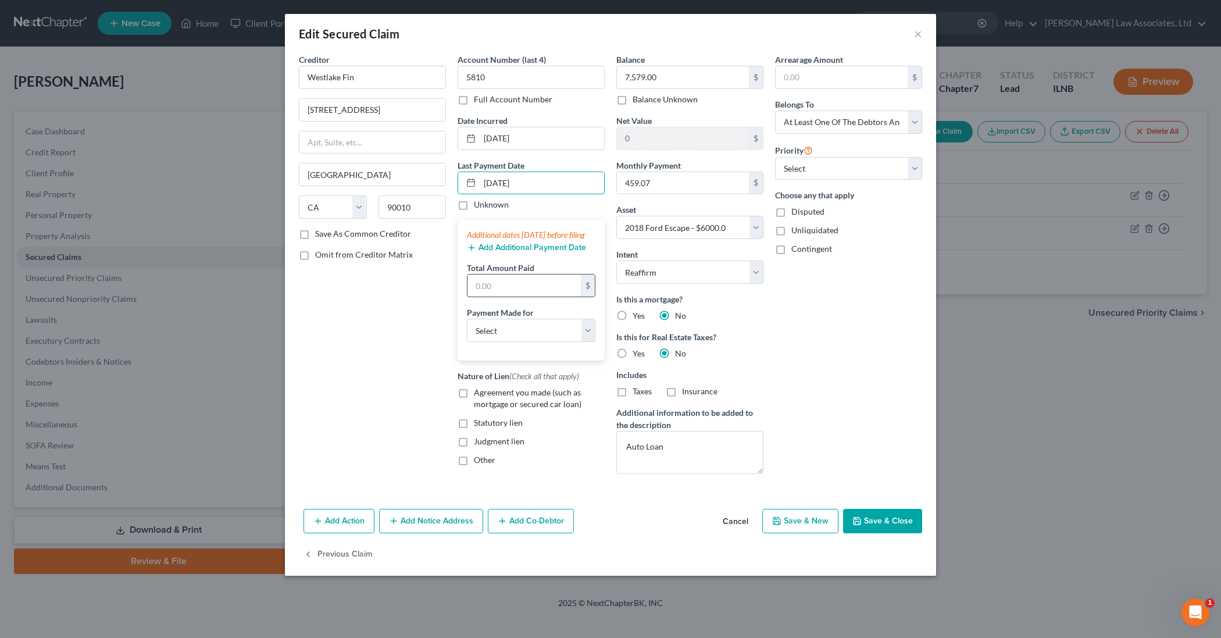
type input "05/01/2025"
click at [552, 297] on input "text" at bounding box center [524, 285] width 113 height 22
type input "459.07"
select select "0"
click at [474, 406] on label "Agreement you made (such as mortgage or secured car loan)" at bounding box center [539, 398] width 131 height 23
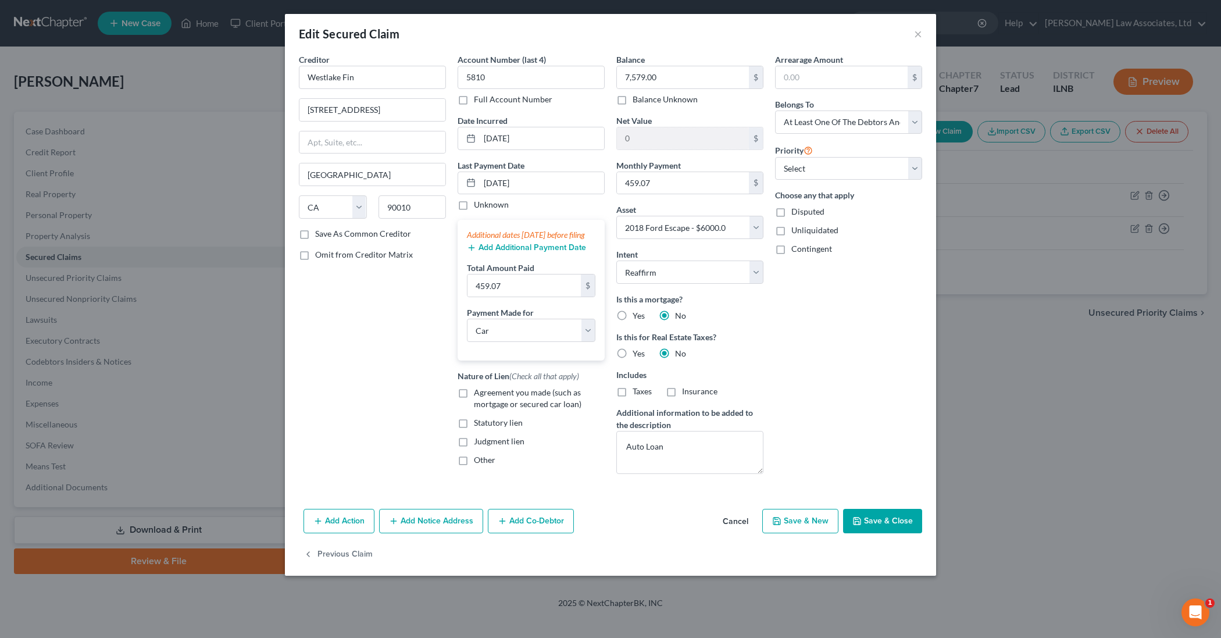
click at [479, 394] on input "Agreement you made (such as mortgage or secured car loan)" at bounding box center [483, 391] width 8 height 8
checkbox input "true"
click at [474, 429] on label "Statutory lien" at bounding box center [498, 423] width 49 height 12
click at [479, 424] on input "Statutory lien" at bounding box center [483, 421] width 8 height 8
checkbox input "true"
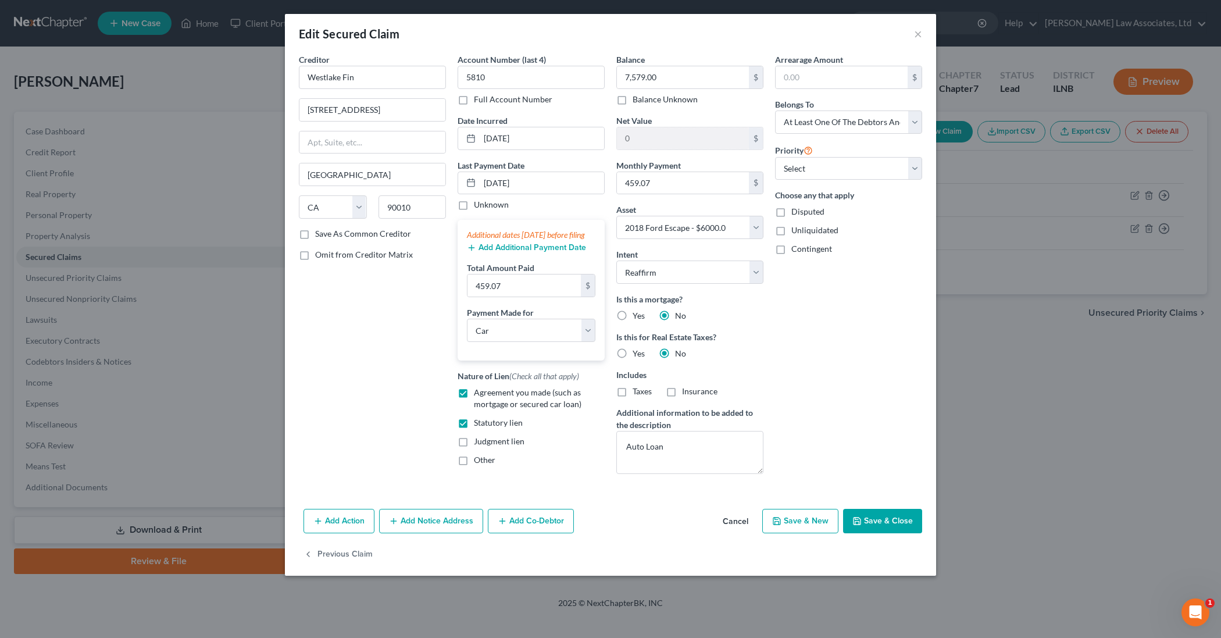
click at [885, 524] on button "Save & Close" at bounding box center [882, 521] width 79 height 24
select select
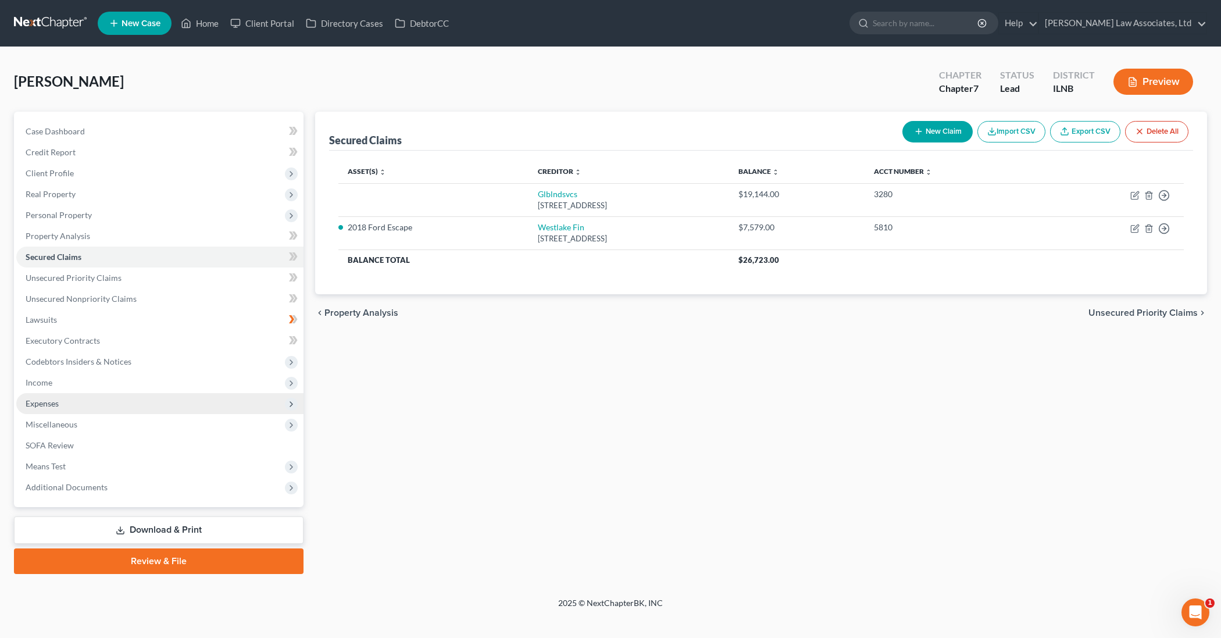
click at [149, 399] on span "Expenses" at bounding box center [159, 403] width 287 height 21
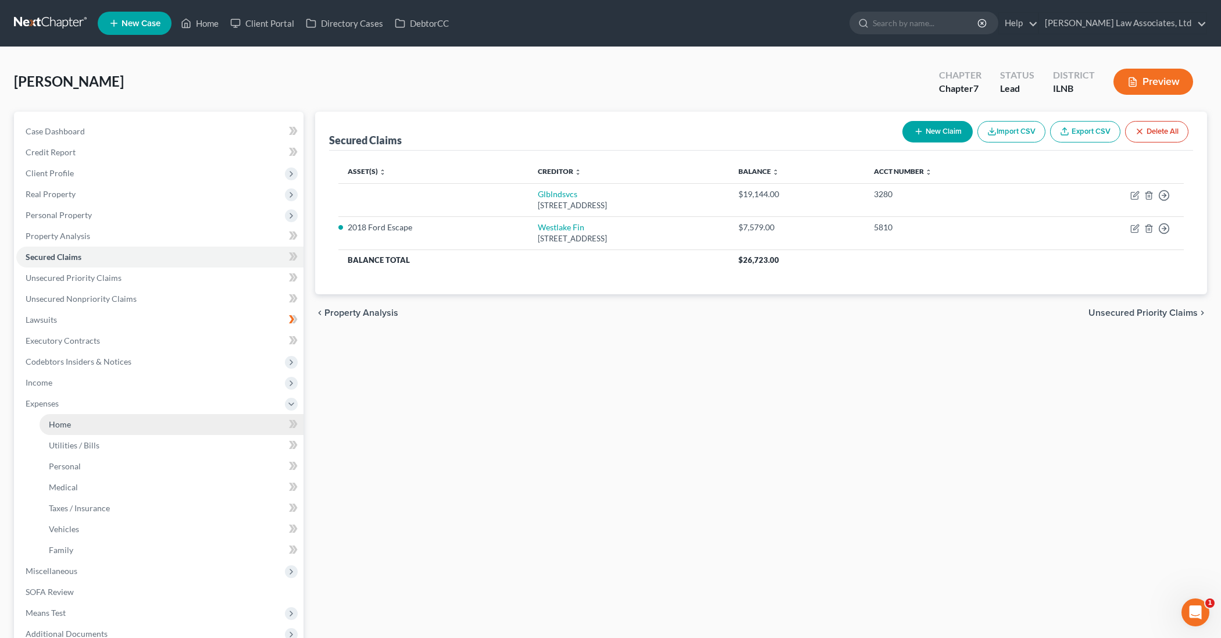
click at [124, 430] on link "Home" at bounding box center [172, 424] width 264 height 21
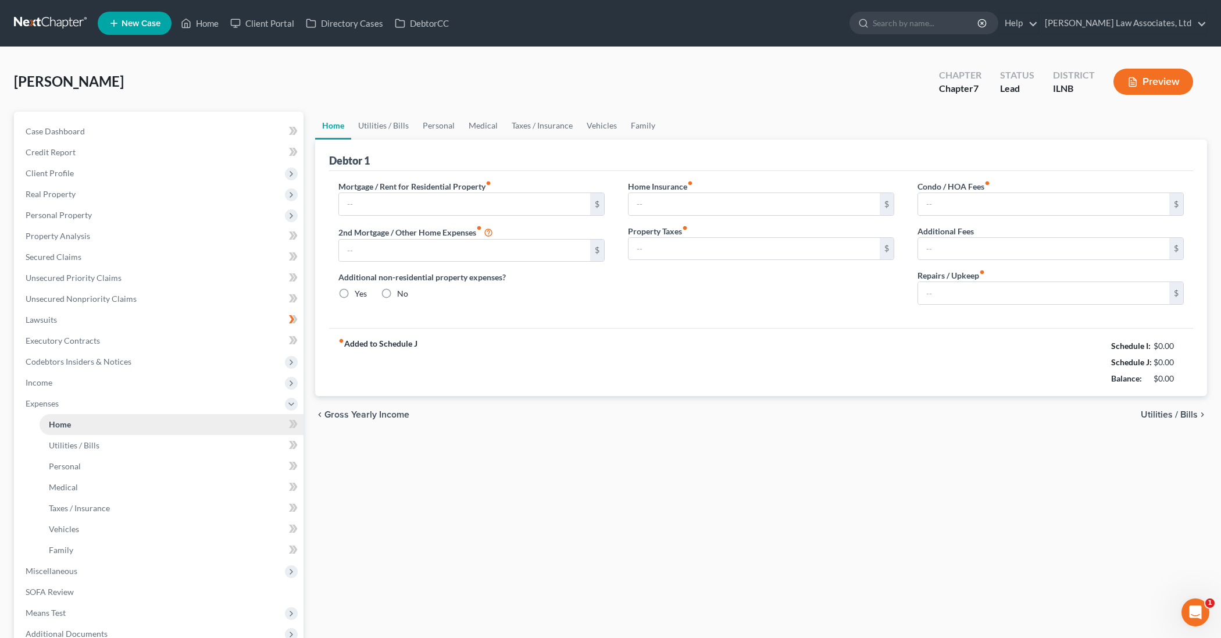
type input "1,200.00"
type input "0.00"
radio input "true"
type input "40.00"
type input "0.00"
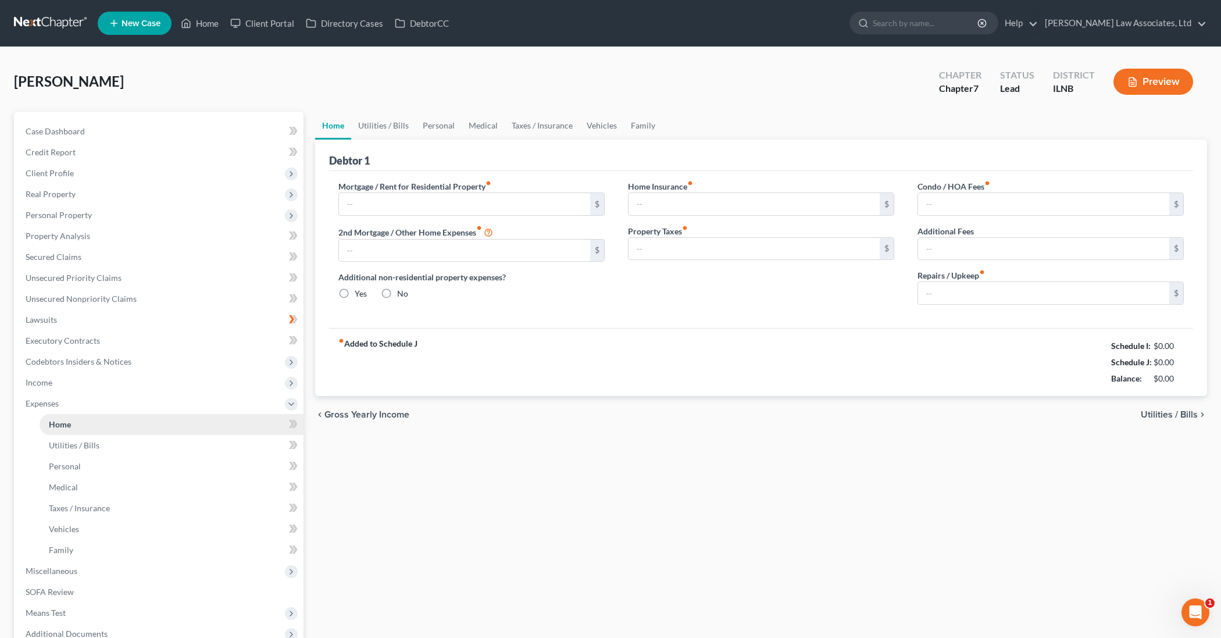
type input "0.00"
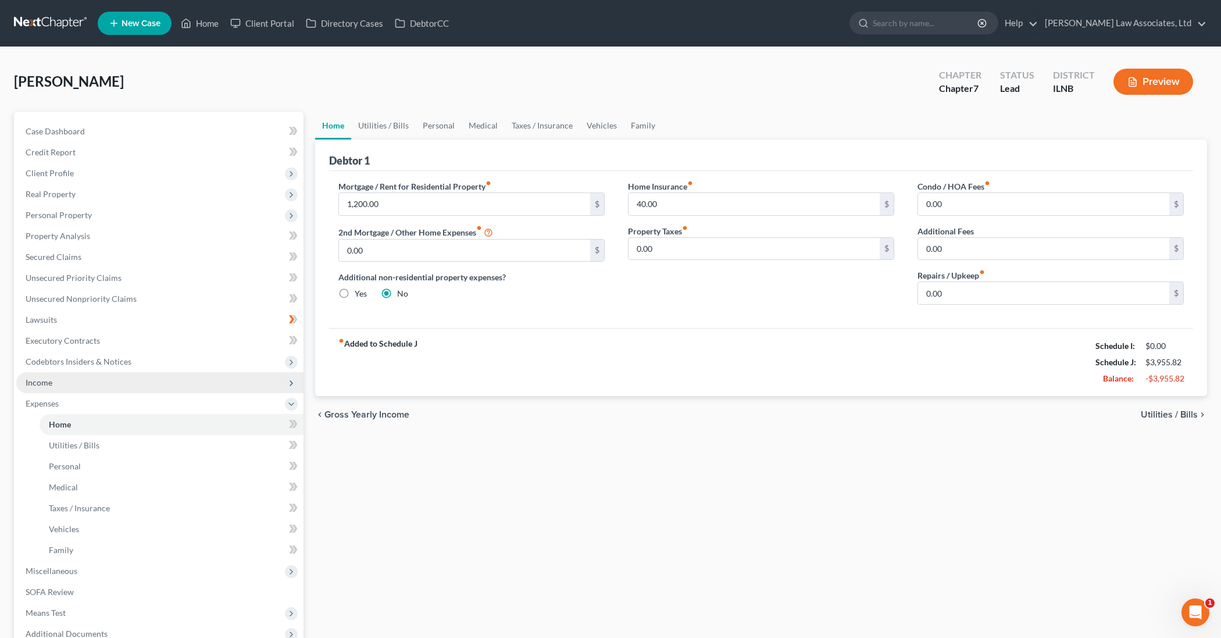
click at [119, 390] on span "Income" at bounding box center [159, 382] width 287 height 21
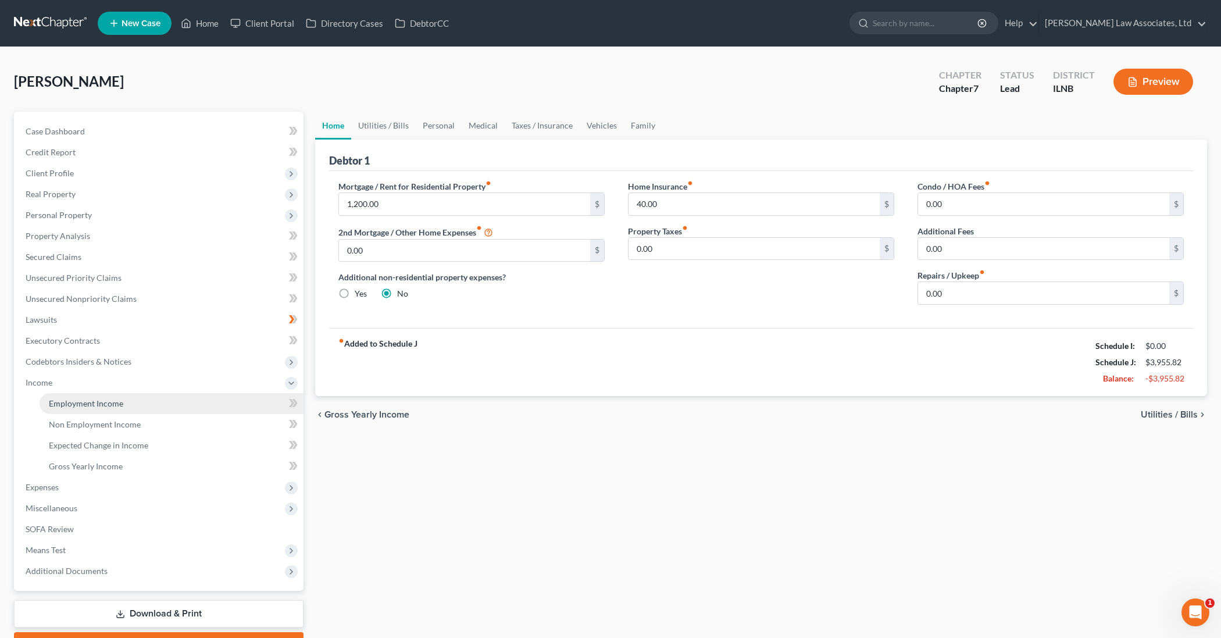
click at [115, 403] on span "Employment Income" at bounding box center [86, 403] width 74 height 10
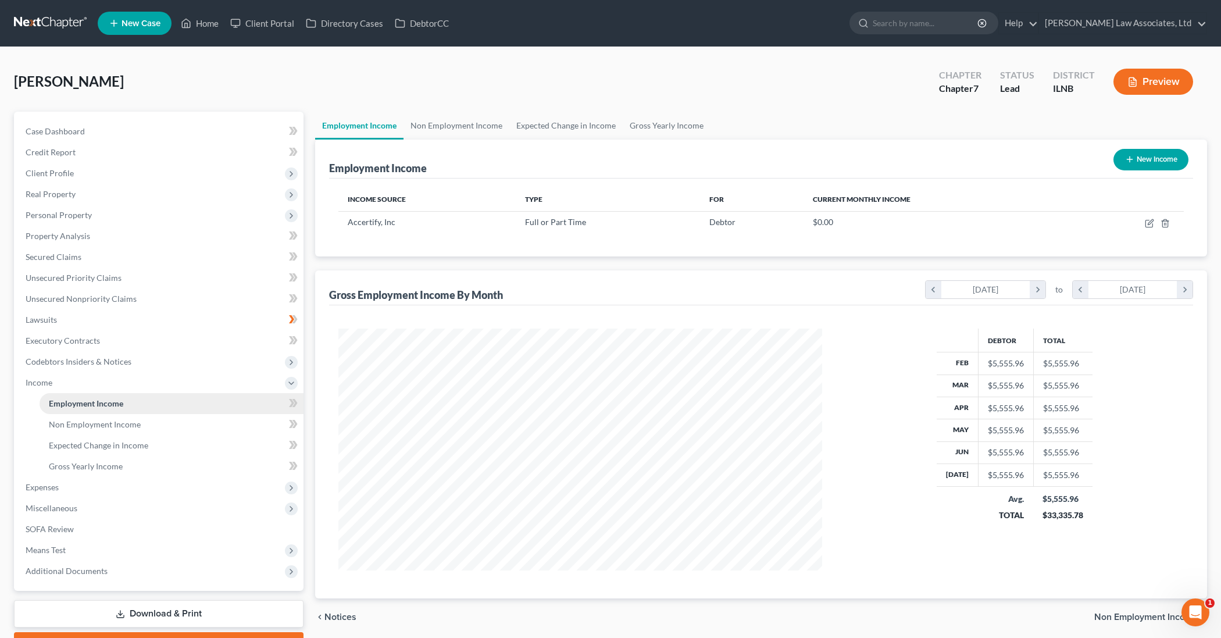
scroll to position [242, 506]
click at [1150, 226] on icon "button" at bounding box center [1149, 223] width 9 height 9
select select "0"
select select "14"
select select "2"
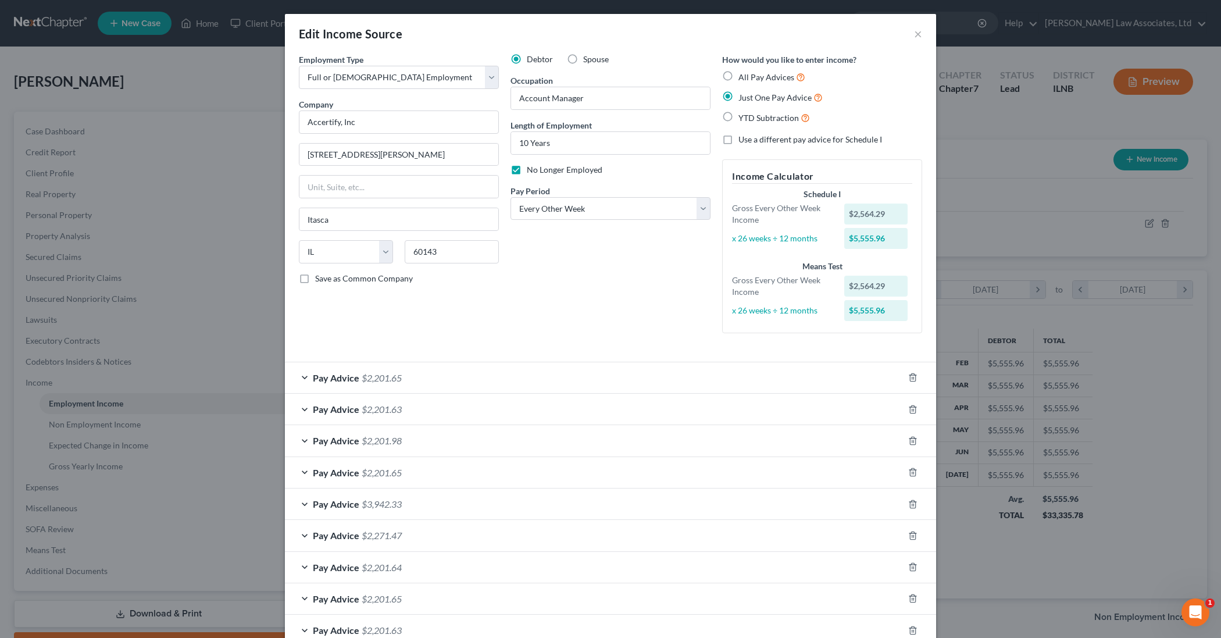
click at [891, 312] on div "$5,555.96" at bounding box center [876, 310] width 64 height 21
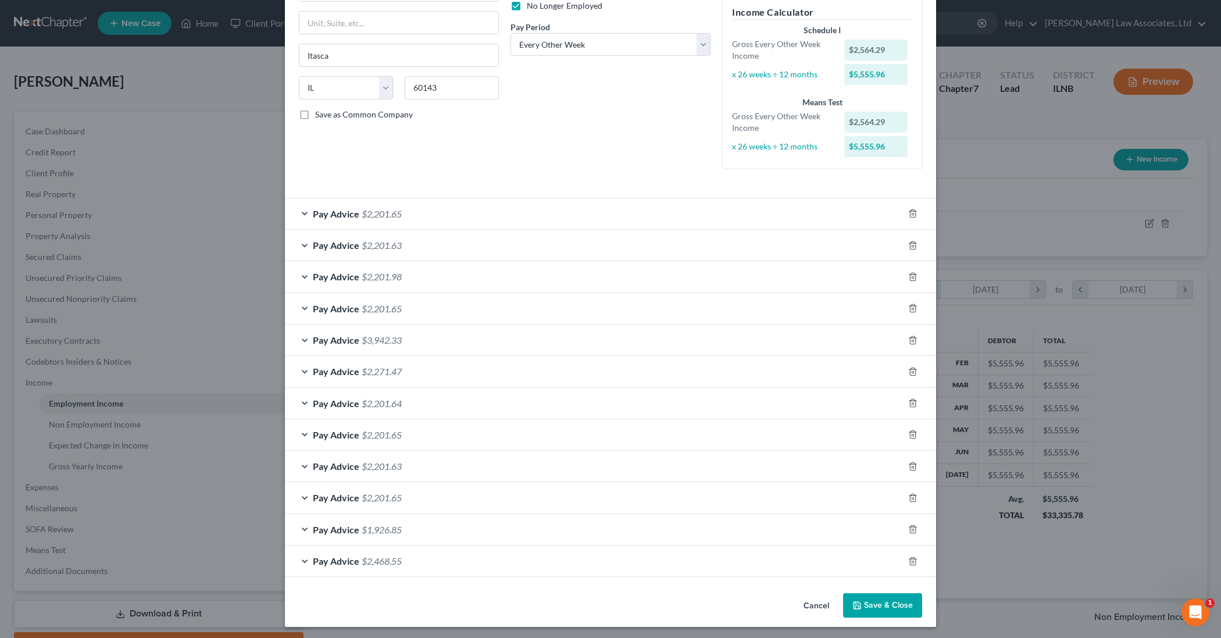
scroll to position [163, 0]
click at [880, 599] on button "Save & Close" at bounding box center [882, 606] width 79 height 24
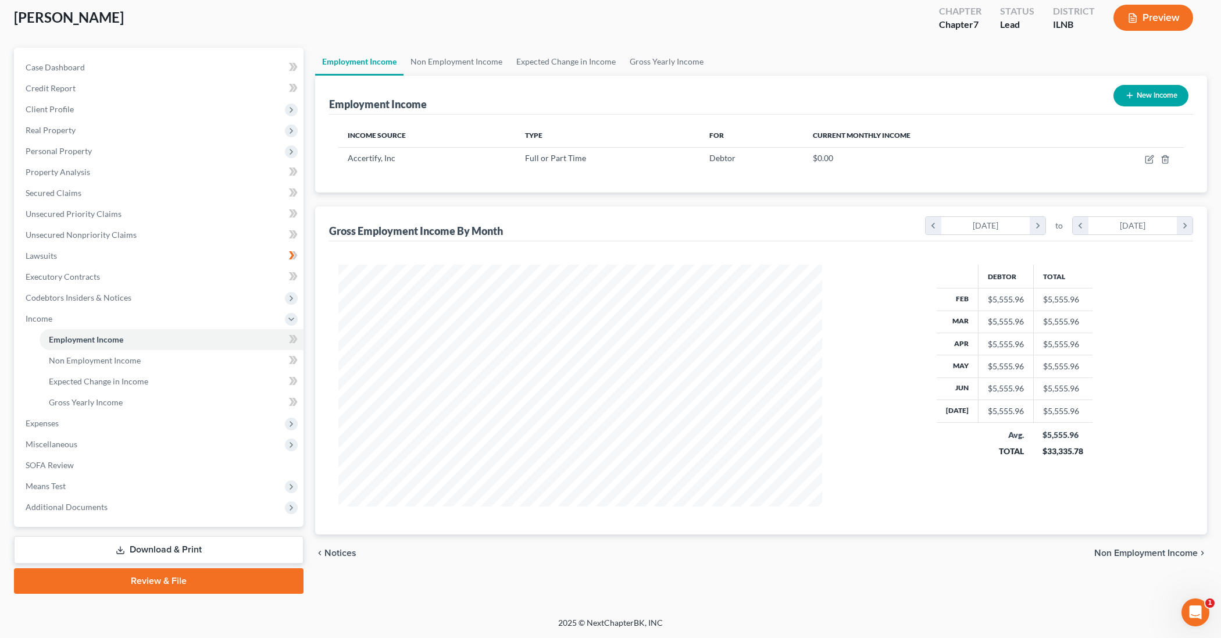
scroll to position [64, 0]
click at [209, 468] on link "SOFA Review" at bounding box center [159, 465] width 287 height 21
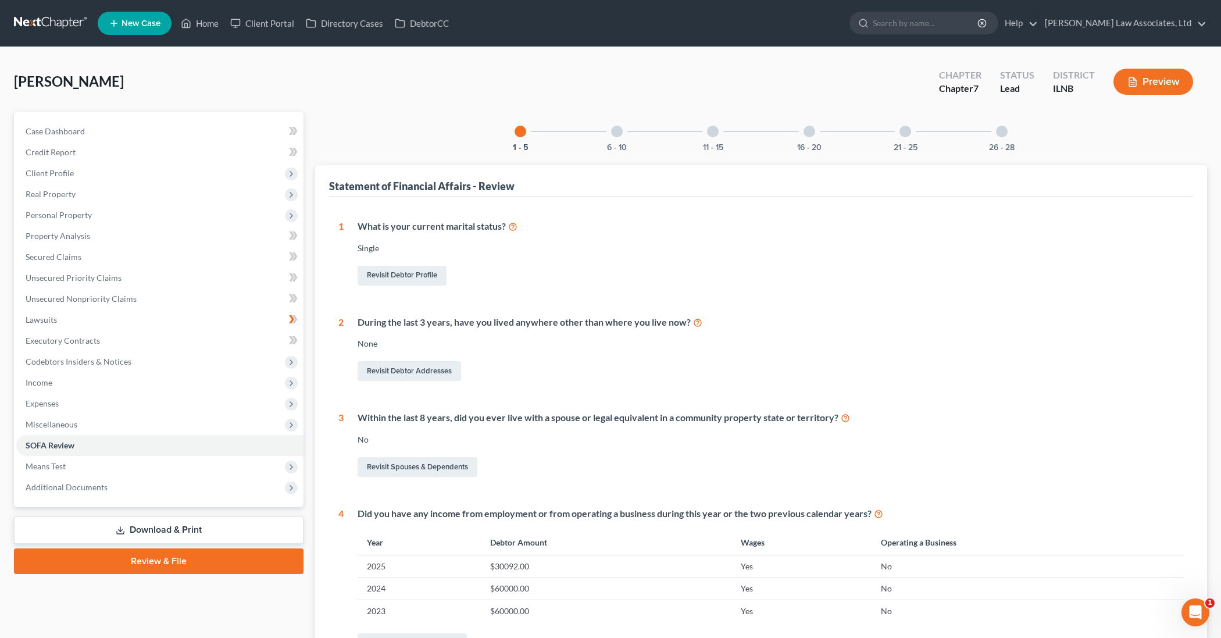
click at [608, 131] on div "6 - 10" at bounding box center [617, 132] width 40 height 40
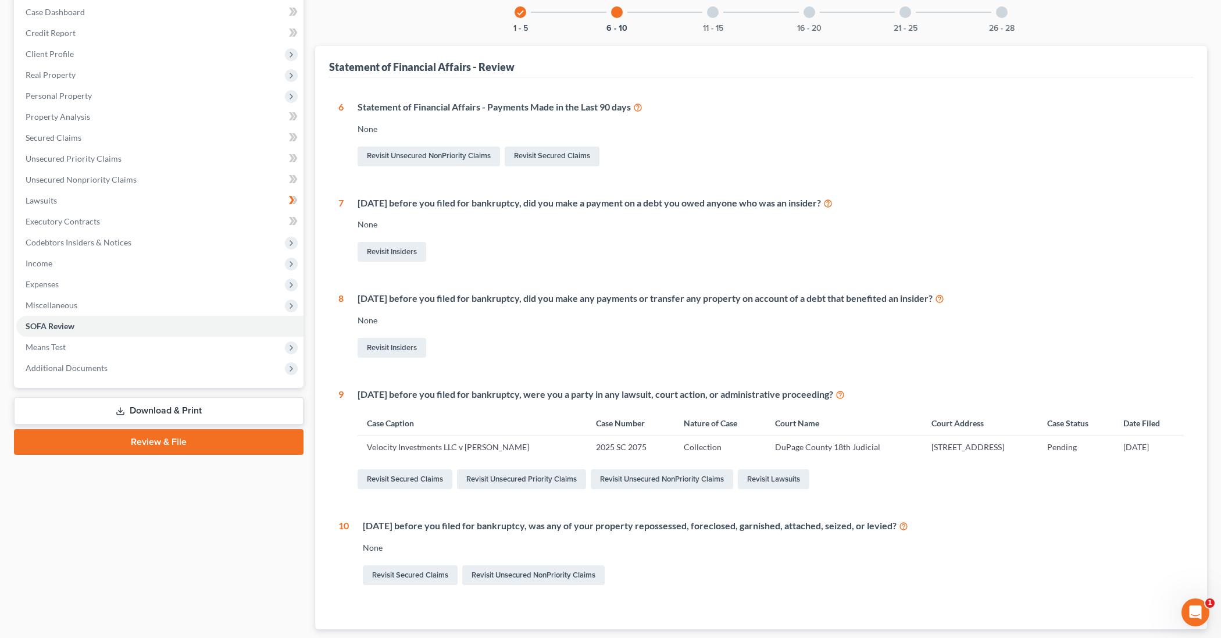
scroll to position [123, 0]
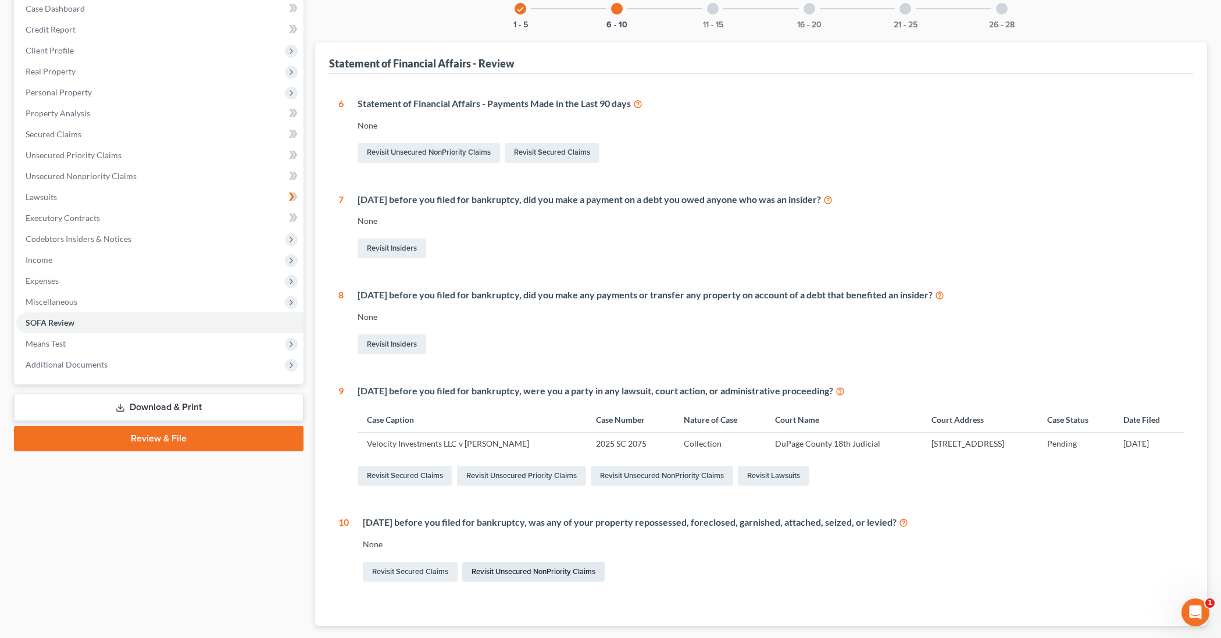
click at [471, 570] on link "Revisit Unsecured NonPriority Claims" at bounding box center [533, 572] width 142 height 20
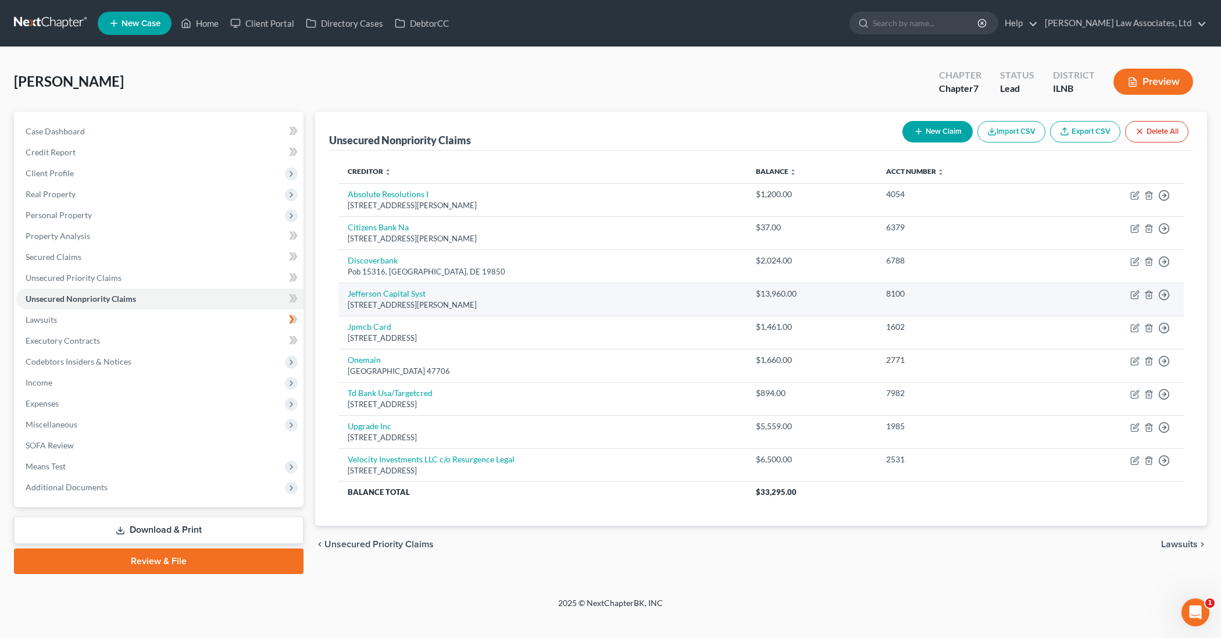
click at [683, 304] on div "16 Mcleland Rd, Saint Cloud, MN 56303" at bounding box center [543, 304] width 390 height 11
click at [1135, 294] on icon "button" at bounding box center [1134, 294] width 9 height 9
select select "24"
select select "0"
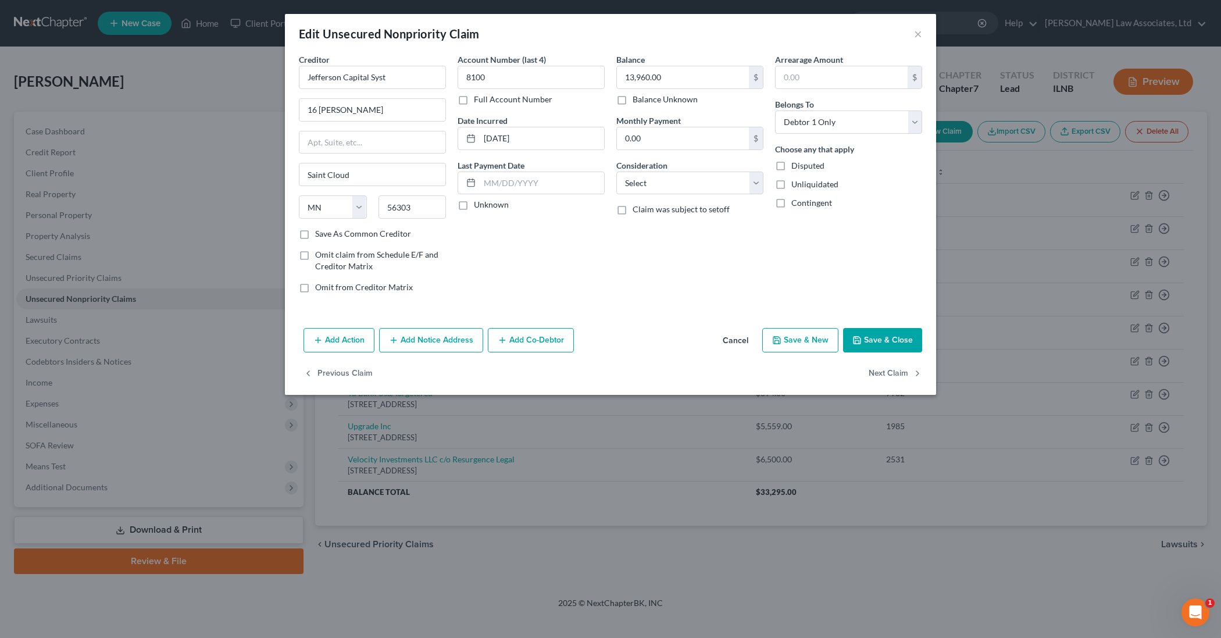
click at [633, 209] on label "Claim was subject to setoff" at bounding box center [681, 210] width 97 height 12
click at [637, 209] on input "Claim was subject to setoff" at bounding box center [641, 208] width 8 height 8
checkbox input "true"
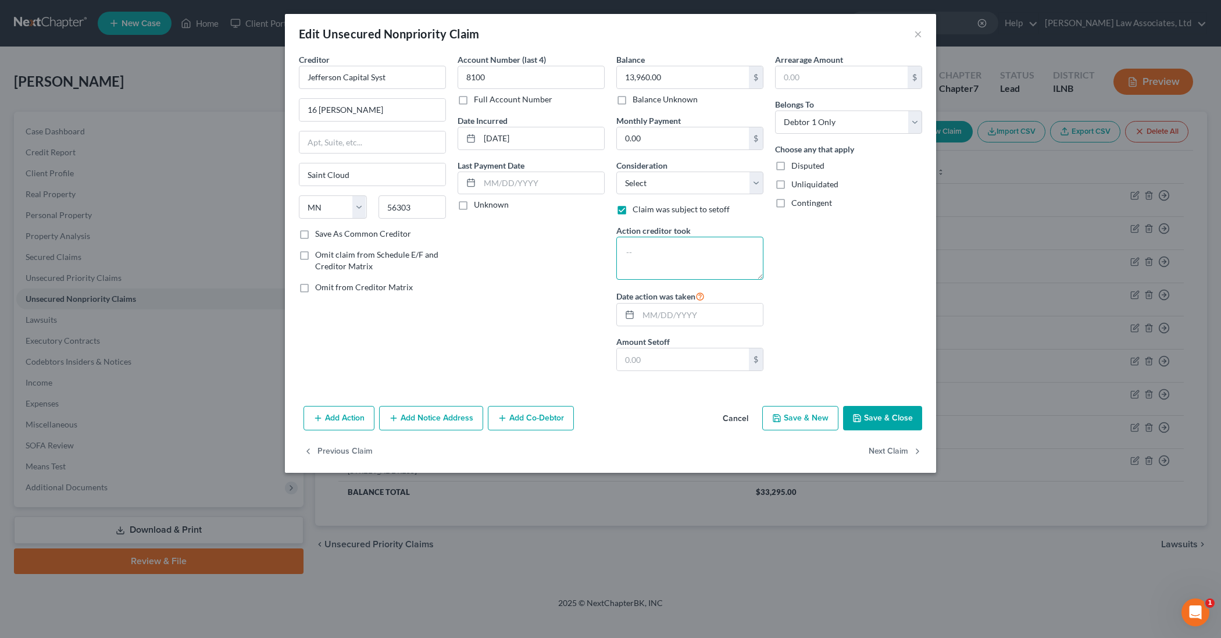
click at [637, 247] on textarea at bounding box center [689, 258] width 147 height 43
type textarea "Repossession Jeep"
click at [659, 313] on input "text" at bounding box center [700, 315] width 124 height 22
type input "03/01/2025"
click at [684, 367] on input "text" at bounding box center [683, 359] width 132 height 22
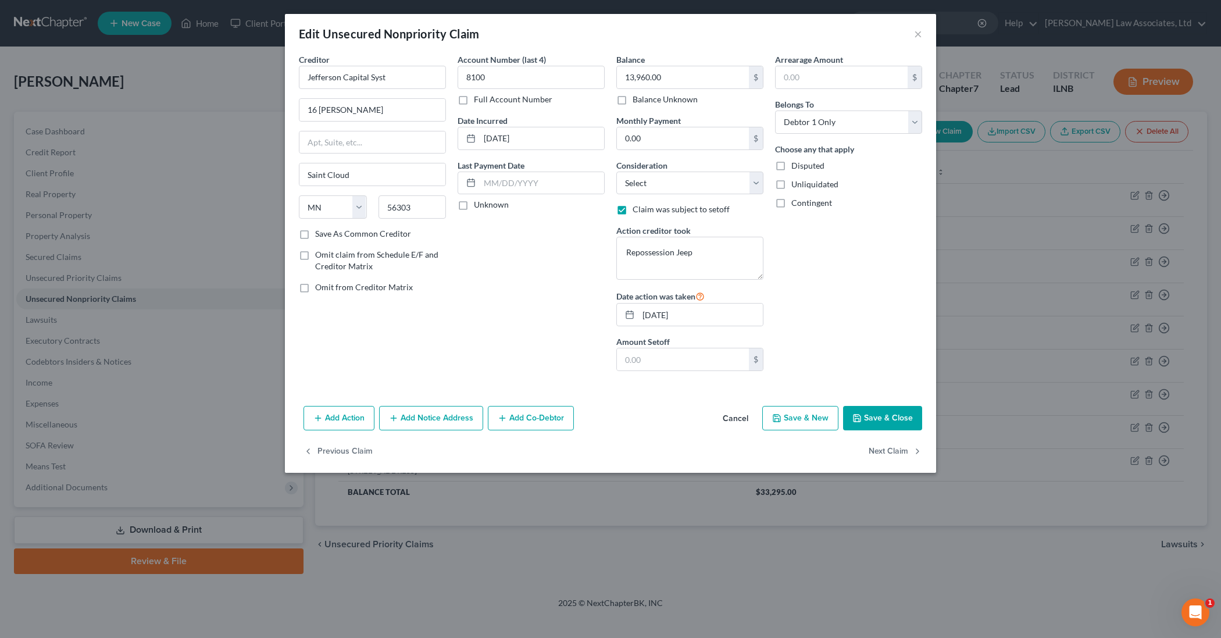
click at [883, 418] on button "Save & Close" at bounding box center [882, 418] width 79 height 24
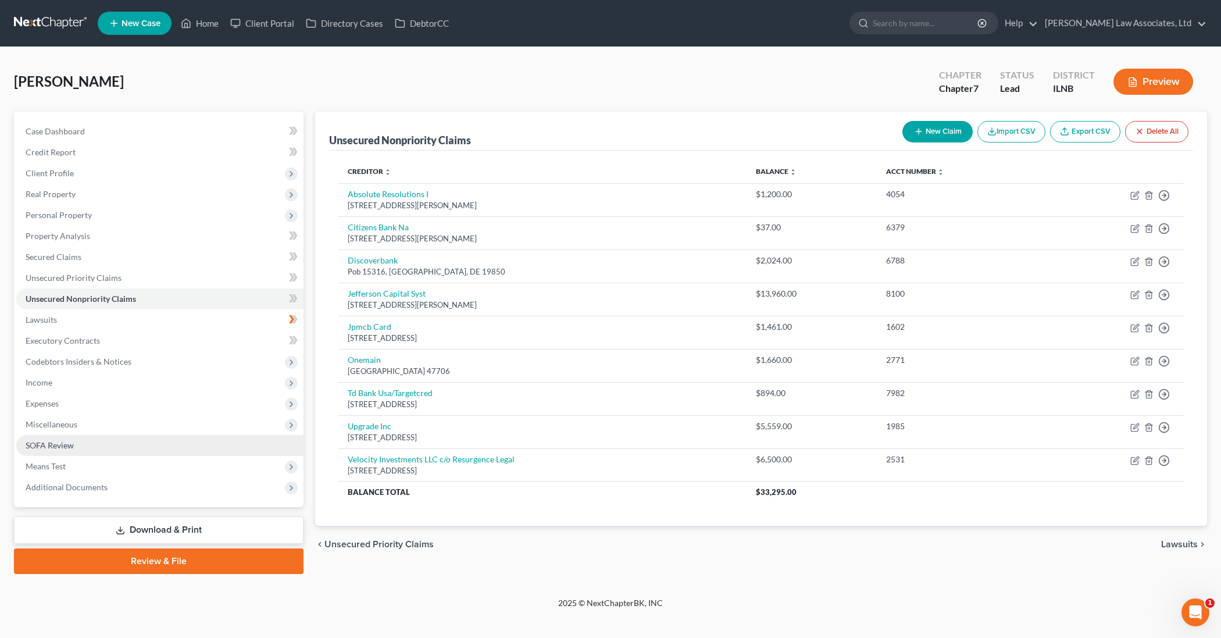
click at [138, 448] on link "SOFA Review" at bounding box center [159, 445] width 287 height 21
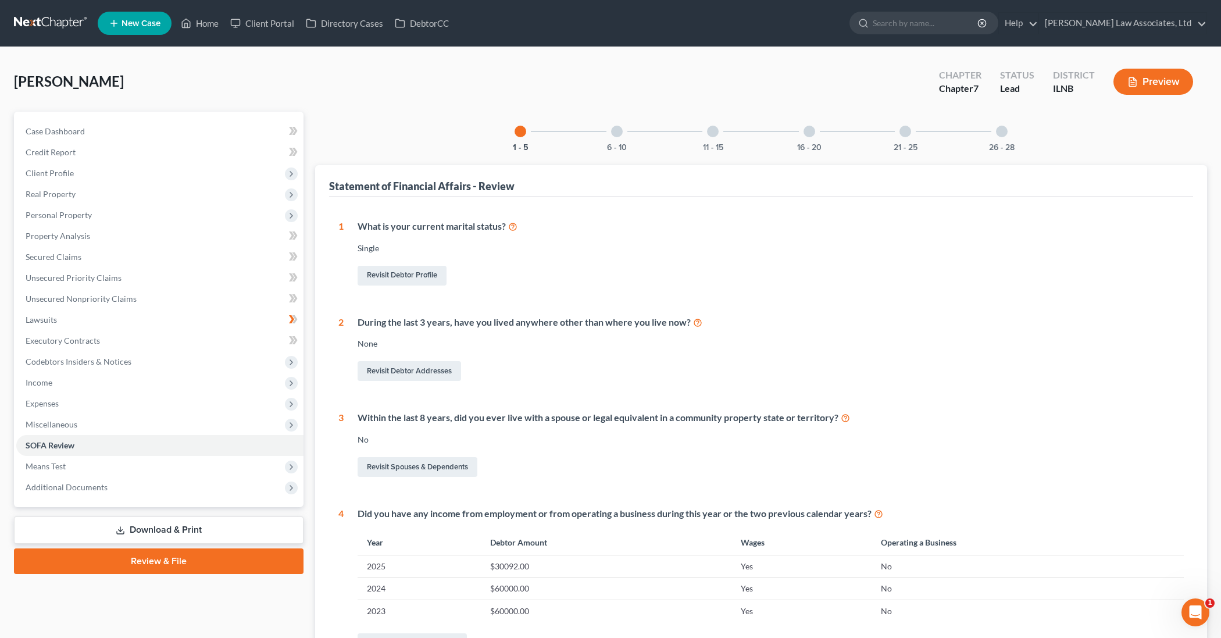
click at [616, 134] on div at bounding box center [617, 132] width 12 height 12
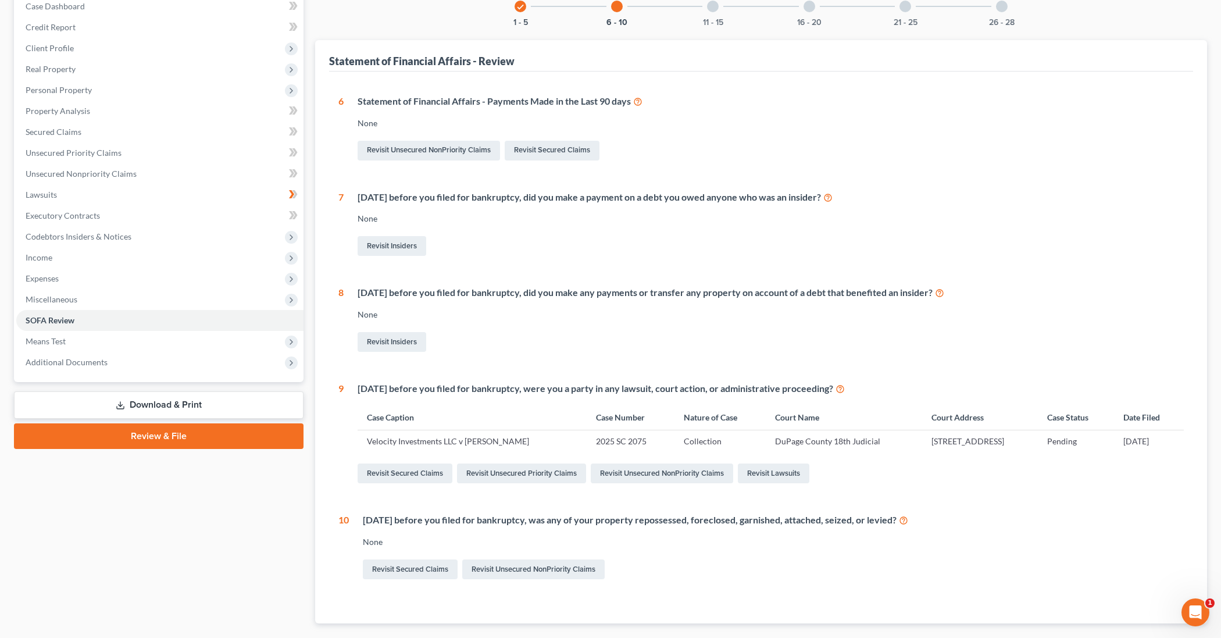
scroll to position [124, 0]
click at [492, 571] on link "Revisit Unsecured NonPriority Claims" at bounding box center [533, 570] width 142 height 20
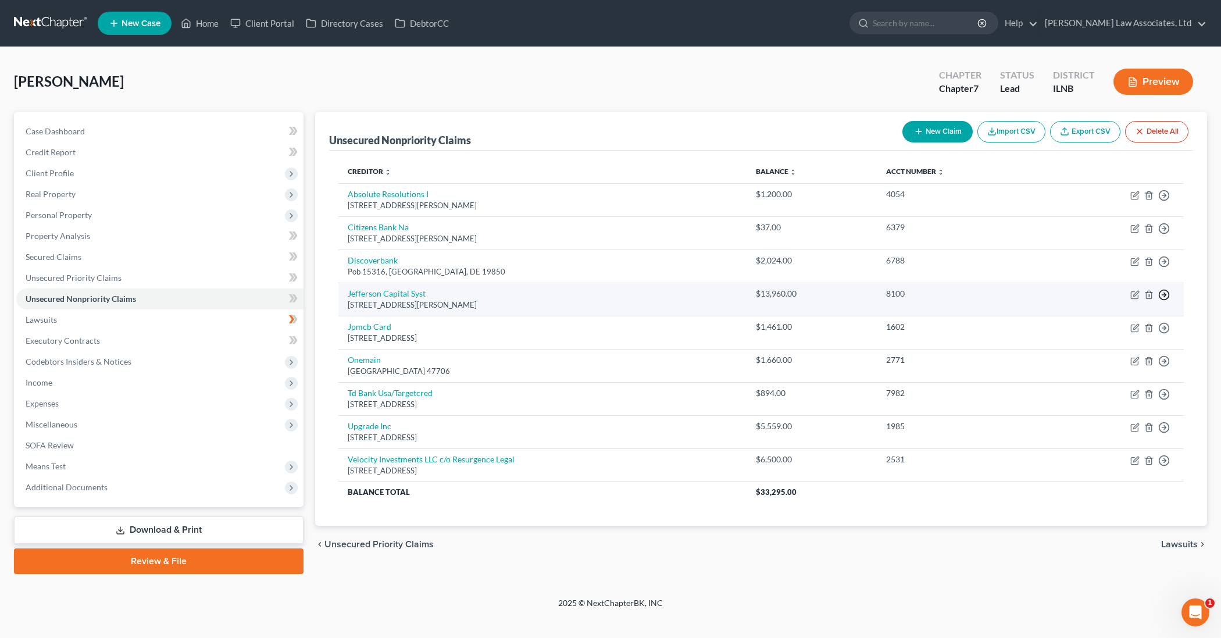
click at [1165, 198] on polyline "button" at bounding box center [1165, 196] width 2 height 4
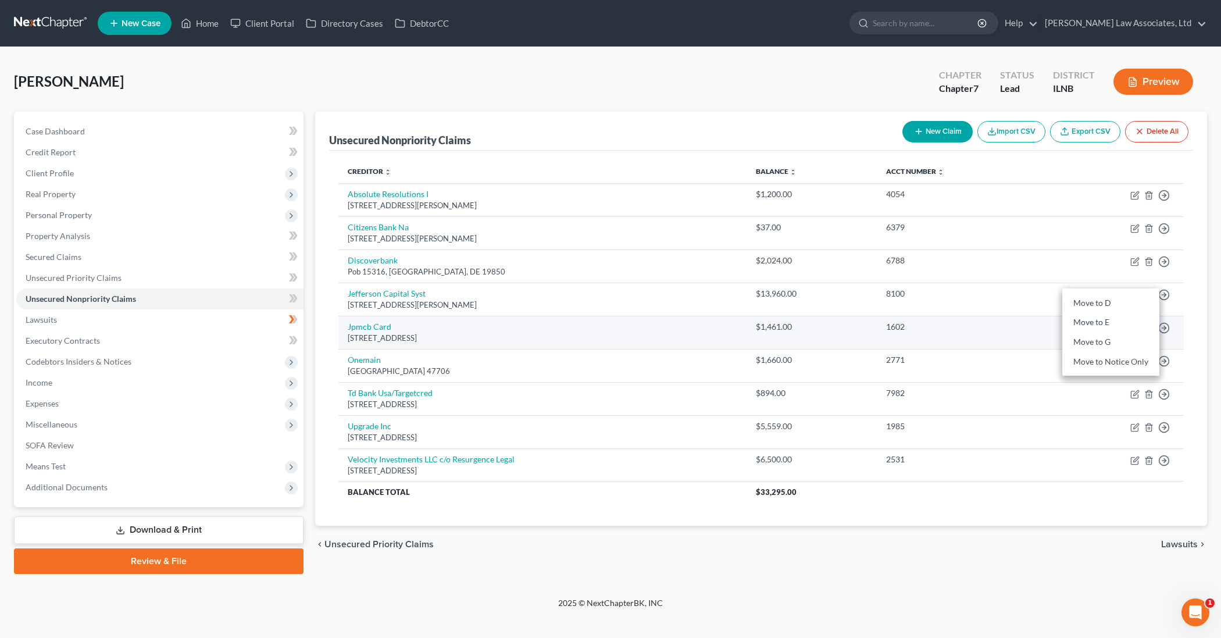
click at [1023, 326] on div "1602" at bounding box center [961, 327] width 150 height 12
click at [1134, 324] on icon "button" at bounding box center [1134, 327] width 9 height 9
select select "7"
select select "2"
select select "0"
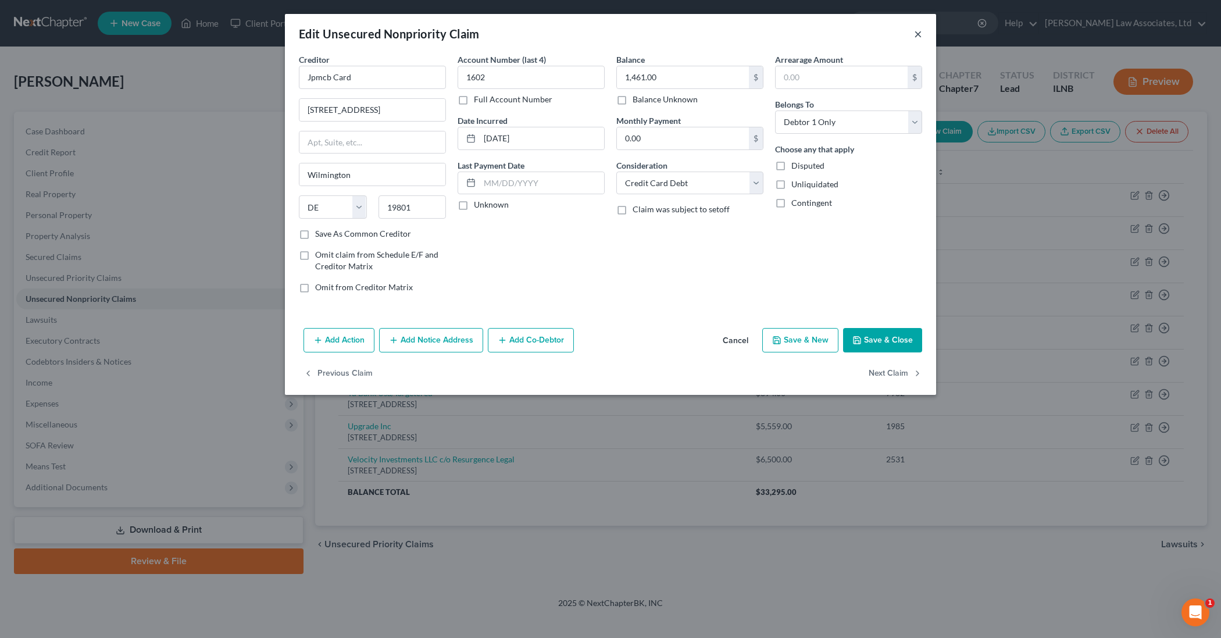
click at [919, 35] on button "×" at bounding box center [918, 34] width 8 height 14
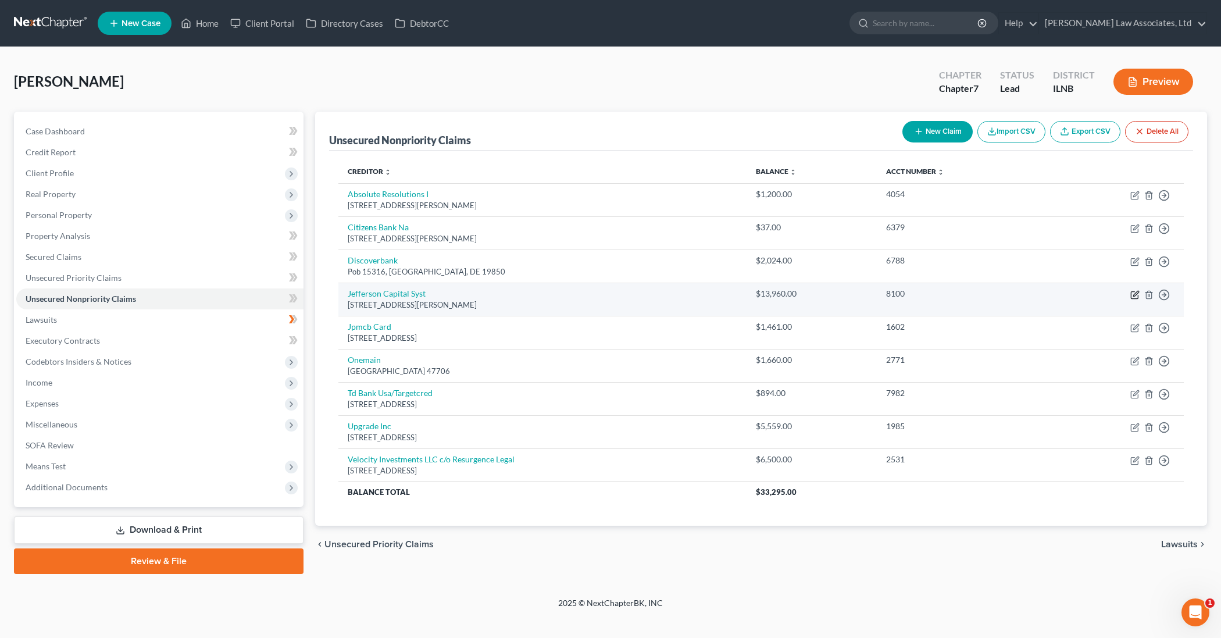
click at [1135, 294] on icon "button" at bounding box center [1134, 294] width 9 height 9
select select "24"
select select "0"
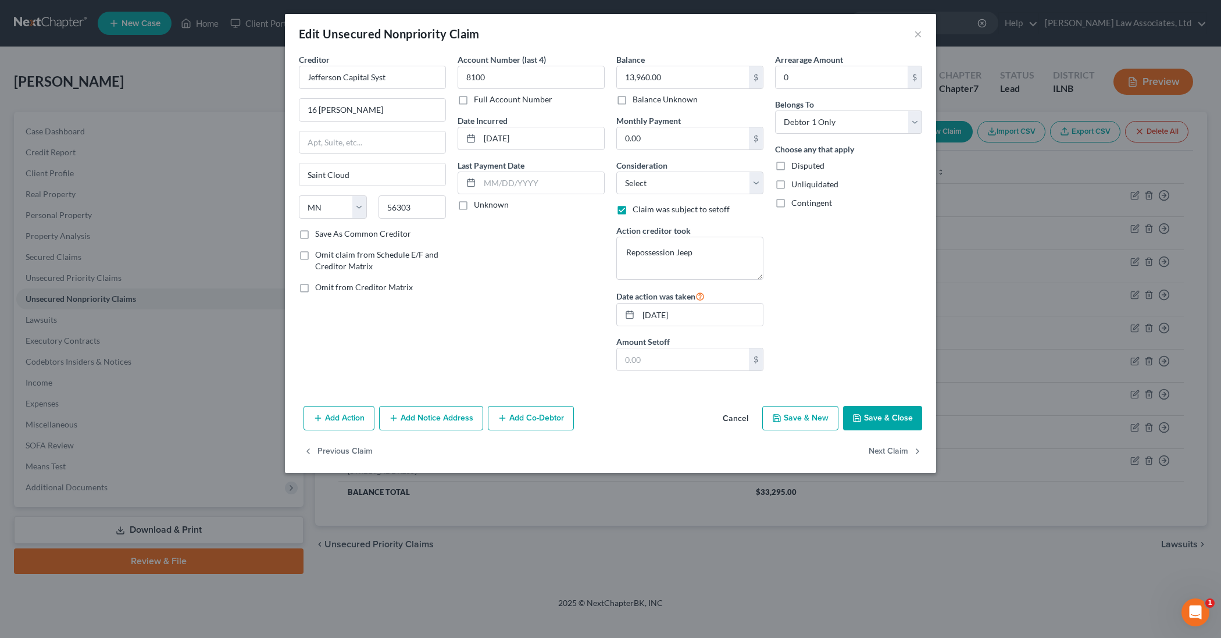
drag, startPoint x: 962, startPoint y: 291, endPoint x: 943, endPoint y: 334, distance: 47.1
click at [966, 308] on div "Edit Unsecured Nonpriority Claim × Creditor * Jefferson Capital Syst 16 Mclelan…" at bounding box center [610, 319] width 1221 height 638
click at [888, 409] on button "Save & Close" at bounding box center [882, 418] width 79 height 24
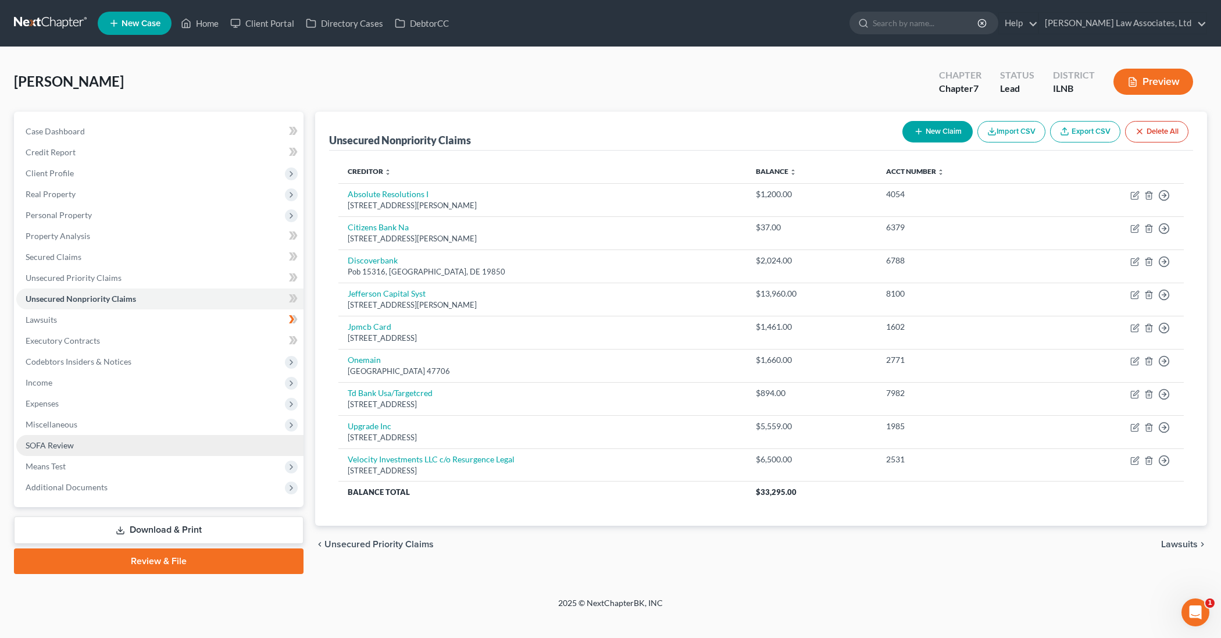
click at [135, 448] on link "SOFA Review" at bounding box center [159, 445] width 287 height 21
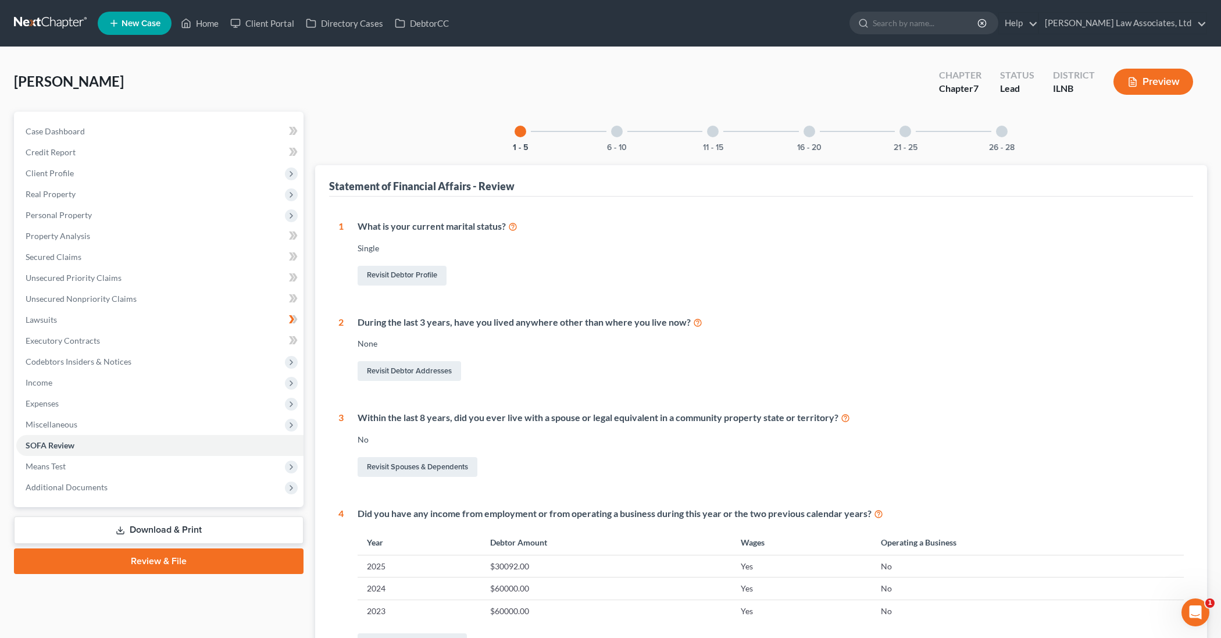
click at [622, 126] on div "6 - 10" at bounding box center [617, 132] width 40 height 40
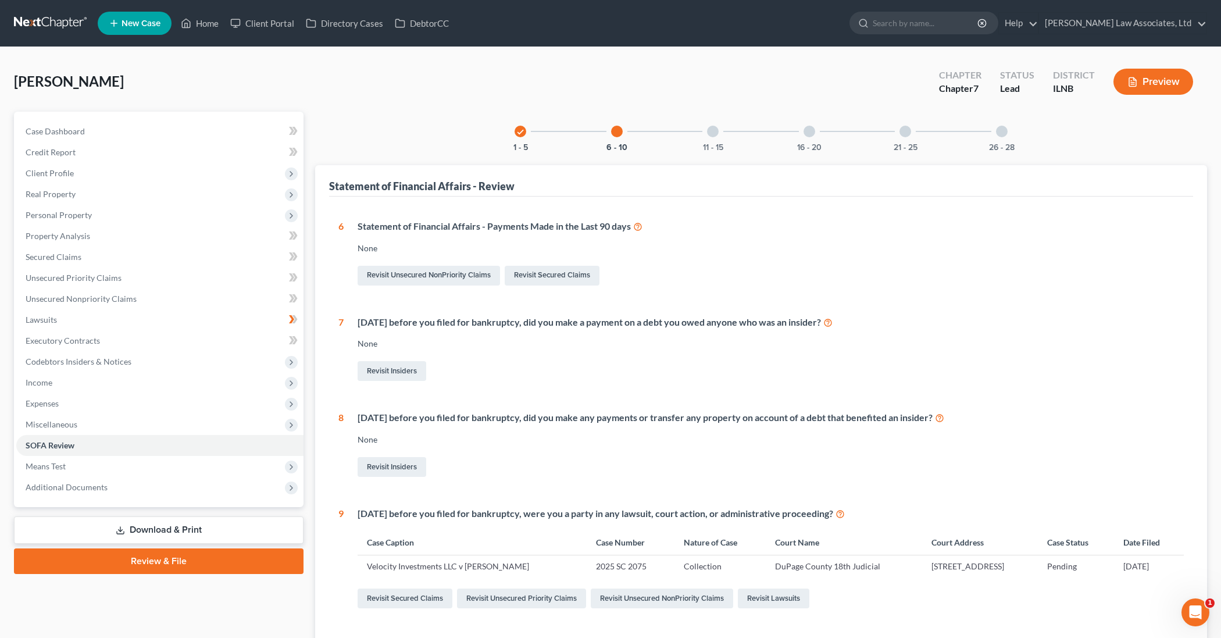
click at [712, 137] on div "11 - 15" at bounding box center [713, 132] width 40 height 40
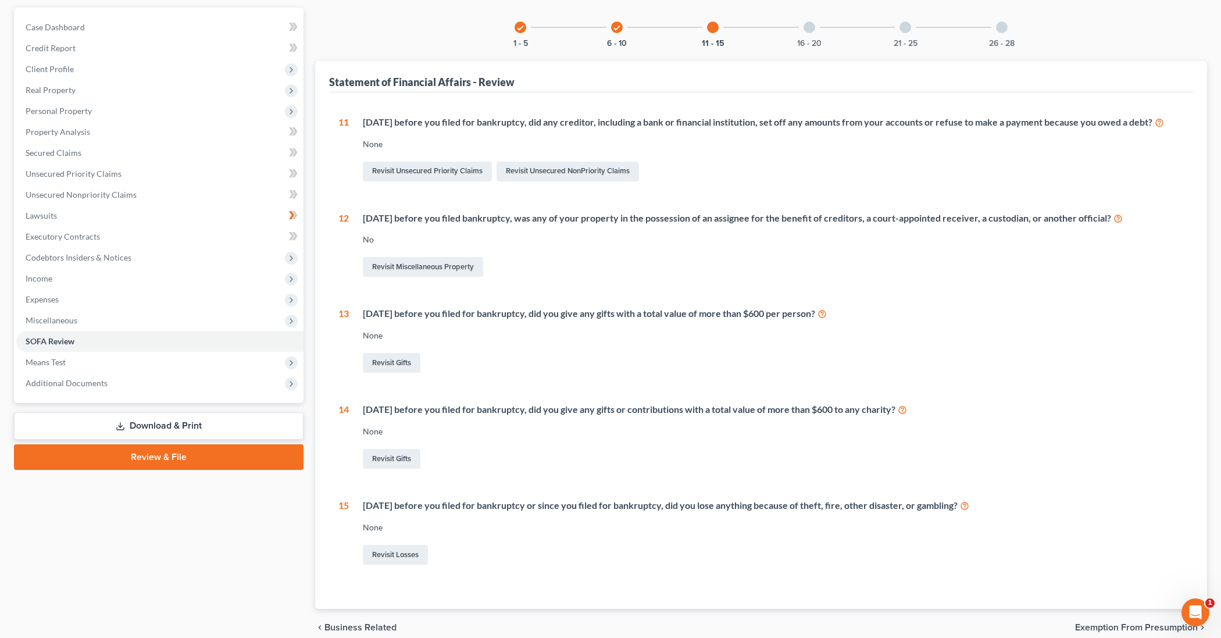
scroll to position [105, 0]
click at [816, 24] on div "16 - 20" at bounding box center [810, 27] width 40 height 40
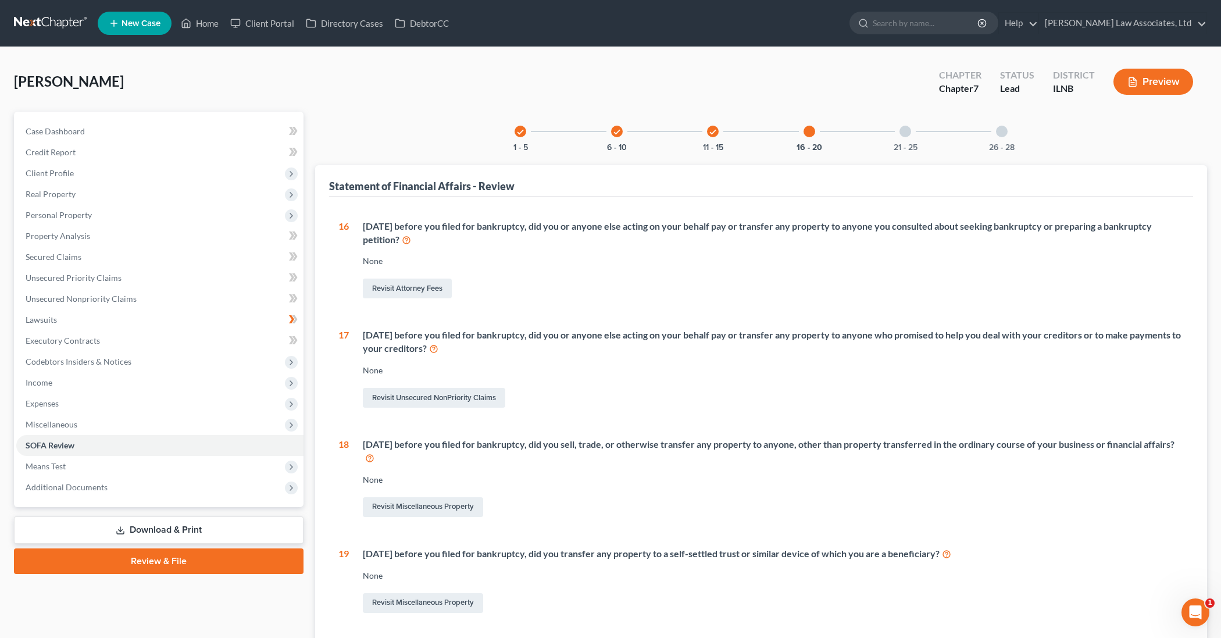
scroll to position [0, 0]
click at [904, 133] on div at bounding box center [906, 132] width 12 height 12
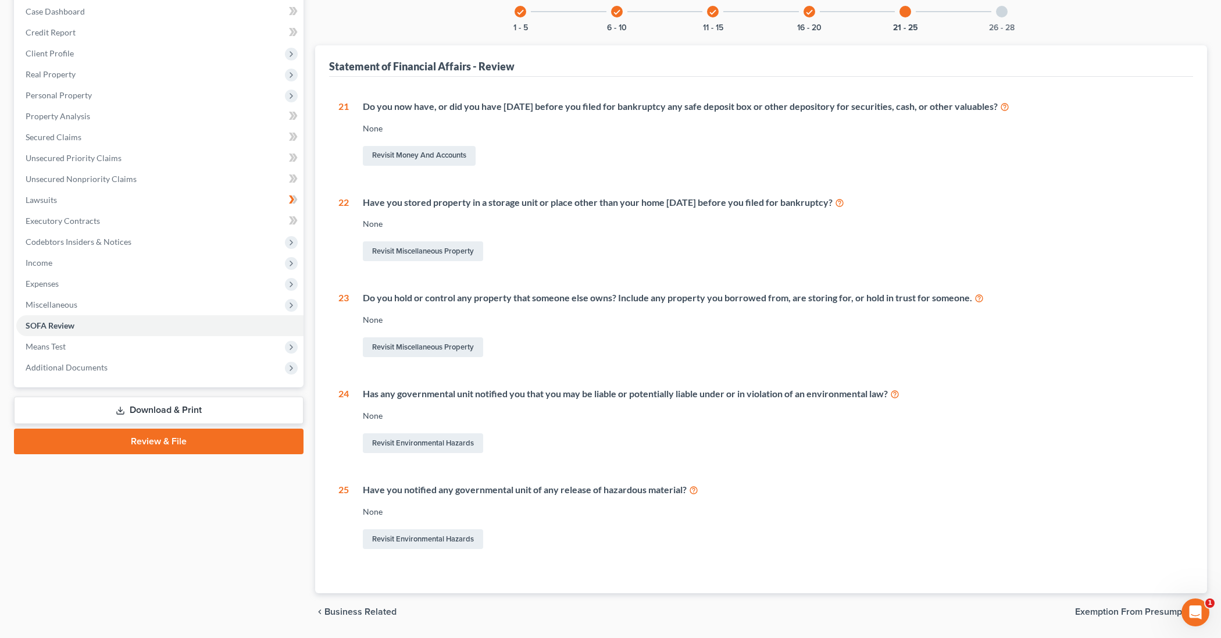
scroll to position [121, 0]
click at [1002, 9] on div at bounding box center [1002, 11] width 12 height 12
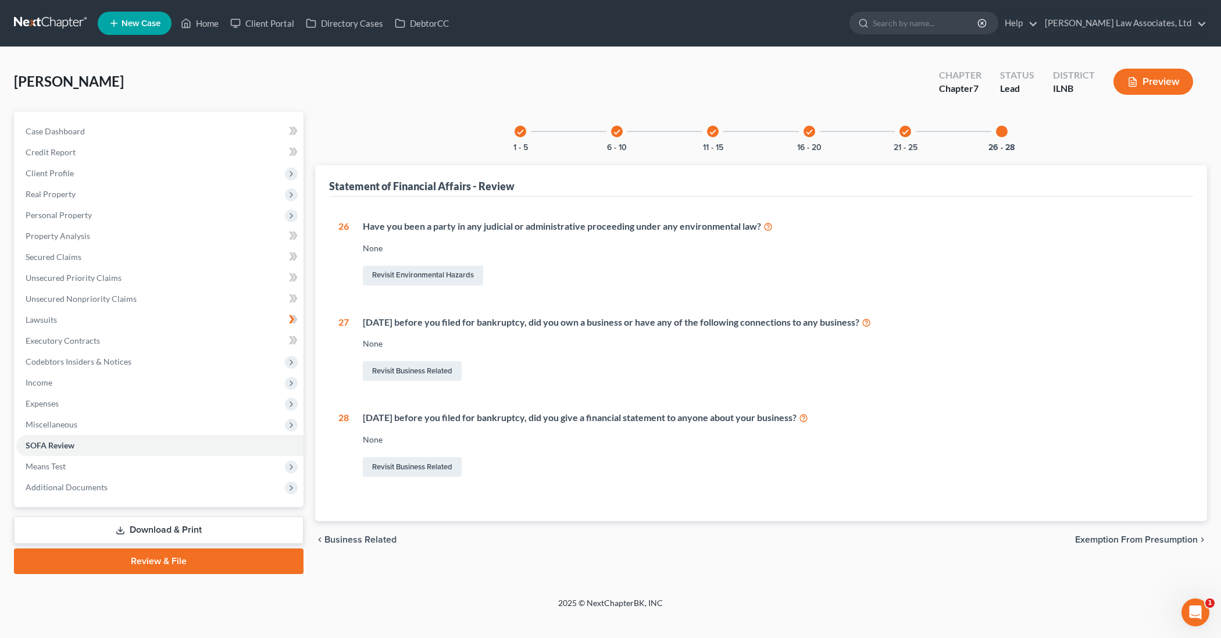
click at [1001, 135] on div at bounding box center [1002, 132] width 12 height 12
click at [237, 463] on span "Means Test" at bounding box center [159, 466] width 287 height 21
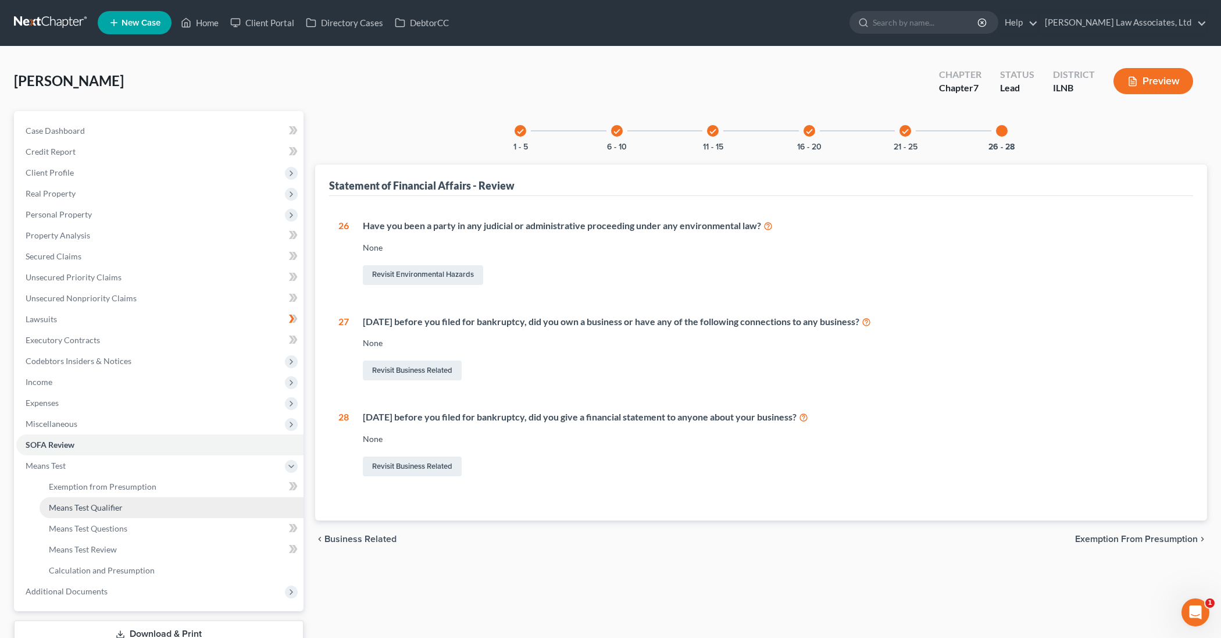
click at [201, 508] on link "Means Test Qualifier" at bounding box center [172, 507] width 264 height 21
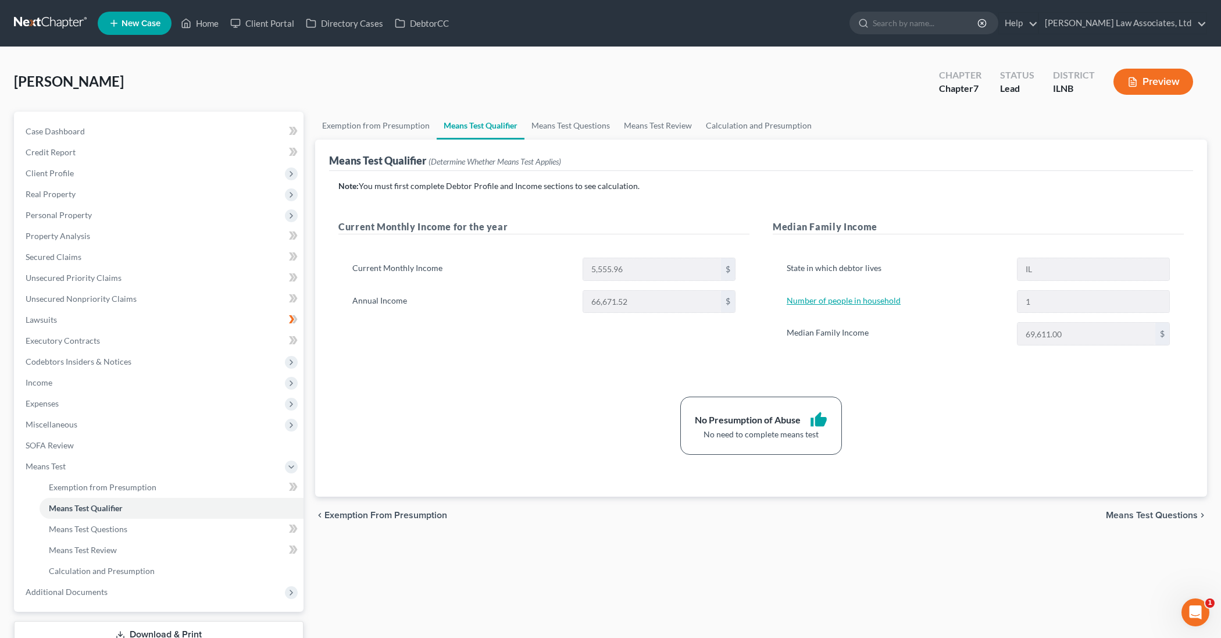
click at [820, 300] on link "Number of people in household" at bounding box center [844, 300] width 114 height 10
select select "0"
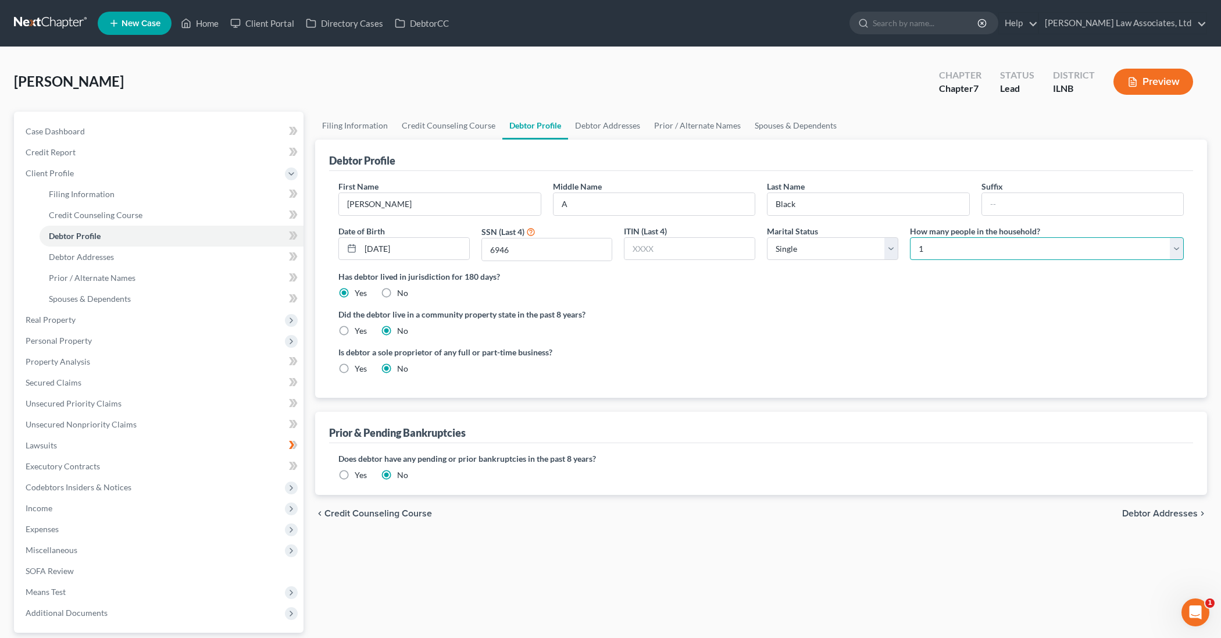
select select "3"
click at [783, 327] on div "Did the debtor live in a community property state in the past 8 years? Yes No" at bounding box center [760, 322] width 845 height 28
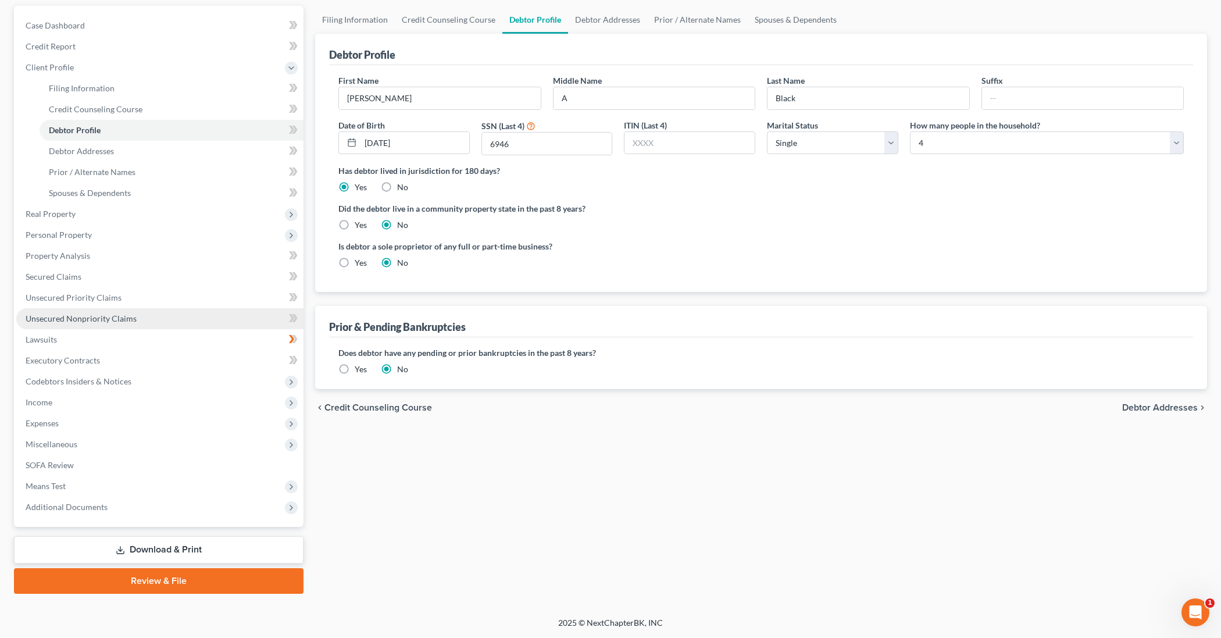
scroll to position [106, 0]
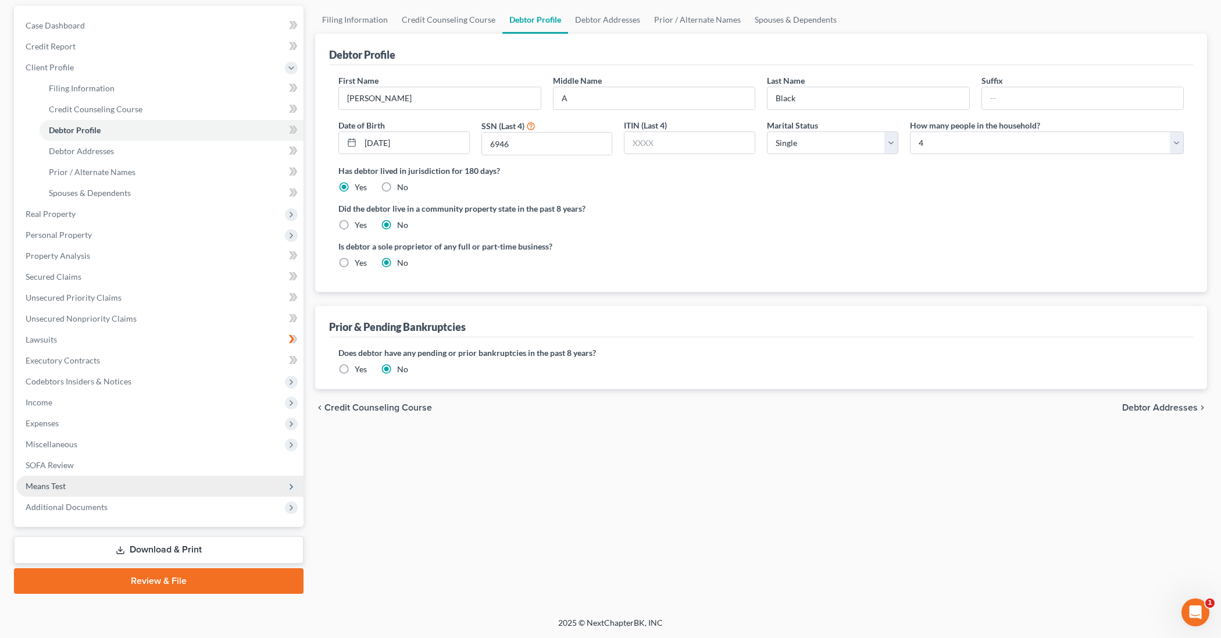
click at [163, 480] on span "Means Test" at bounding box center [159, 486] width 287 height 21
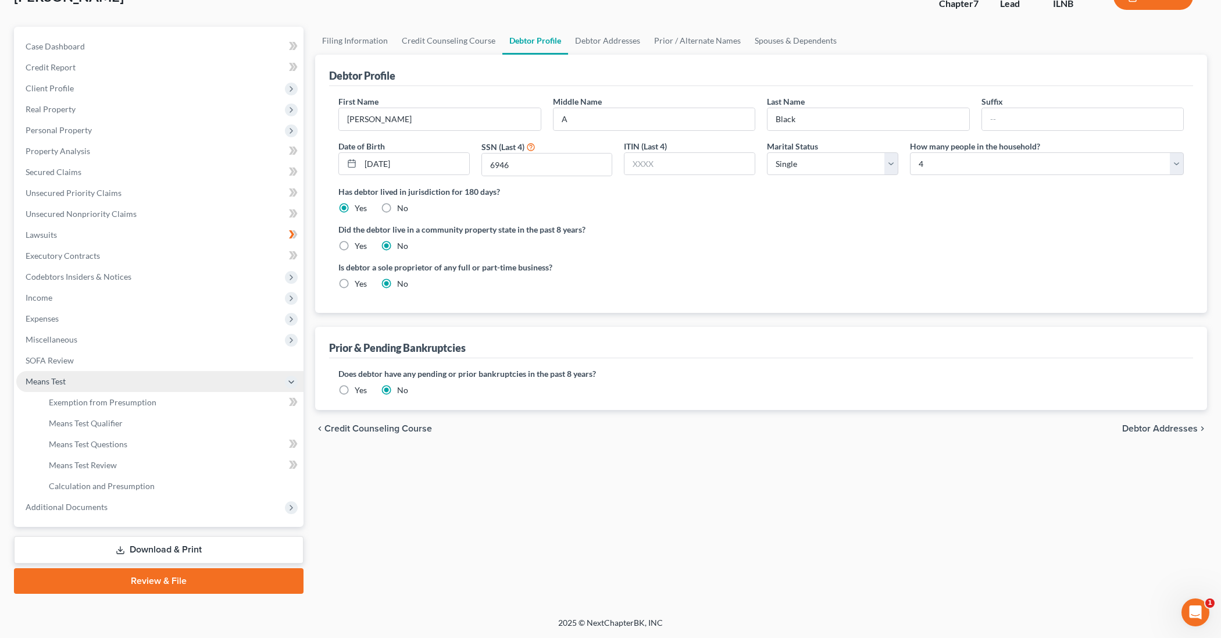
scroll to position [85, 0]
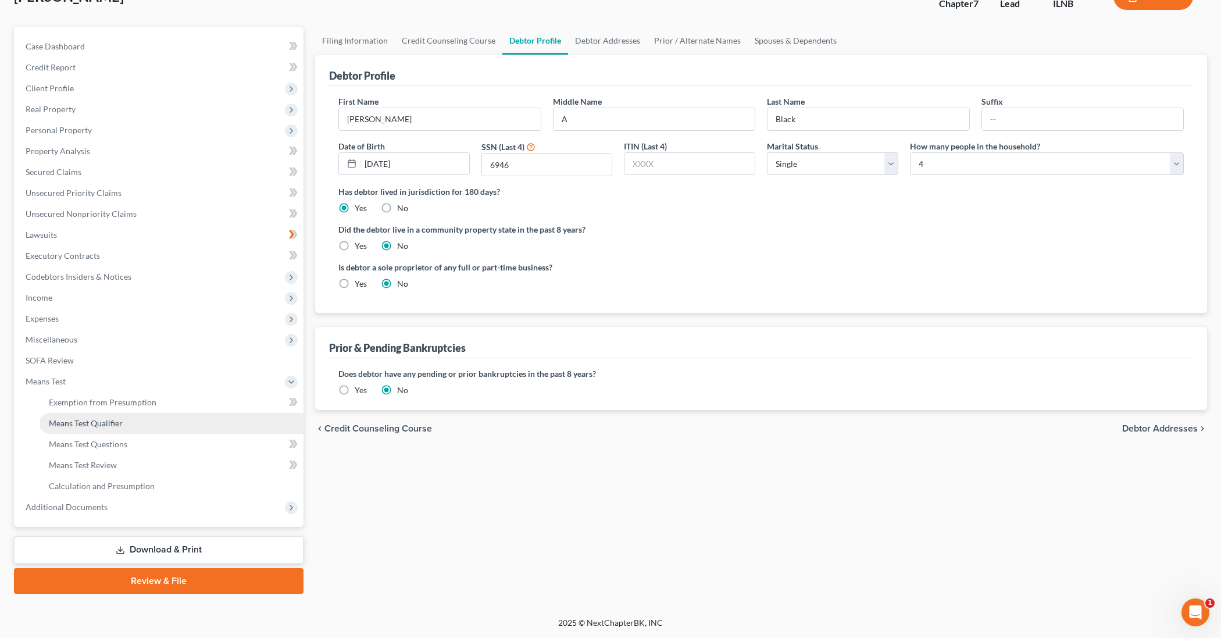
click at [136, 426] on link "Means Test Qualifier" at bounding box center [172, 423] width 264 height 21
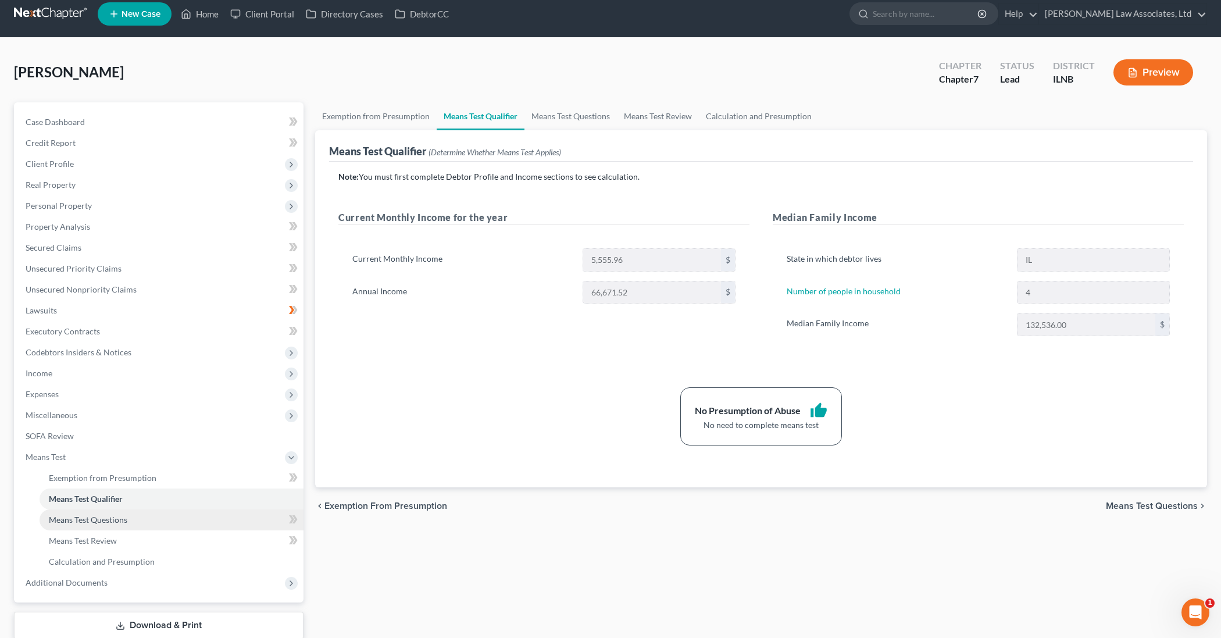
scroll to position [8, 0]
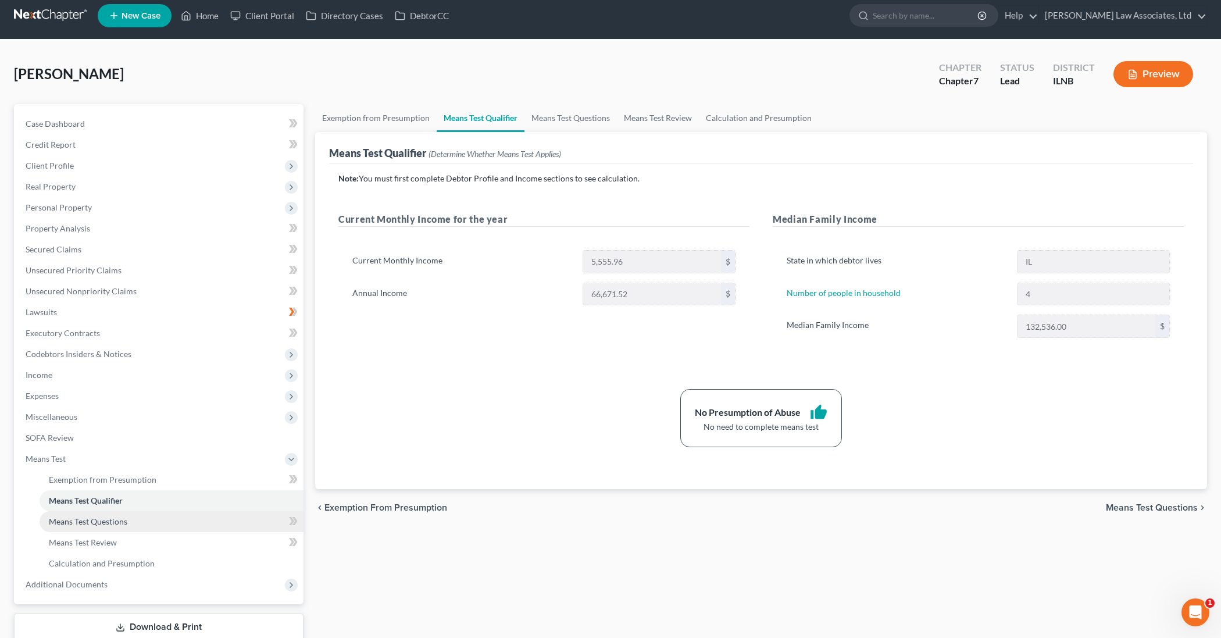
click at [114, 526] on span "Means Test Questions" at bounding box center [88, 521] width 78 height 10
